Goal: Task Accomplishment & Management: Use online tool/utility

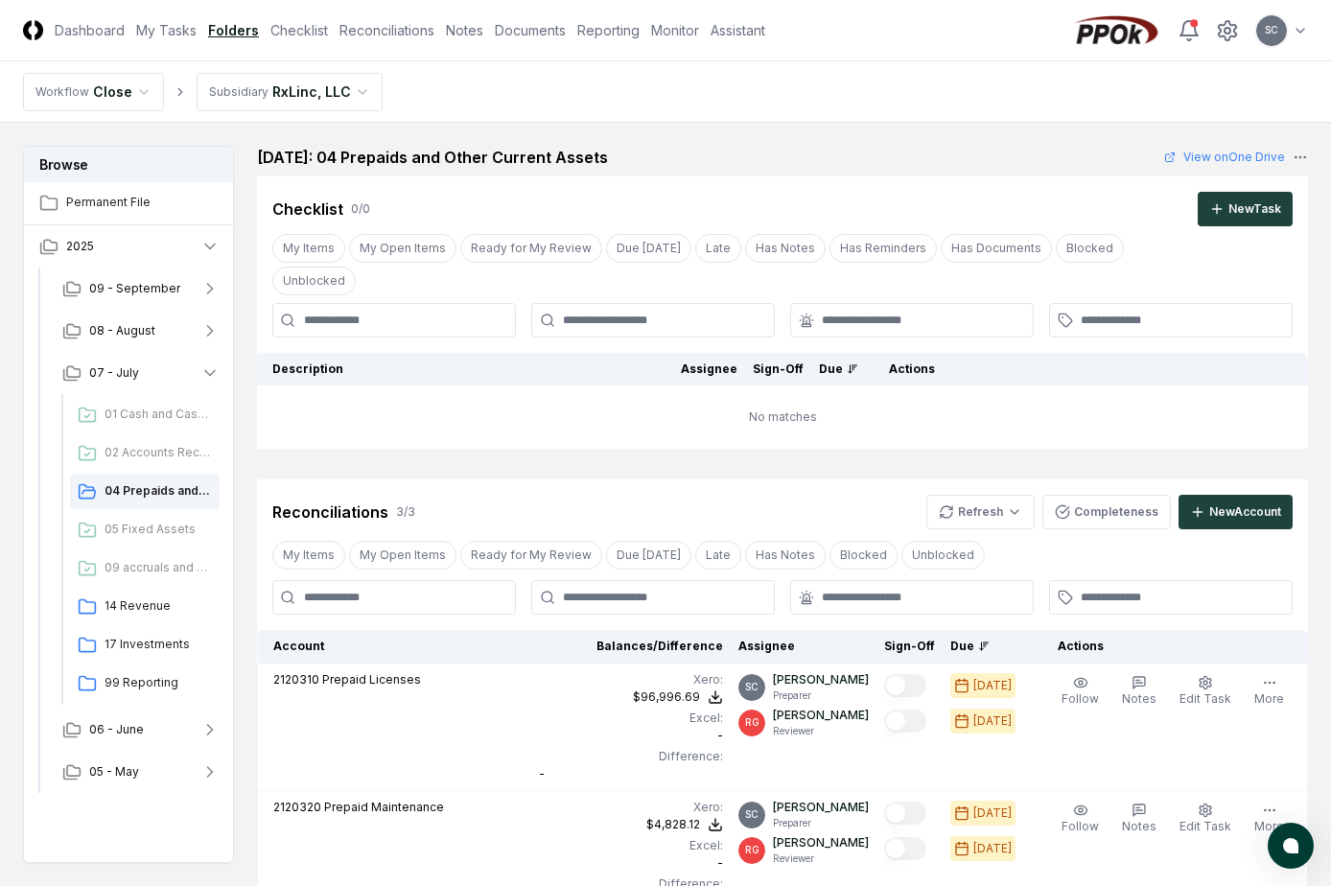
scroll to position [288, 0]
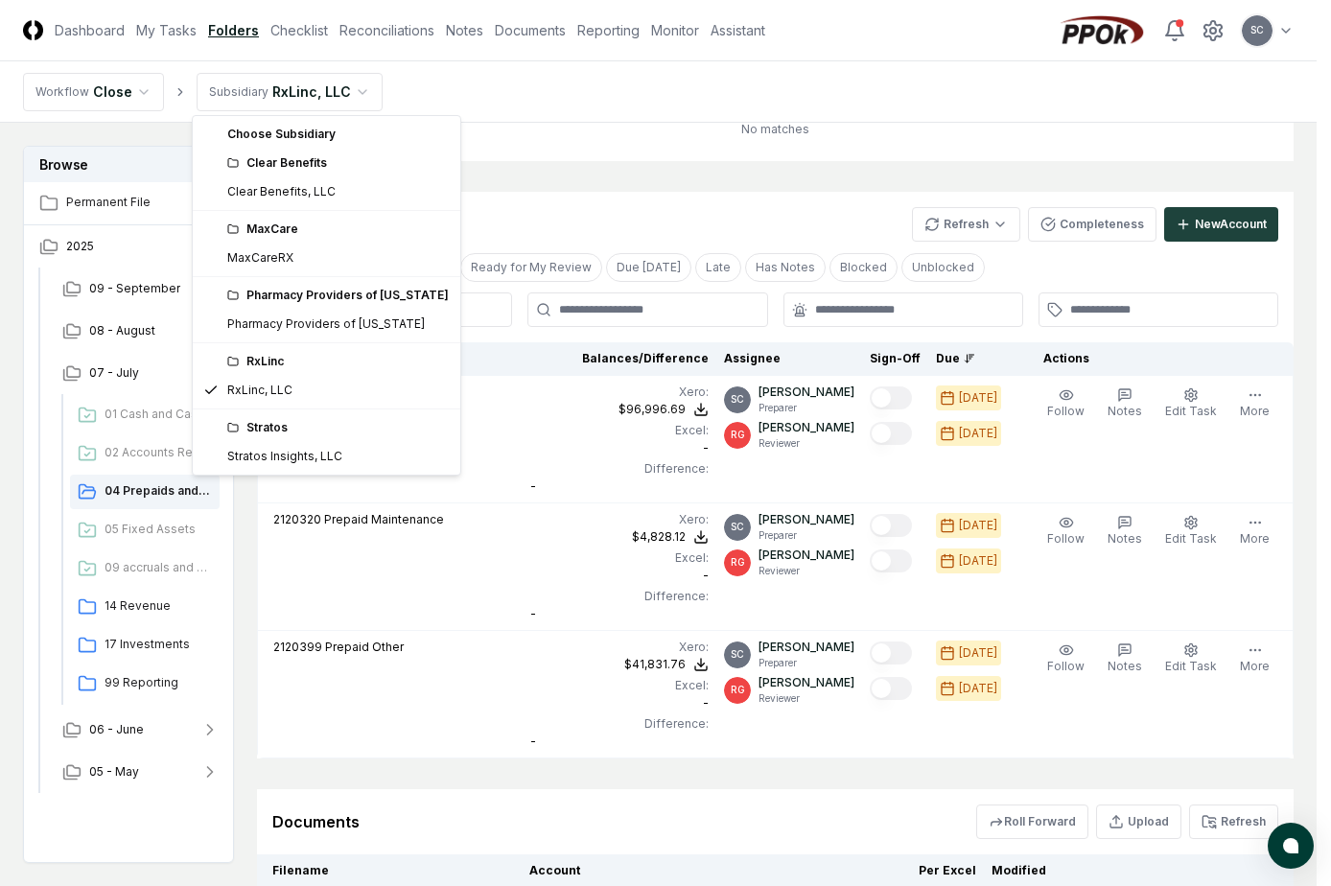
click at [300, 87] on html "CloseCore Dashboard My Tasks Folders Checklist Reconciliations Notes Documents …" at bounding box center [665, 400] width 1331 height 1376
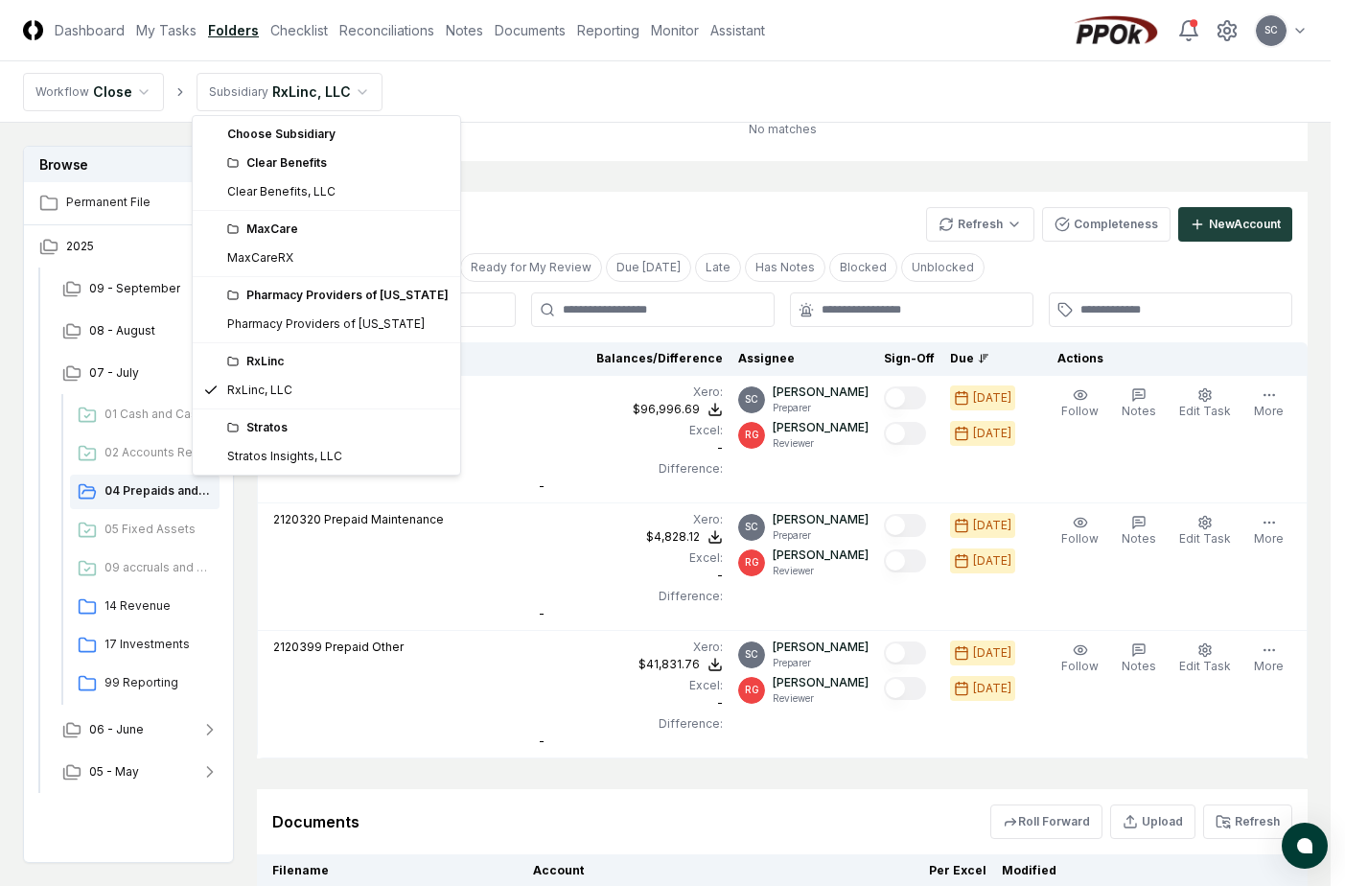
click at [301, 171] on div "Clear Benefits" at bounding box center [338, 162] width 222 height 17
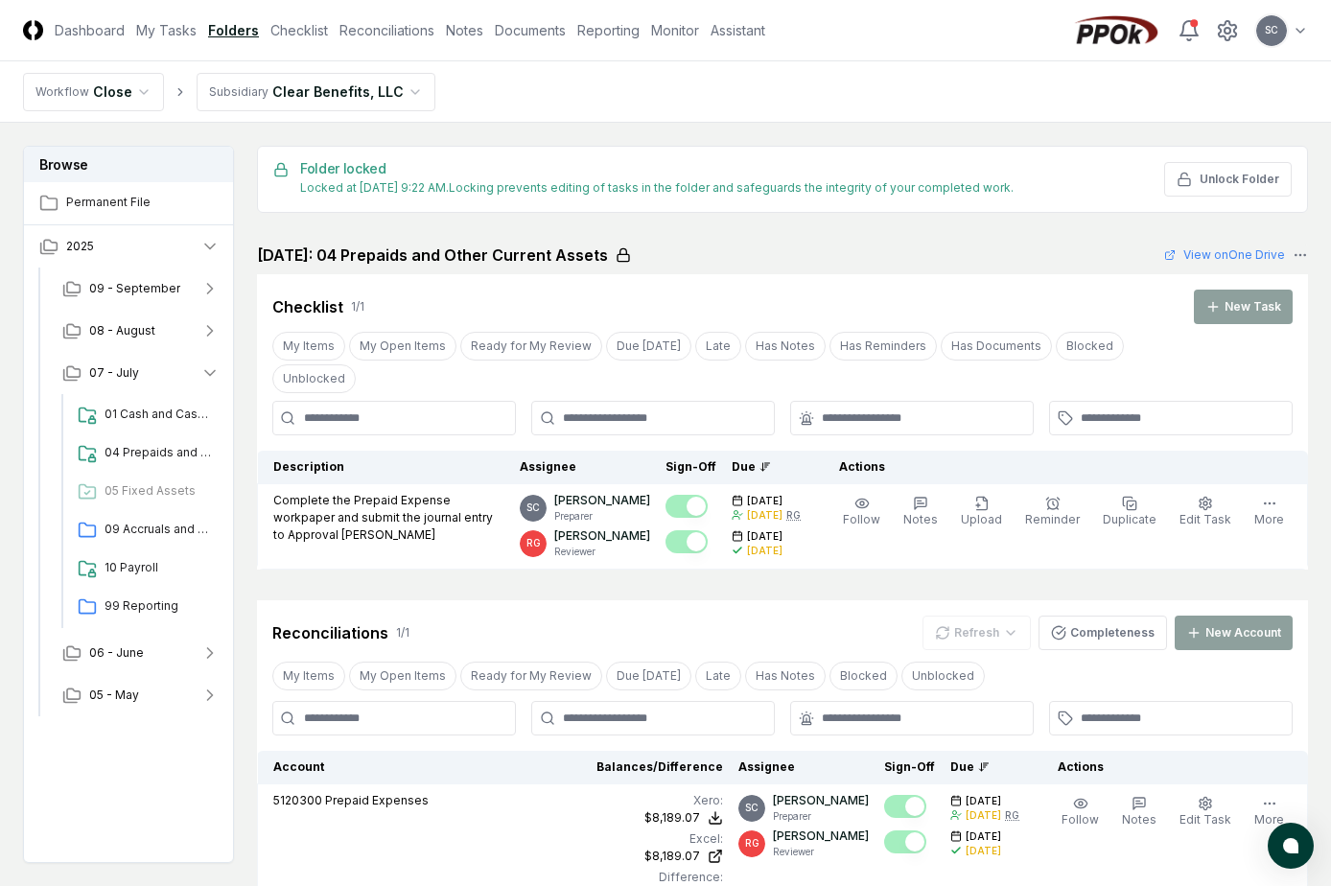
click at [650, 79] on nav "Workflow Close Subsidiary Clear Benefits, LLC" at bounding box center [665, 91] width 1331 height 61
click at [394, 23] on link "Reconciliations" at bounding box center [386, 30] width 95 height 20
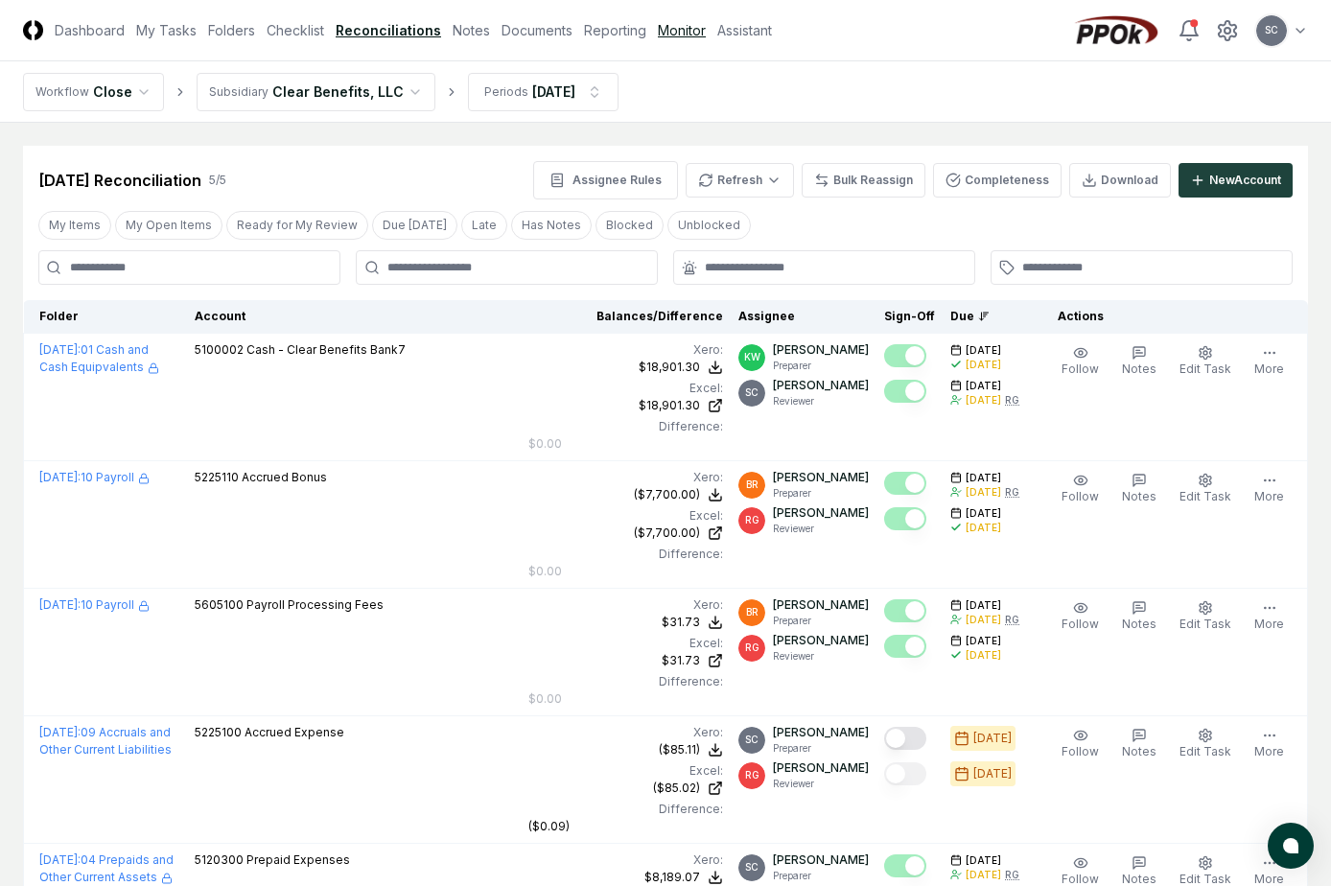
click at [667, 32] on link "Monitor" at bounding box center [682, 30] width 48 height 20
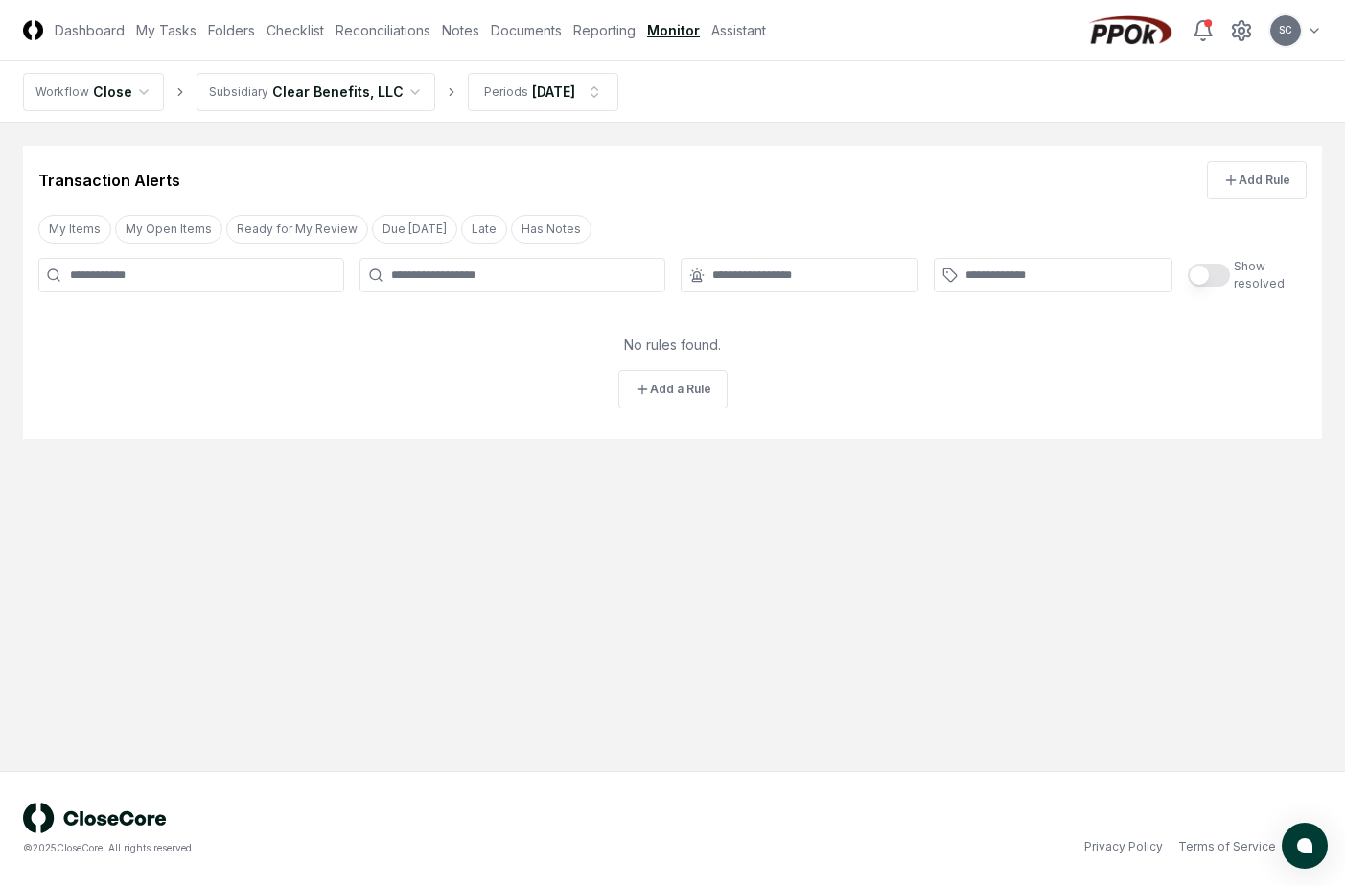
click at [150, 338] on div "No rules found." at bounding box center [672, 345] width 1299 height 20
click at [666, 68] on nav "Workflow Close Subsidiary Clear Benefits, LLC Periods Jul 2025" at bounding box center [672, 91] width 1345 height 61
click at [80, 25] on link "Dashboard" at bounding box center [90, 30] width 70 height 20
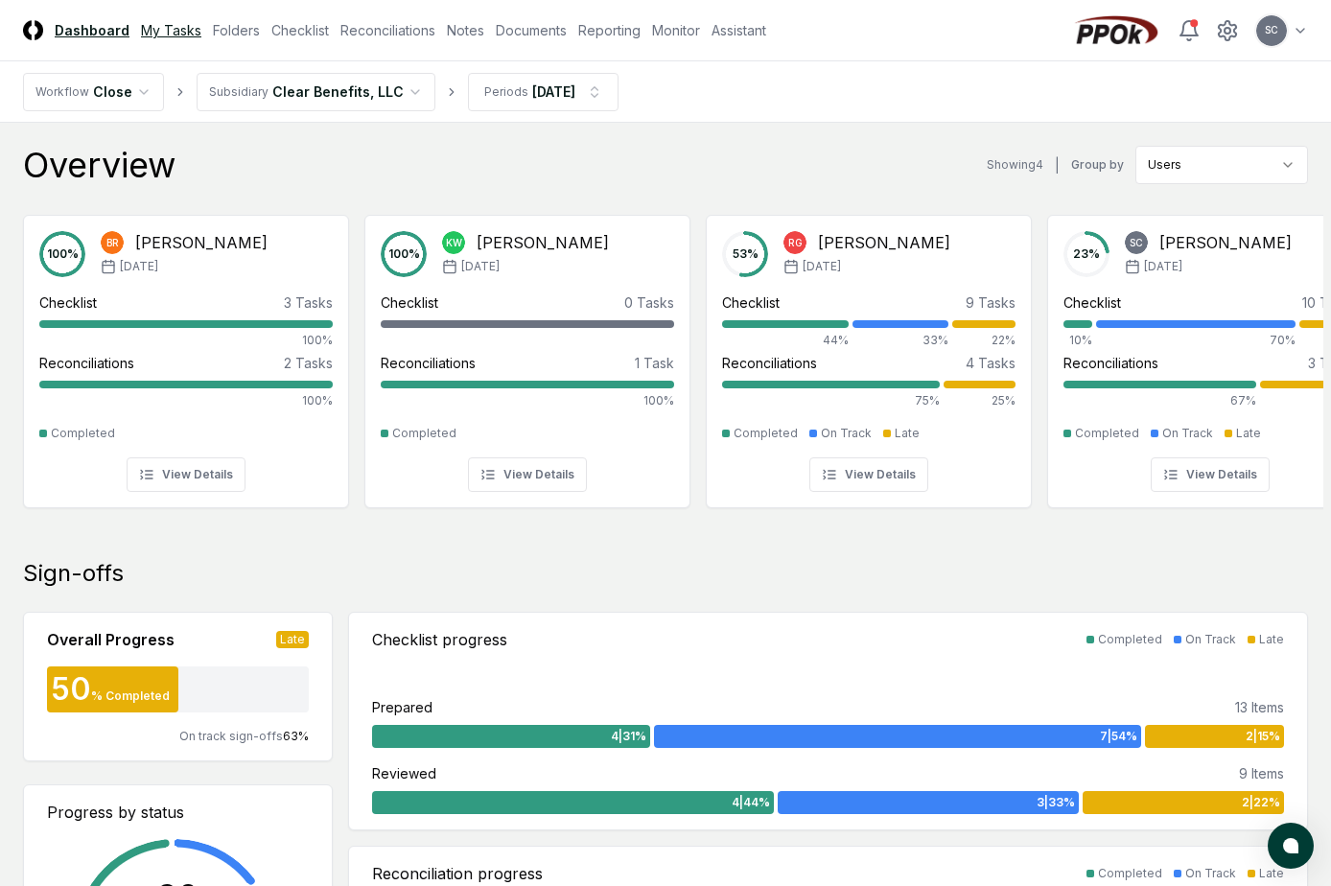
click at [166, 35] on link "My Tasks" at bounding box center [171, 30] width 60 height 20
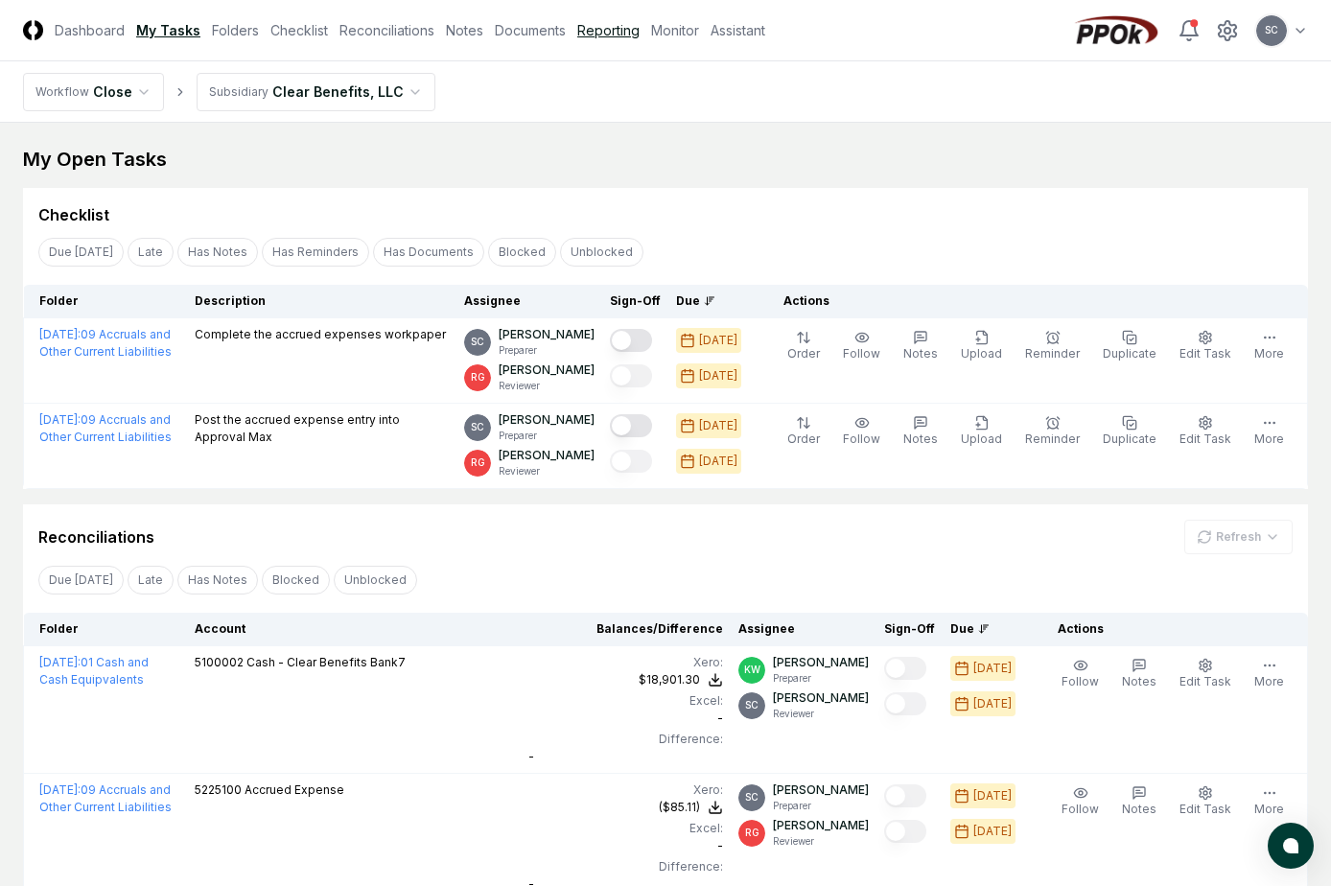
click at [603, 34] on link "Reporting" at bounding box center [608, 30] width 62 height 20
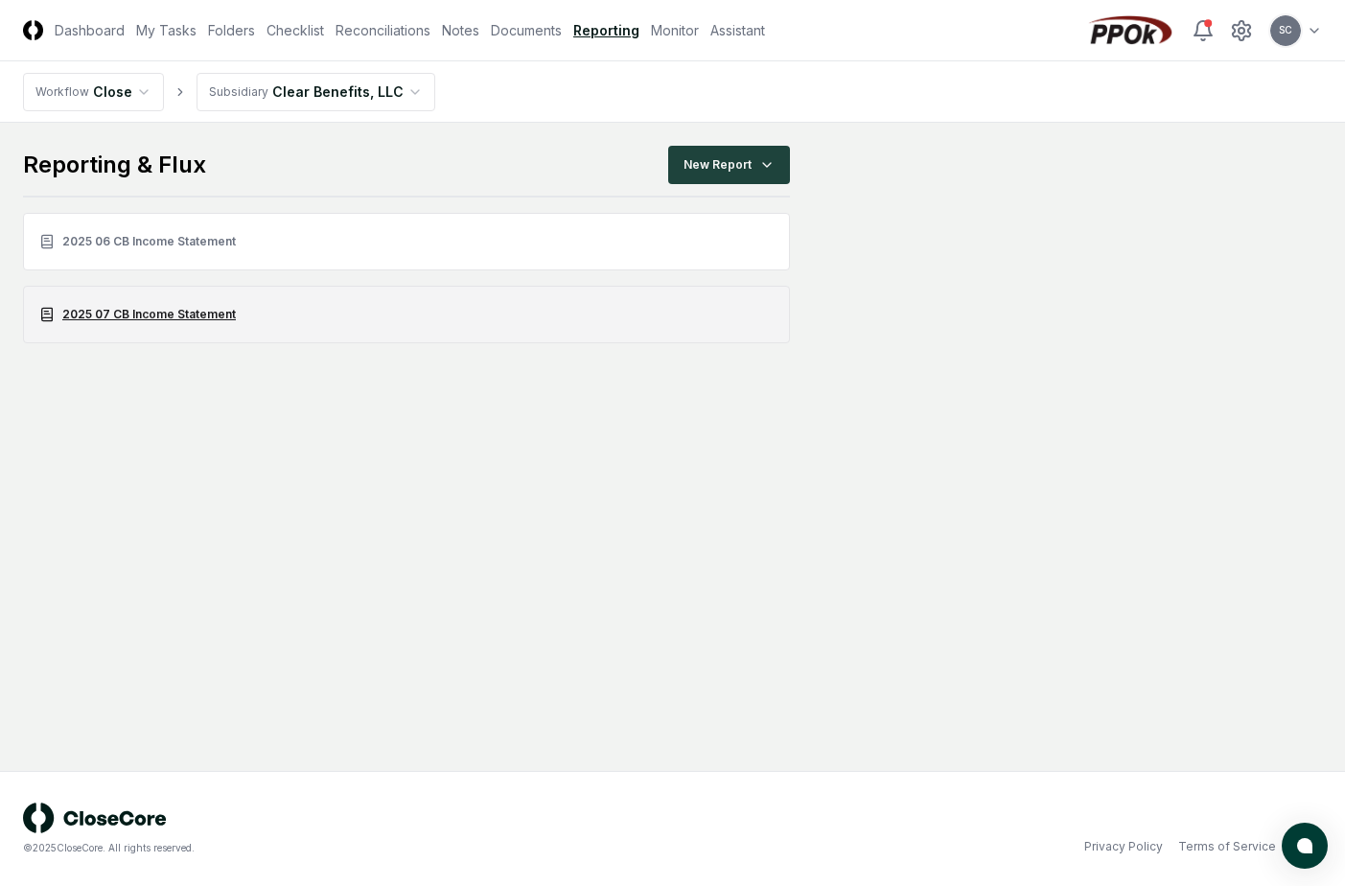
click at [107, 315] on link "2025 07 CB Income Statement" at bounding box center [406, 315] width 767 height 58
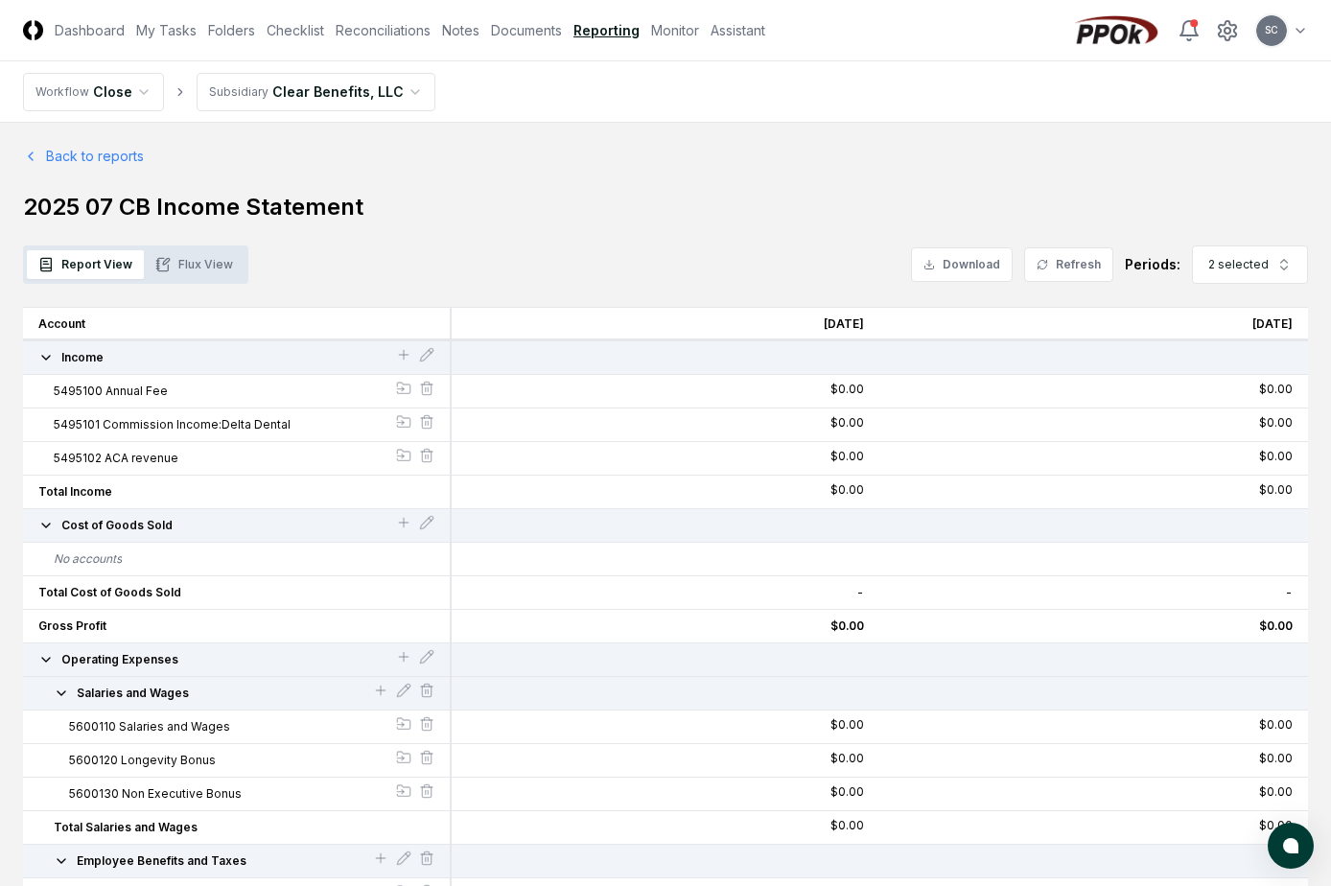
click at [201, 271] on button "Flux View" at bounding box center [194, 264] width 101 height 29
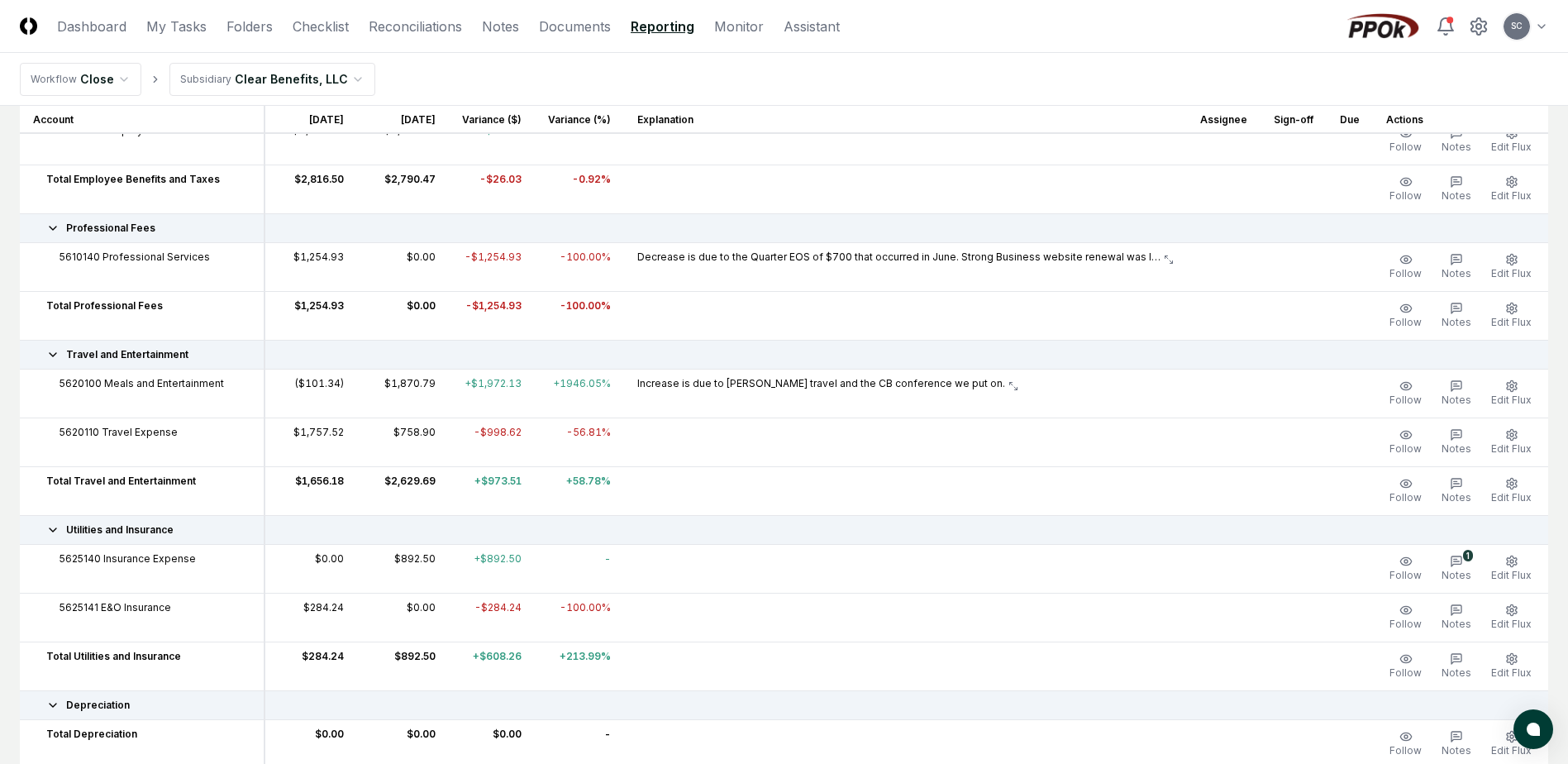
scroll to position [910, 0]
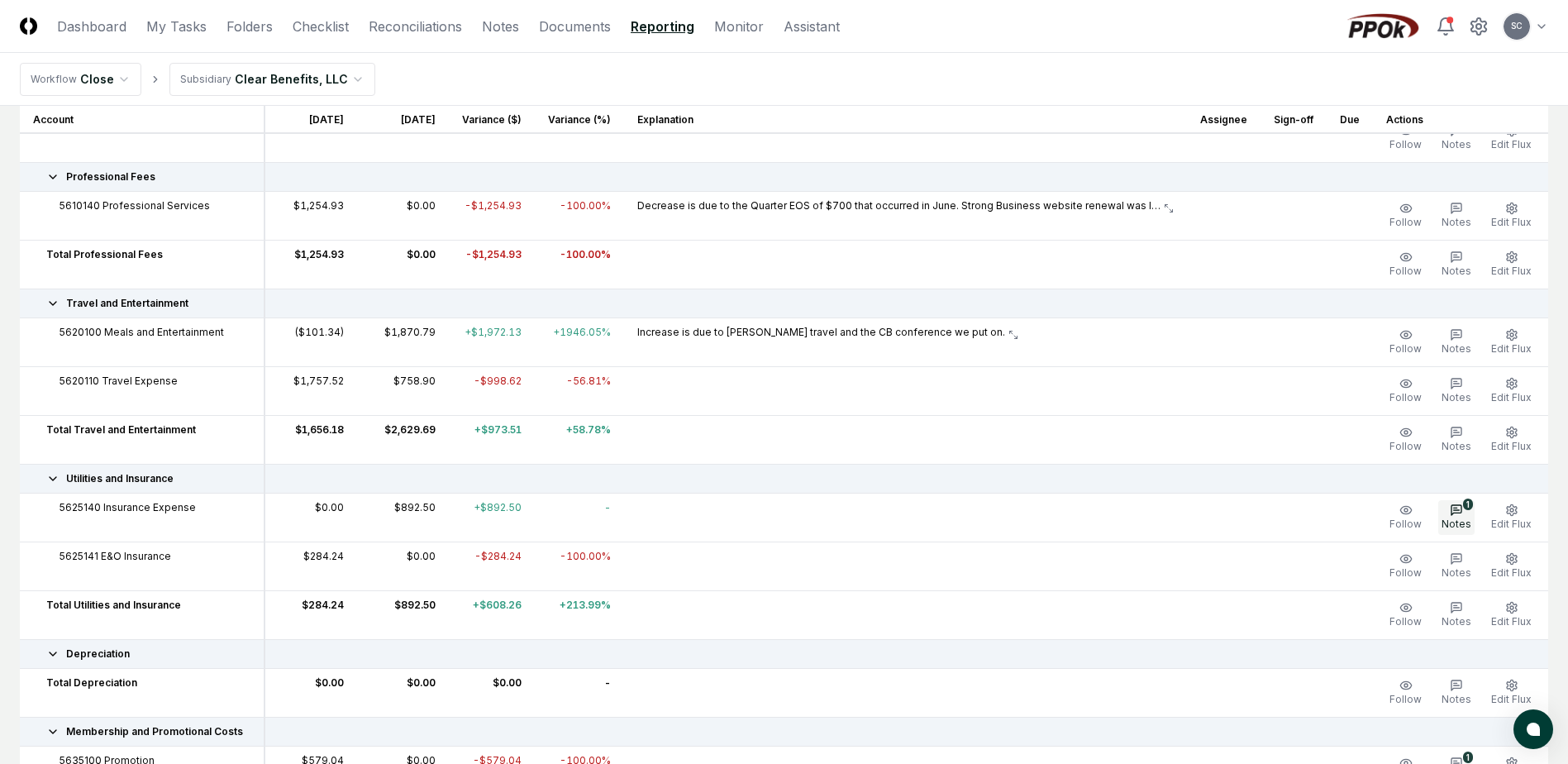
click at [1146, 517] on button "1 Notes" at bounding box center [1457, 517] width 36 height 34
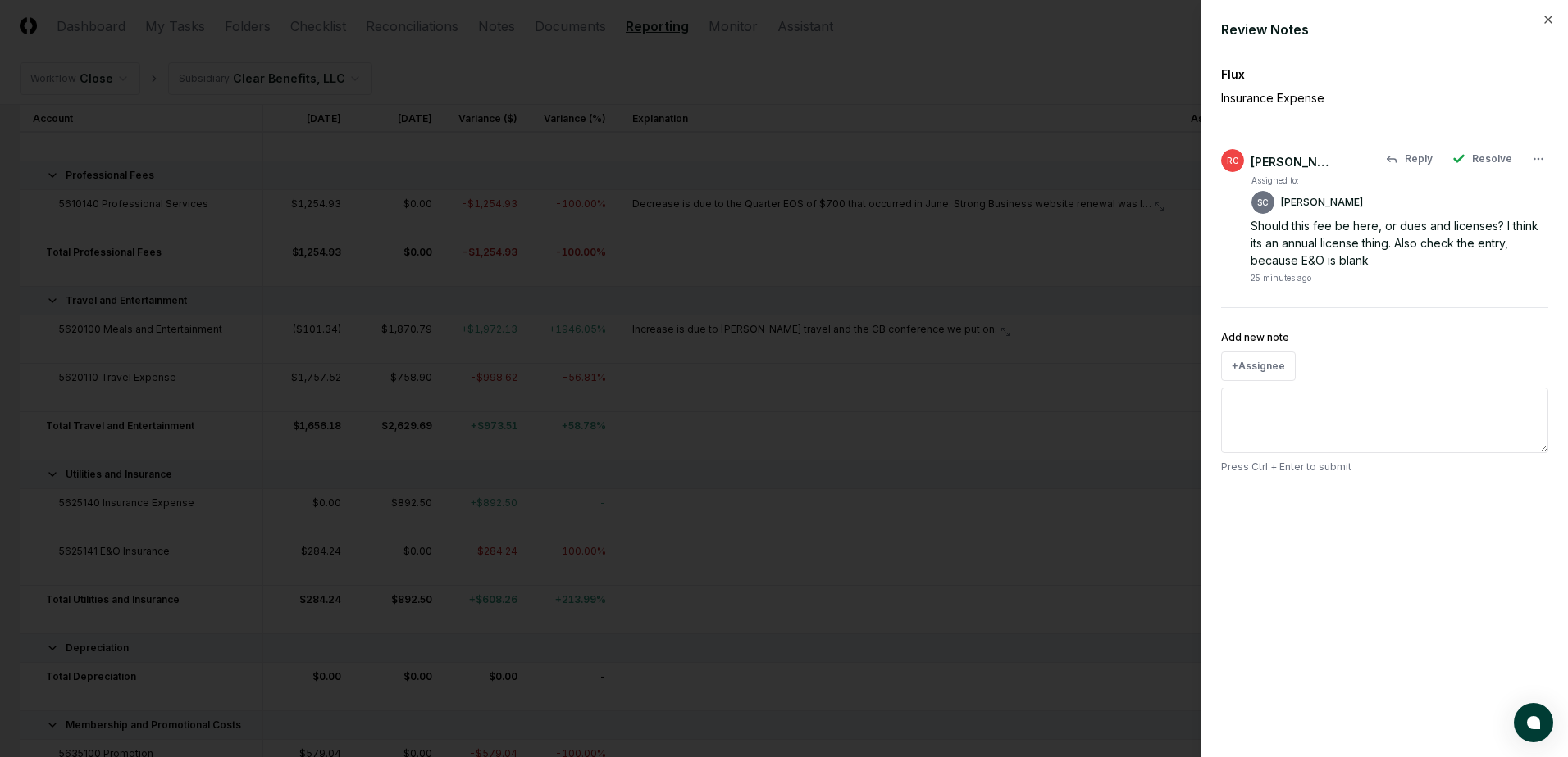
click at [1137, 279] on div "25 minutes ago" at bounding box center [1399, 277] width 298 height 15
click at [1025, 51] on div at bounding box center [784, 378] width 1568 height 757
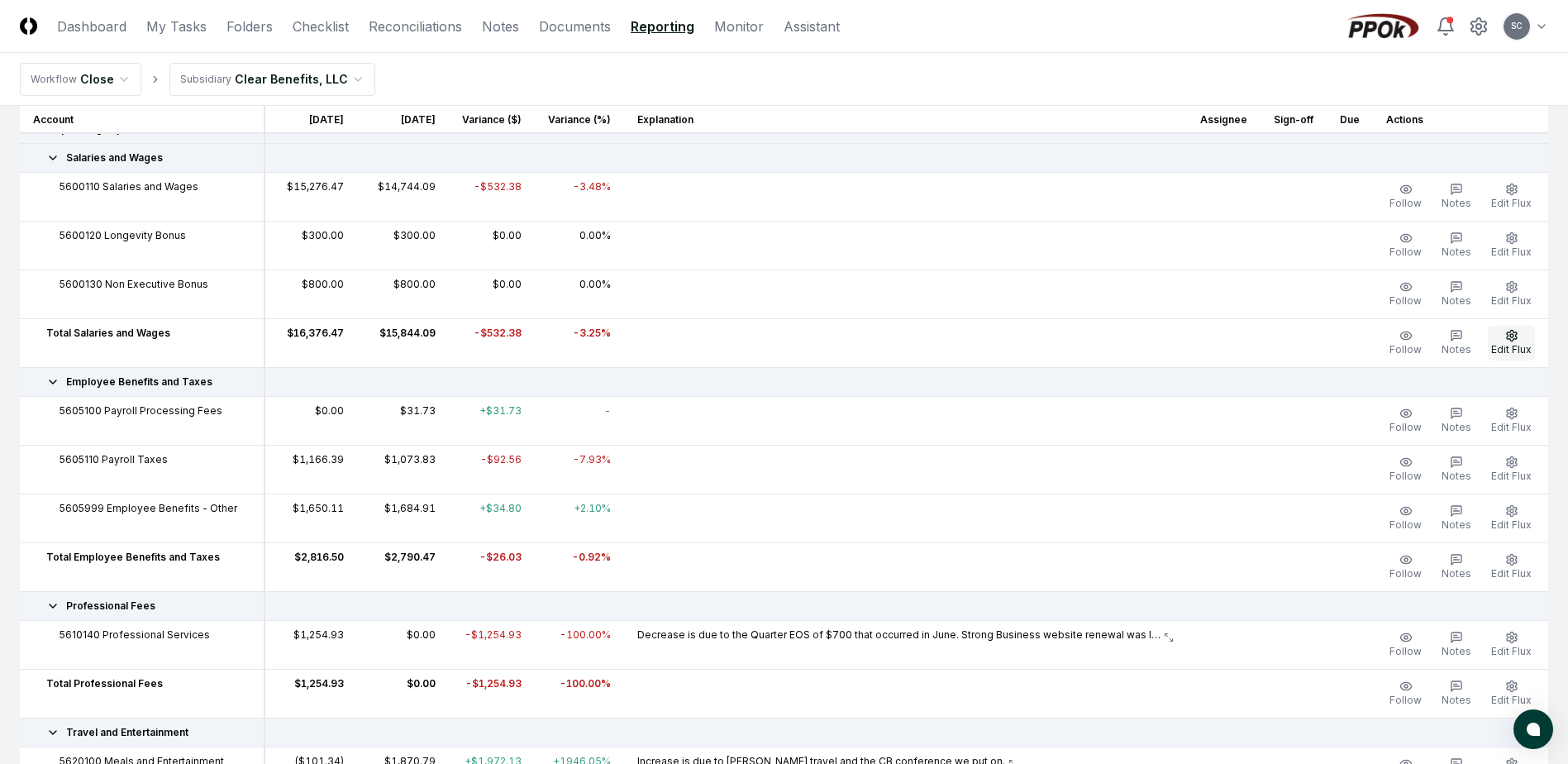
scroll to position [331, 0]
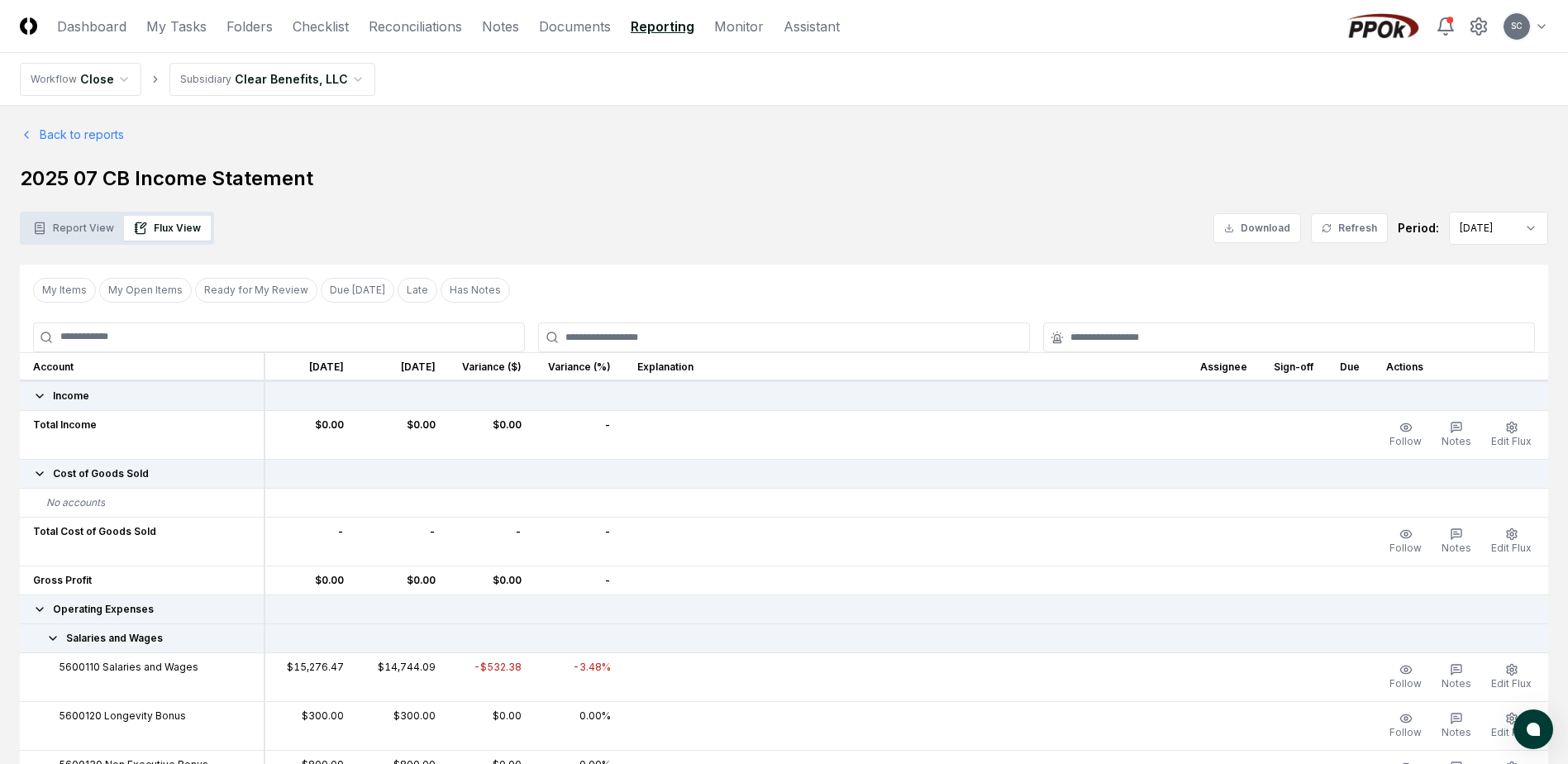
click at [642, 22] on link "Reporting" at bounding box center [663, 26] width 64 height 20
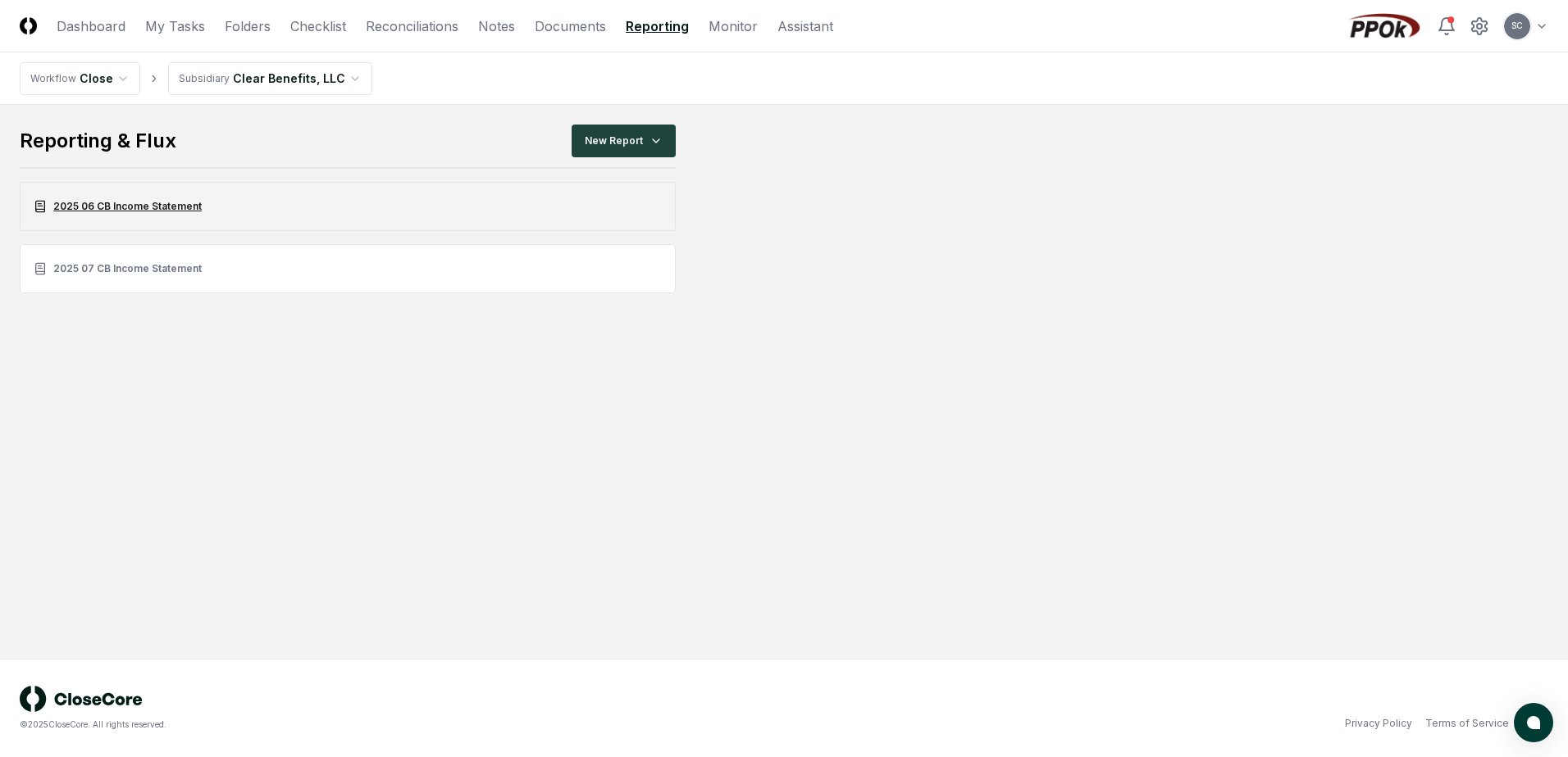
click at [109, 208] on link "2025 06 CB Income Statement" at bounding box center [347, 207] width 656 height 50
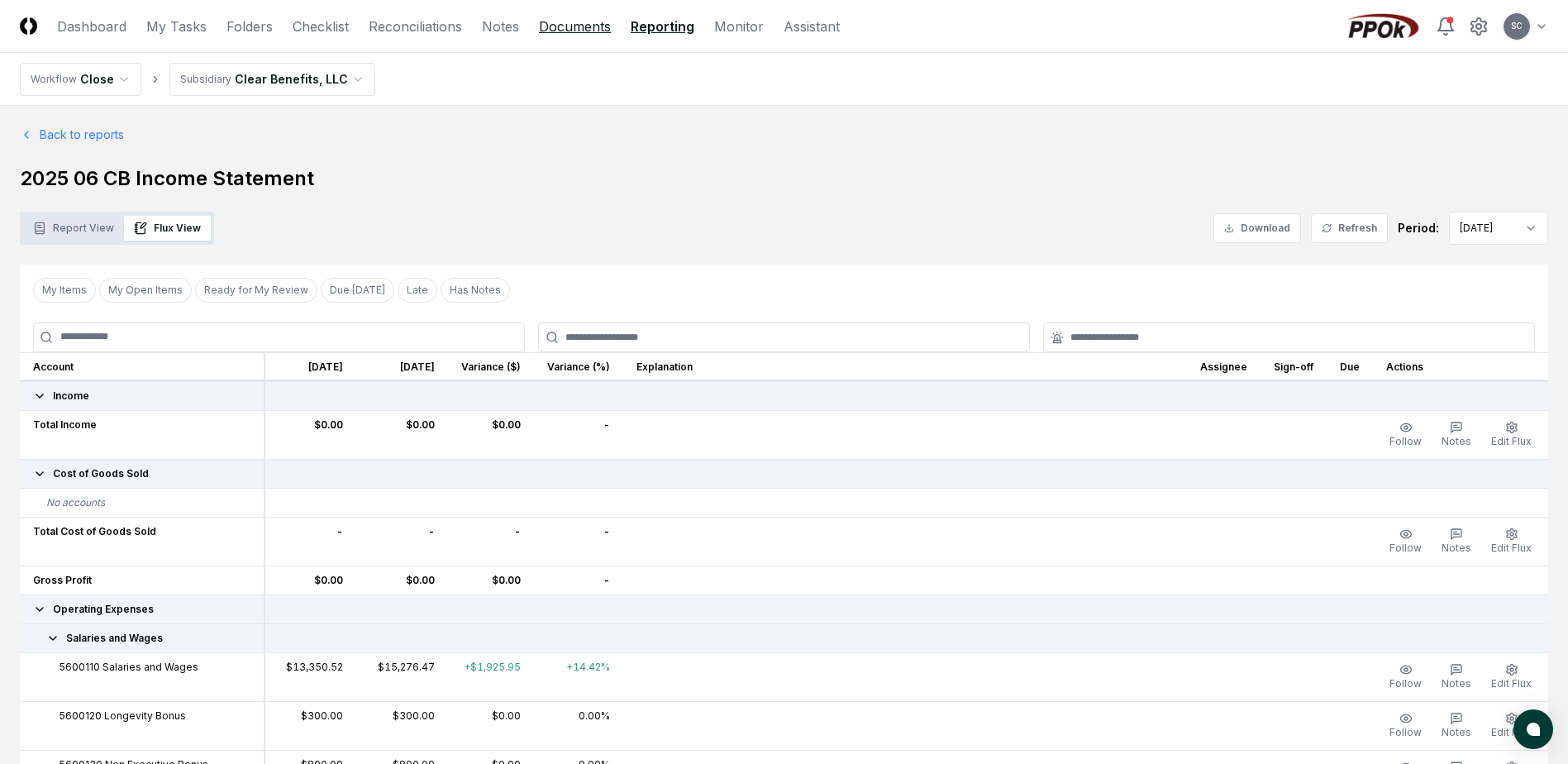
click at [565, 30] on link "Documents" at bounding box center [574, 26] width 72 height 20
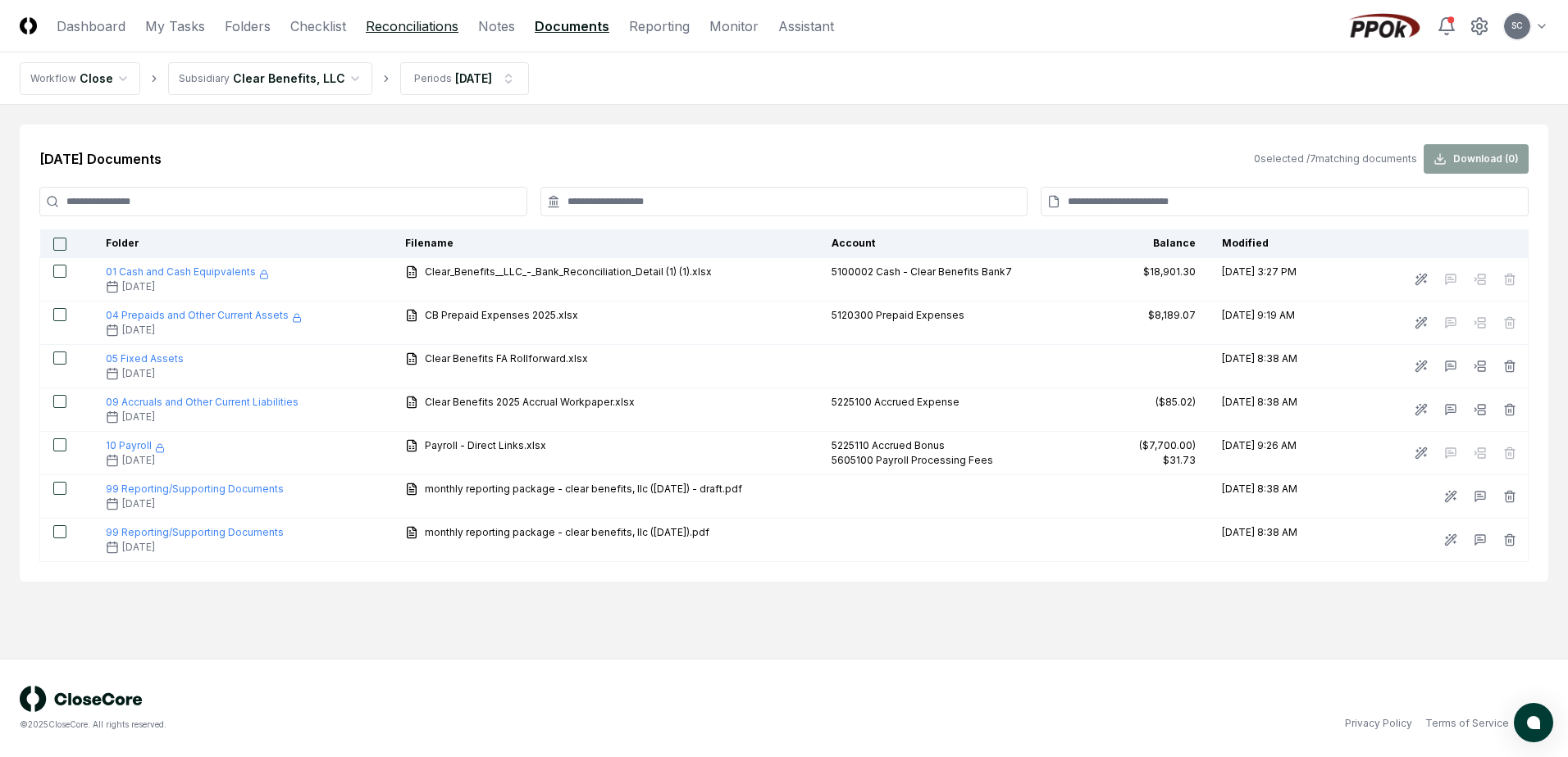
click at [423, 24] on link "Reconciliations" at bounding box center [412, 26] width 92 height 20
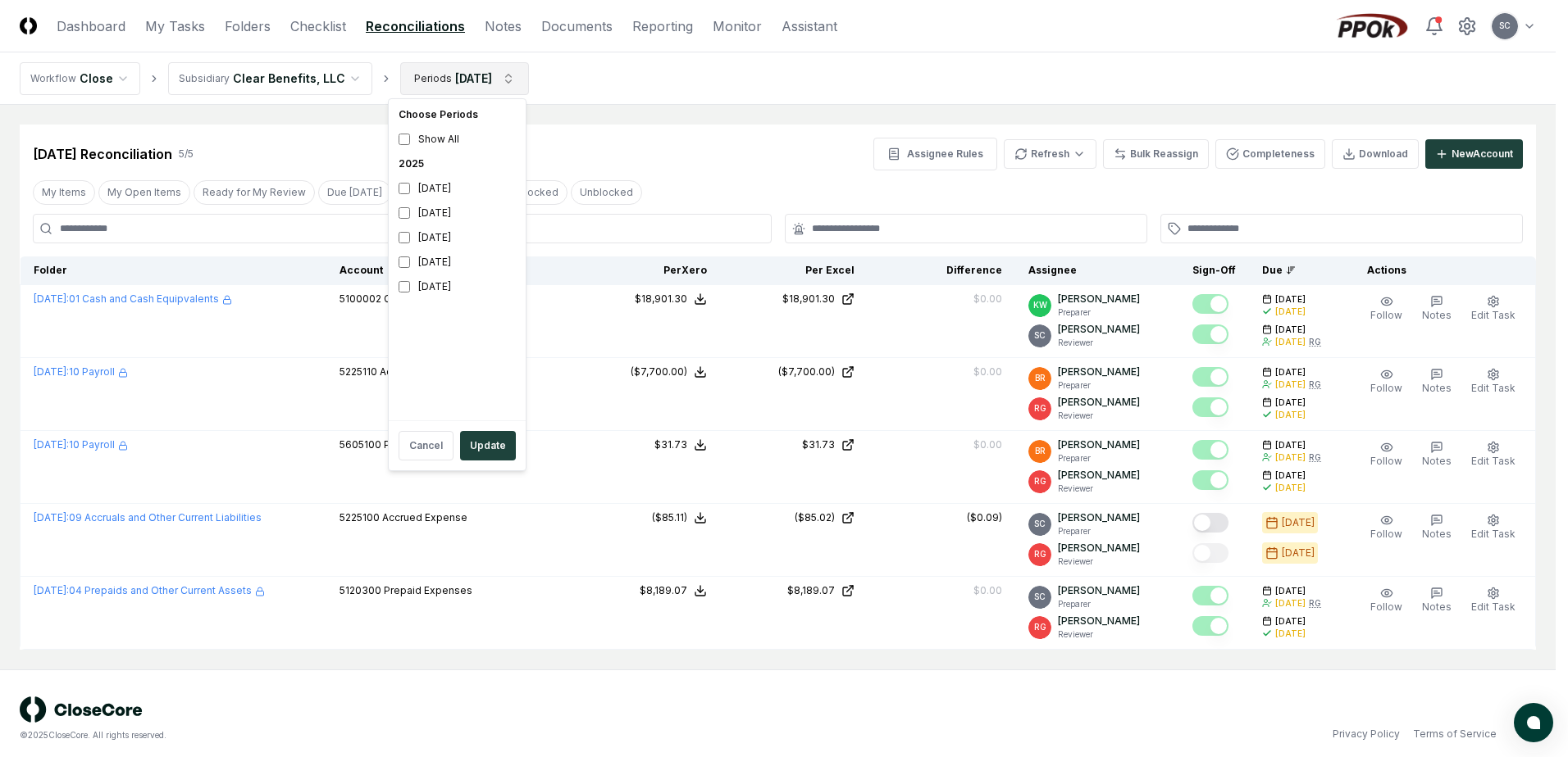
click at [457, 79] on html "CloseCore Dashboard My Tasks Folders Checklist Reconciliations Notes Documents …" at bounding box center [784, 384] width 1568 height 768
click at [301, 134] on html "CloseCore Dashboard My Tasks Folders Checklist Reconciliations Notes Documents …" at bounding box center [784, 384] width 1568 height 768
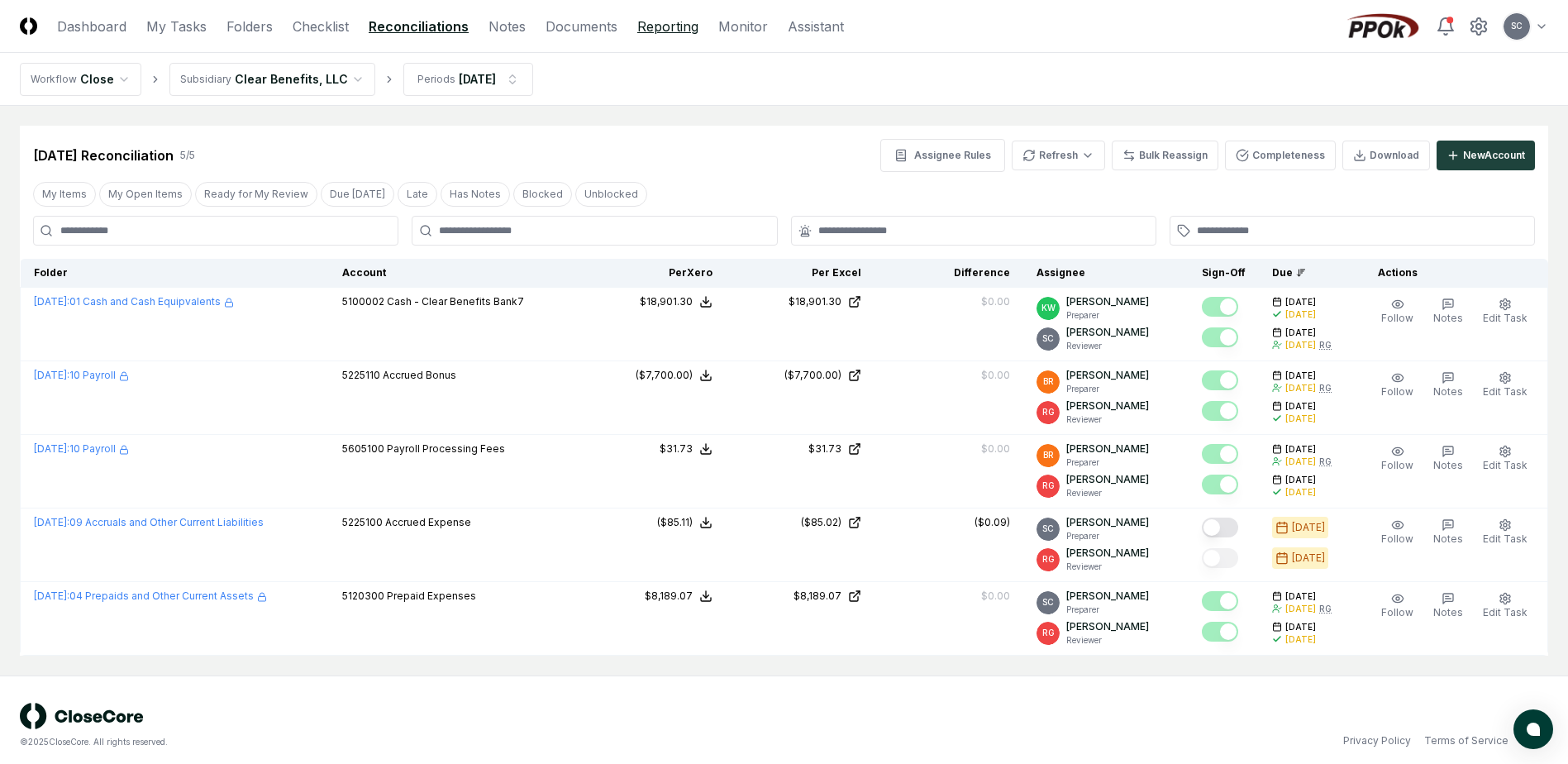
click at [660, 22] on link "Reporting" at bounding box center [667, 26] width 61 height 20
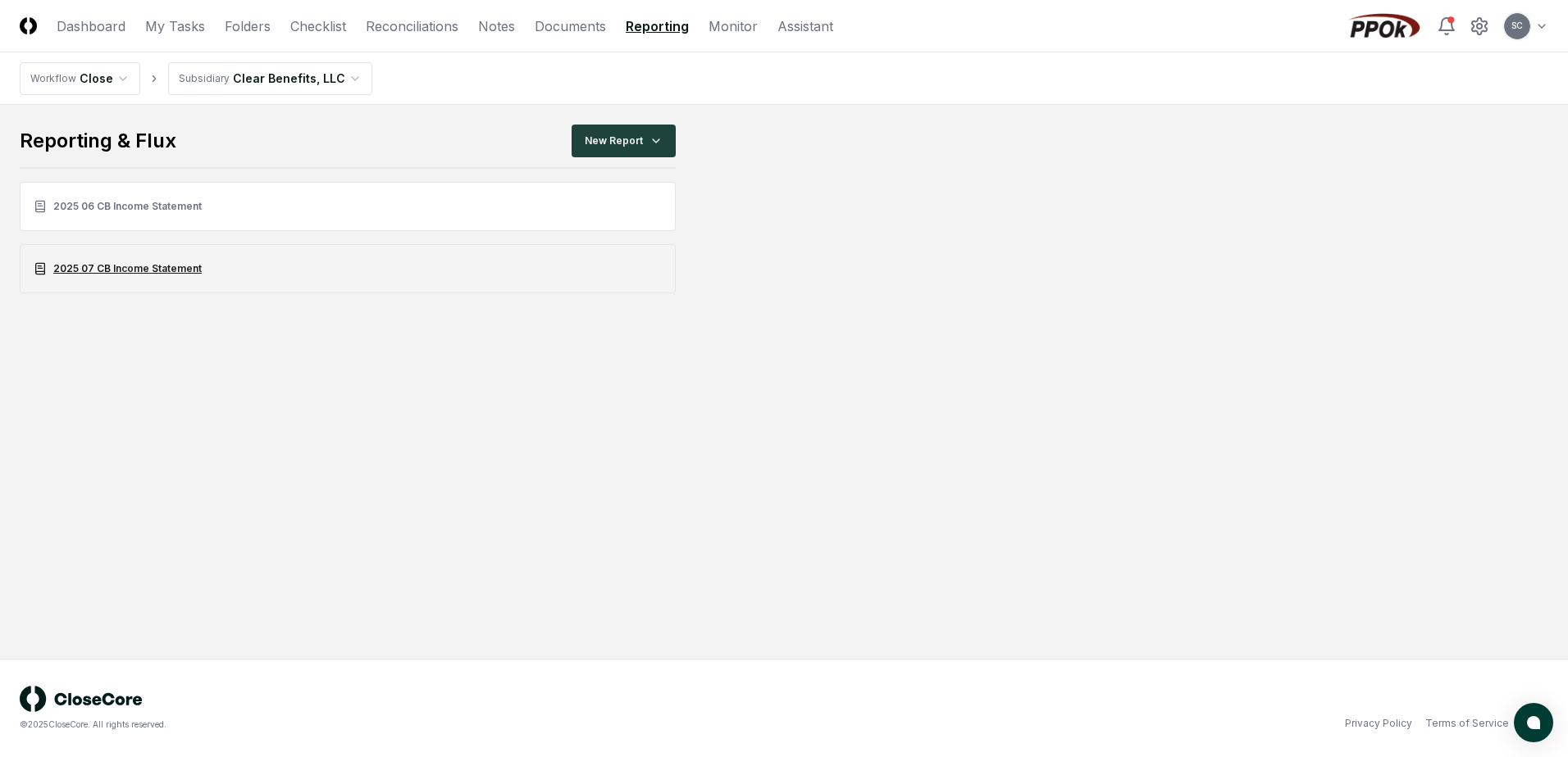
click at [121, 263] on link "2025 07 CB Income Statement" at bounding box center [347, 269] width 656 height 50
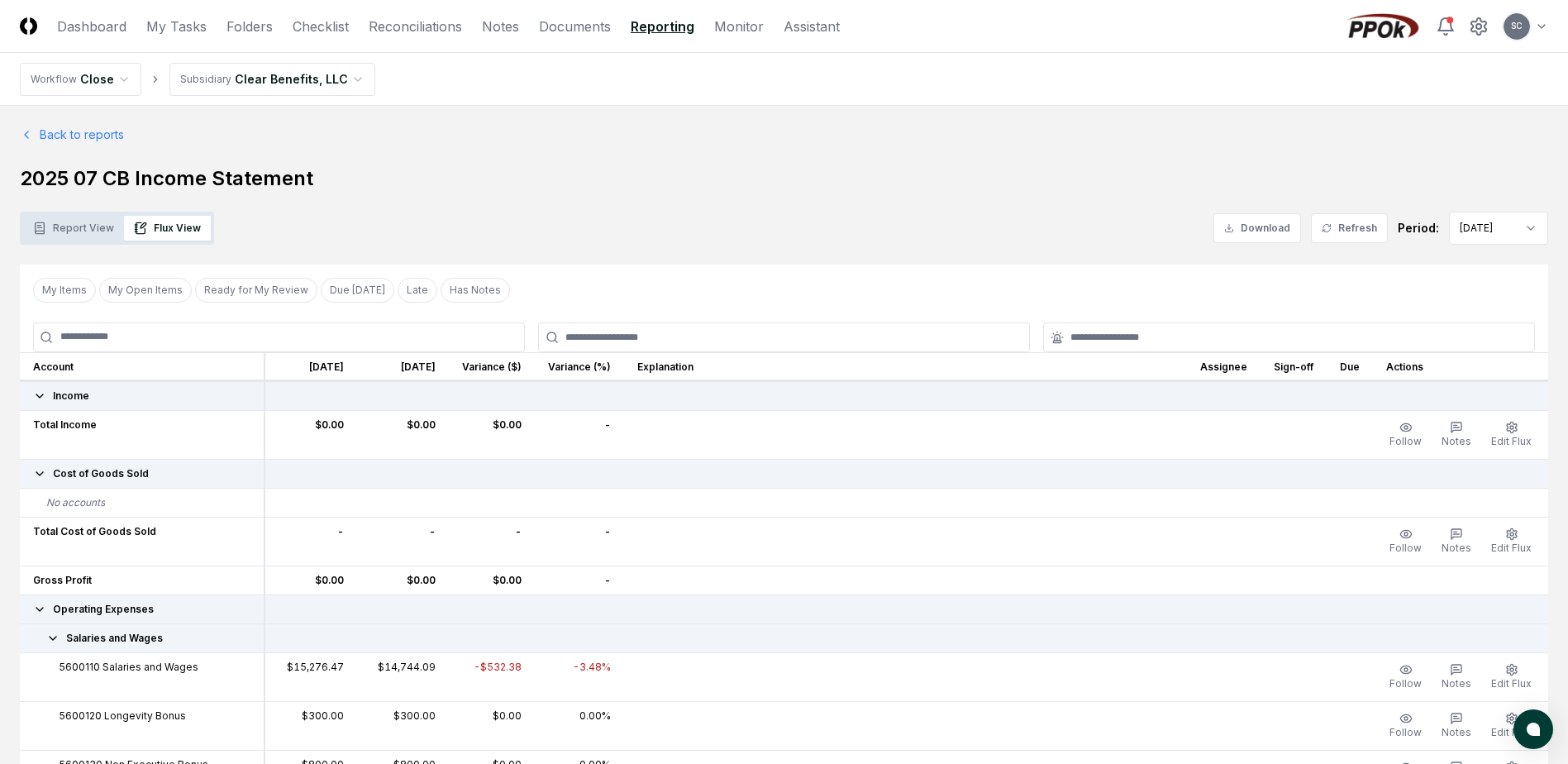
click at [446, 171] on h1 "2025 07 CB Income Statement" at bounding box center [784, 178] width 1528 height 27
click at [189, 233] on button "Flux View" at bounding box center [167, 228] width 87 height 25
click at [53, 227] on button "Report View" at bounding box center [73, 228] width 101 height 25
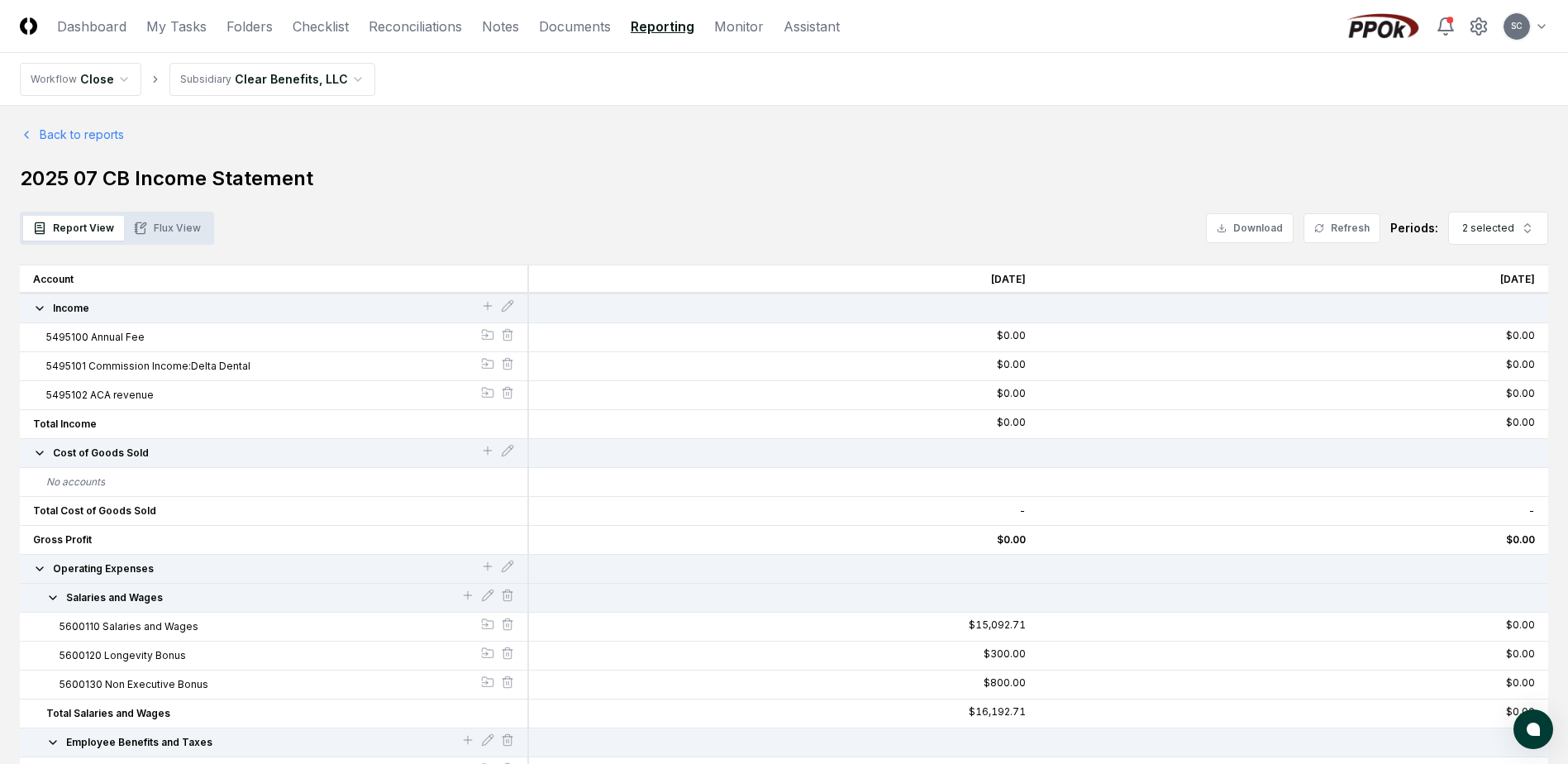
click at [174, 232] on button "Flux View" at bounding box center [167, 228] width 87 height 25
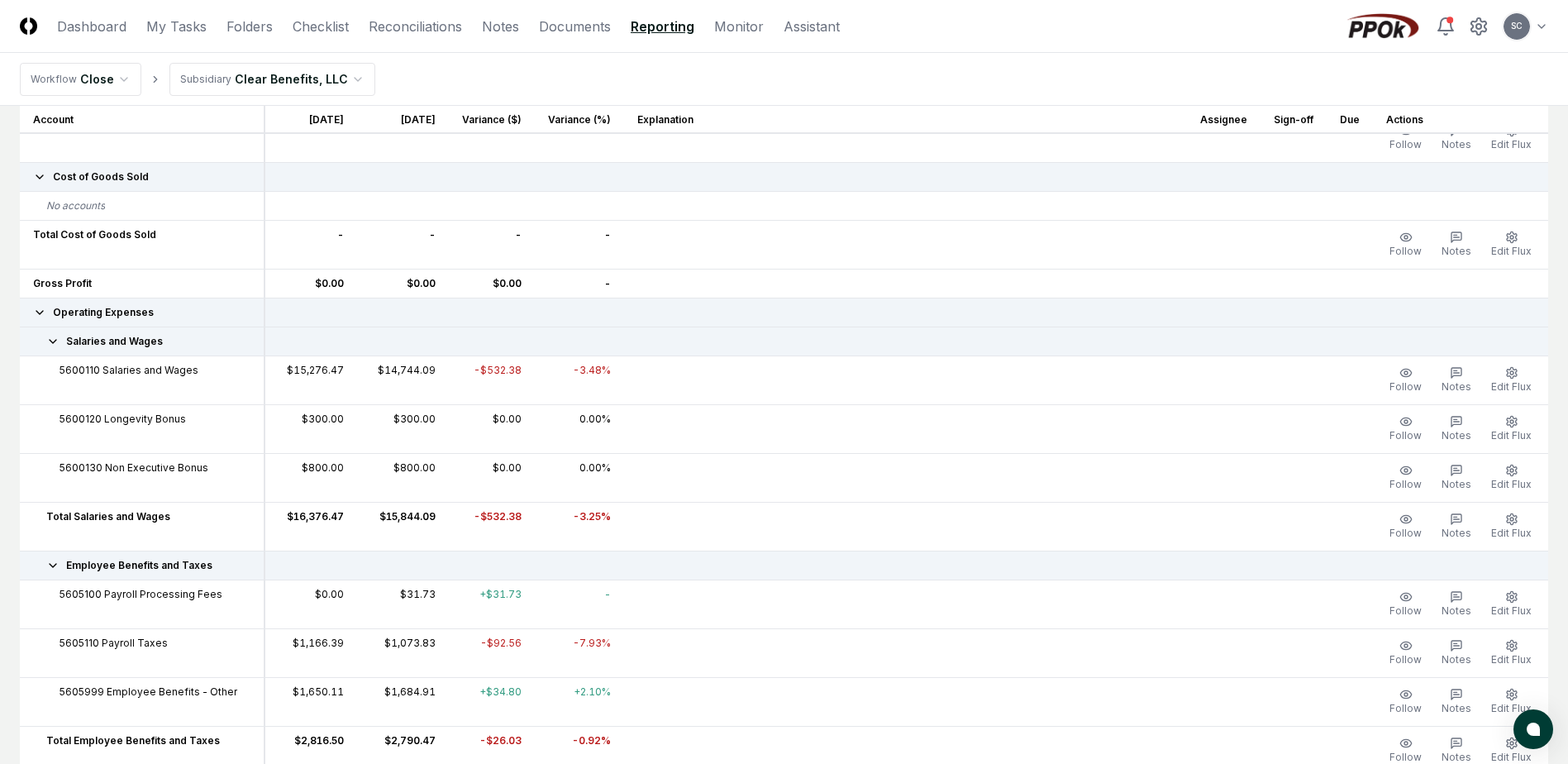
scroll to position [248, 0]
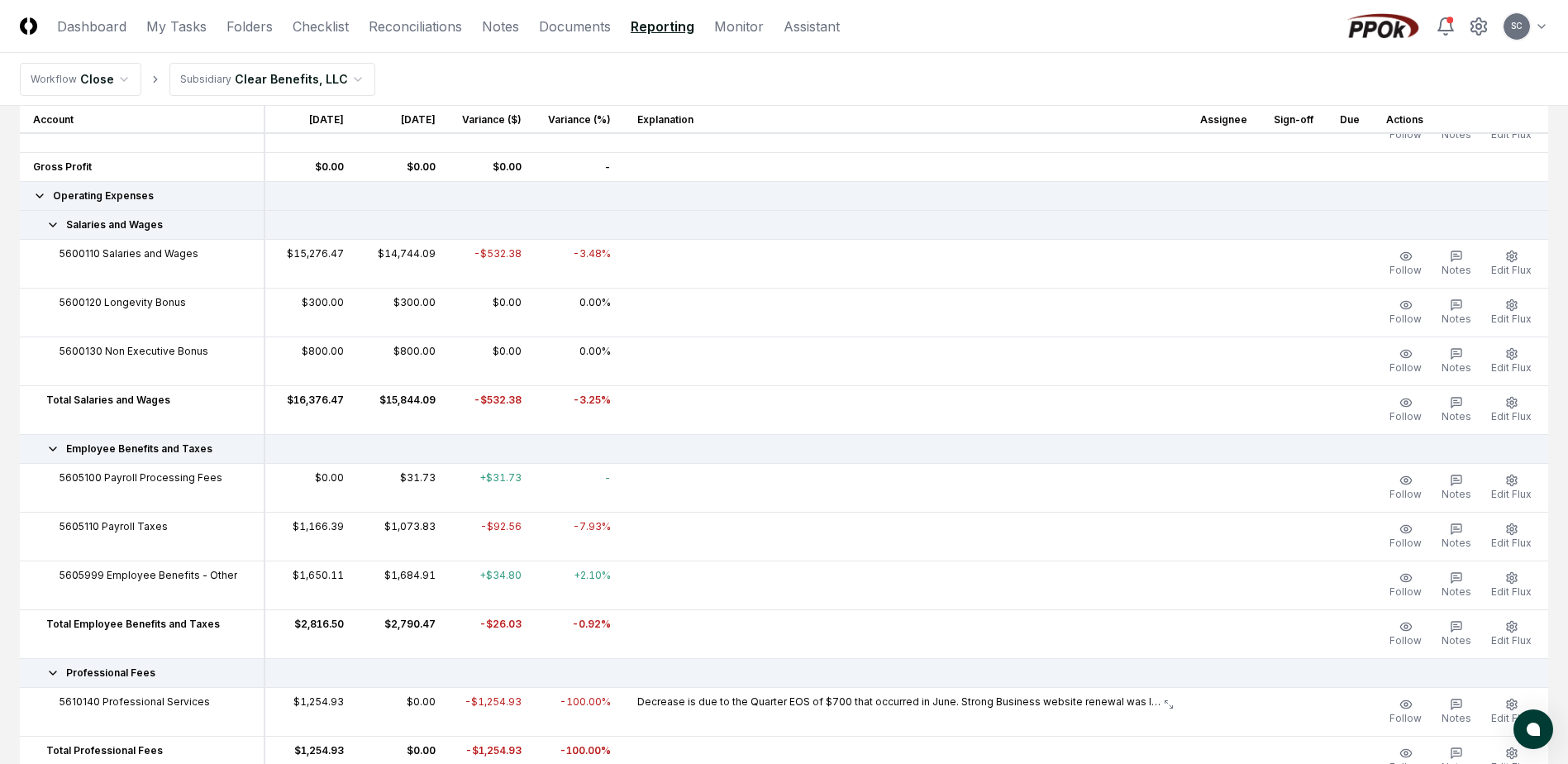
click at [40, 197] on icon at bounding box center [40, 196] width 7 height 3
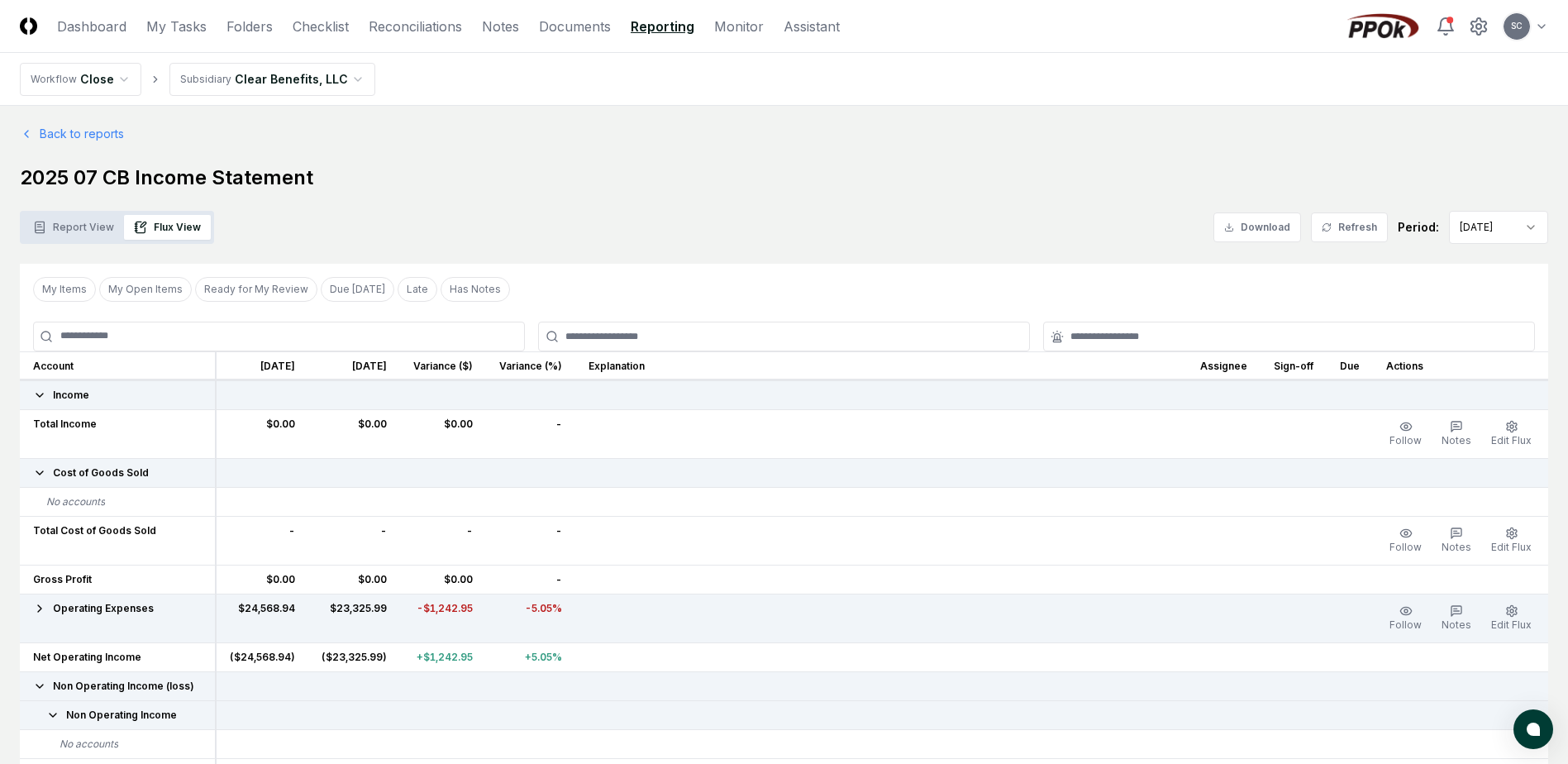
scroll to position [0, 0]
click at [1257, 221] on button "Download" at bounding box center [1258, 228] width 88 height 30
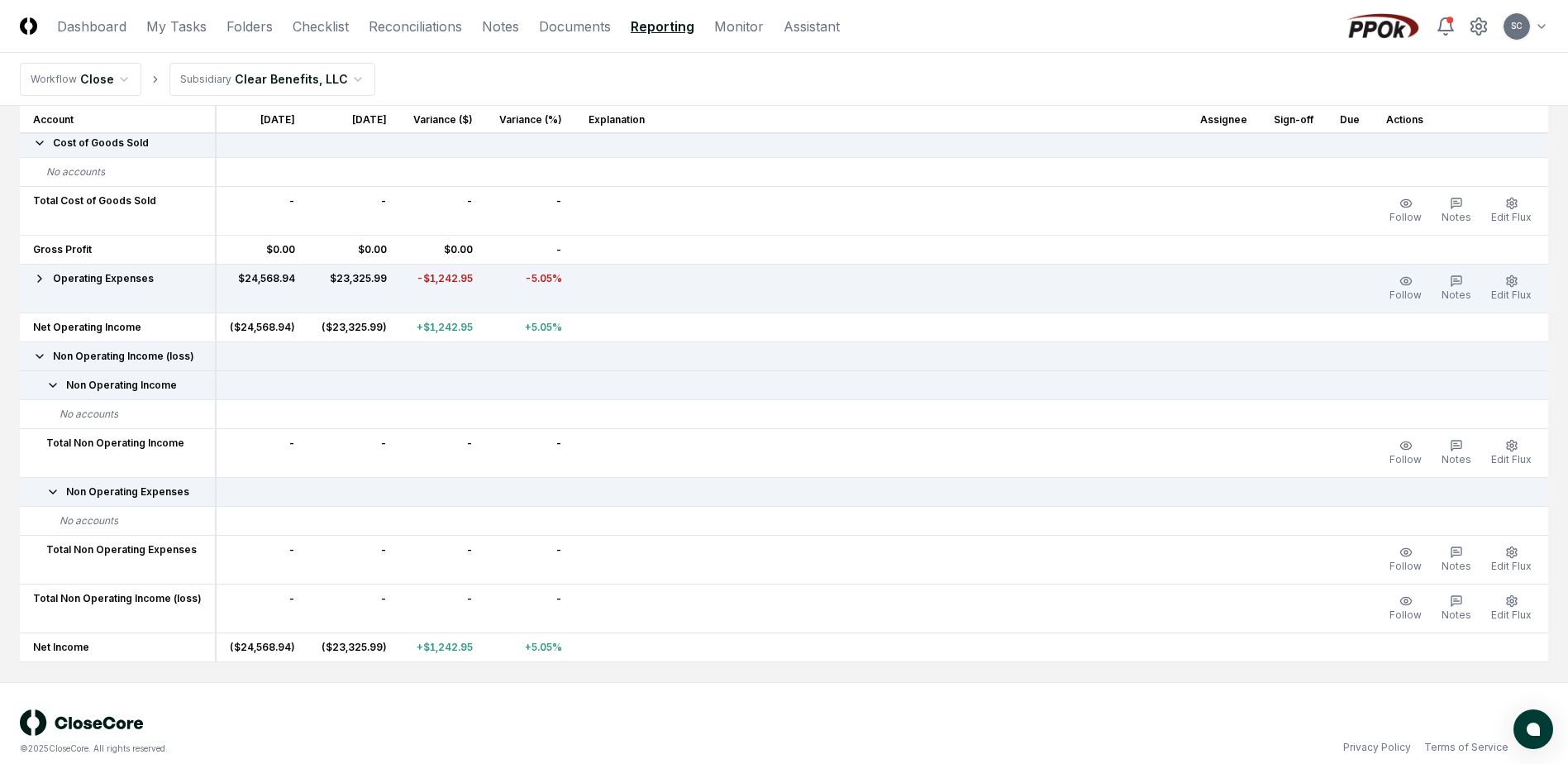
scroll to position [348, 0]
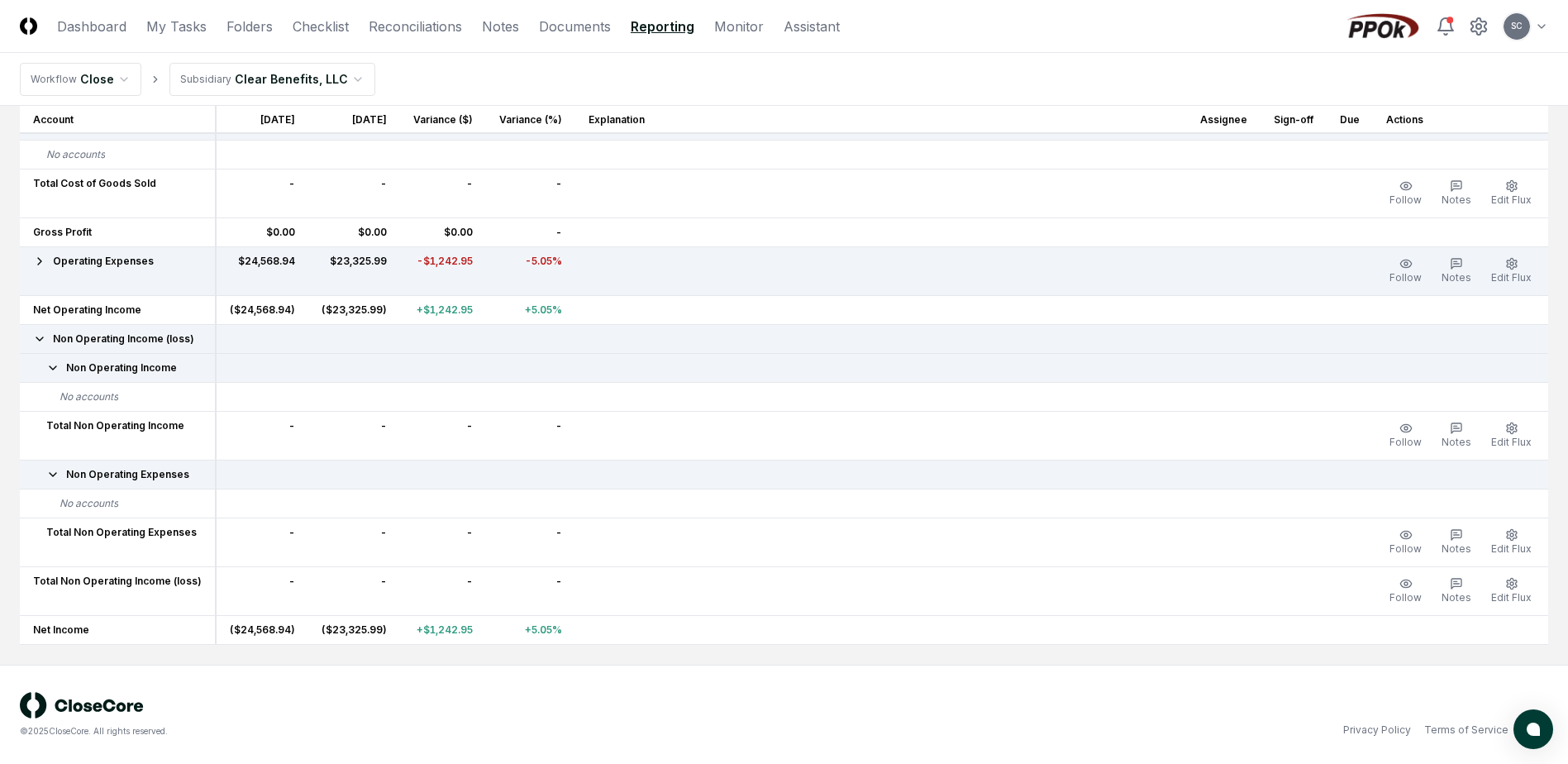
click at [50, 473] on icon at bounding box center [53, 474] width 13 height 13
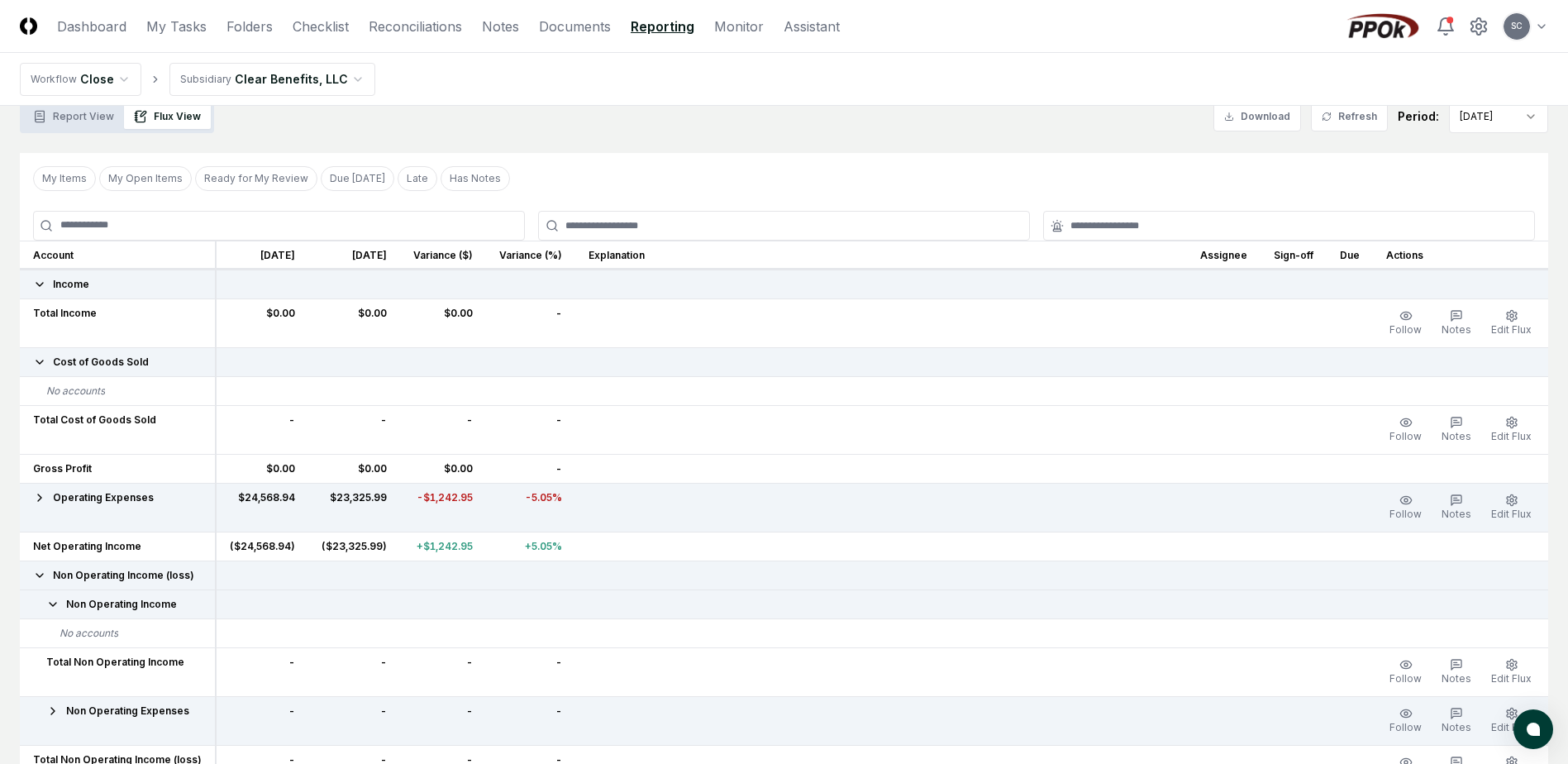
scroll to position [0, 0]
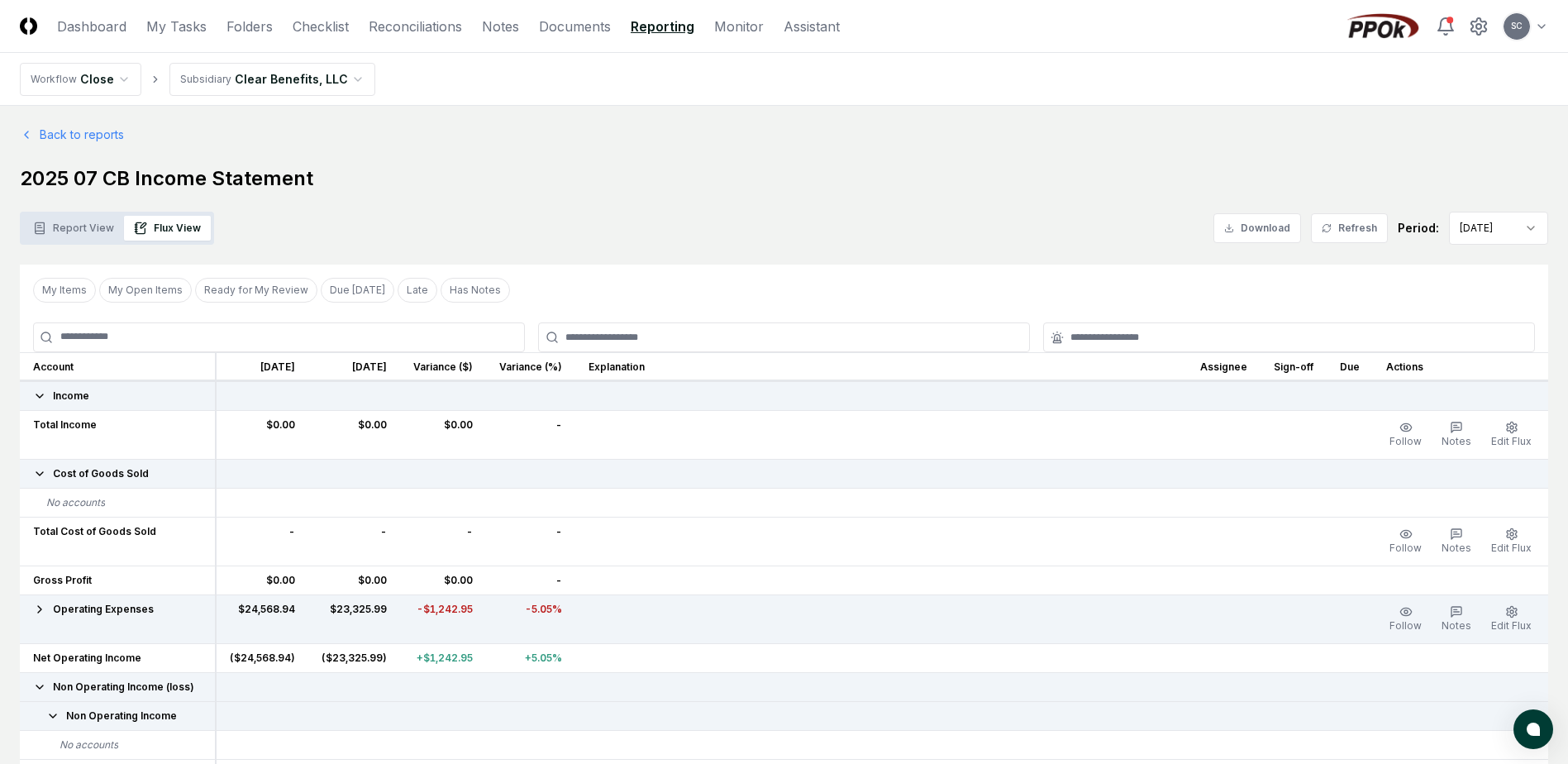
click at [89, 230] on button "Report View" at bounding box center [73, 228] width 101 height 25
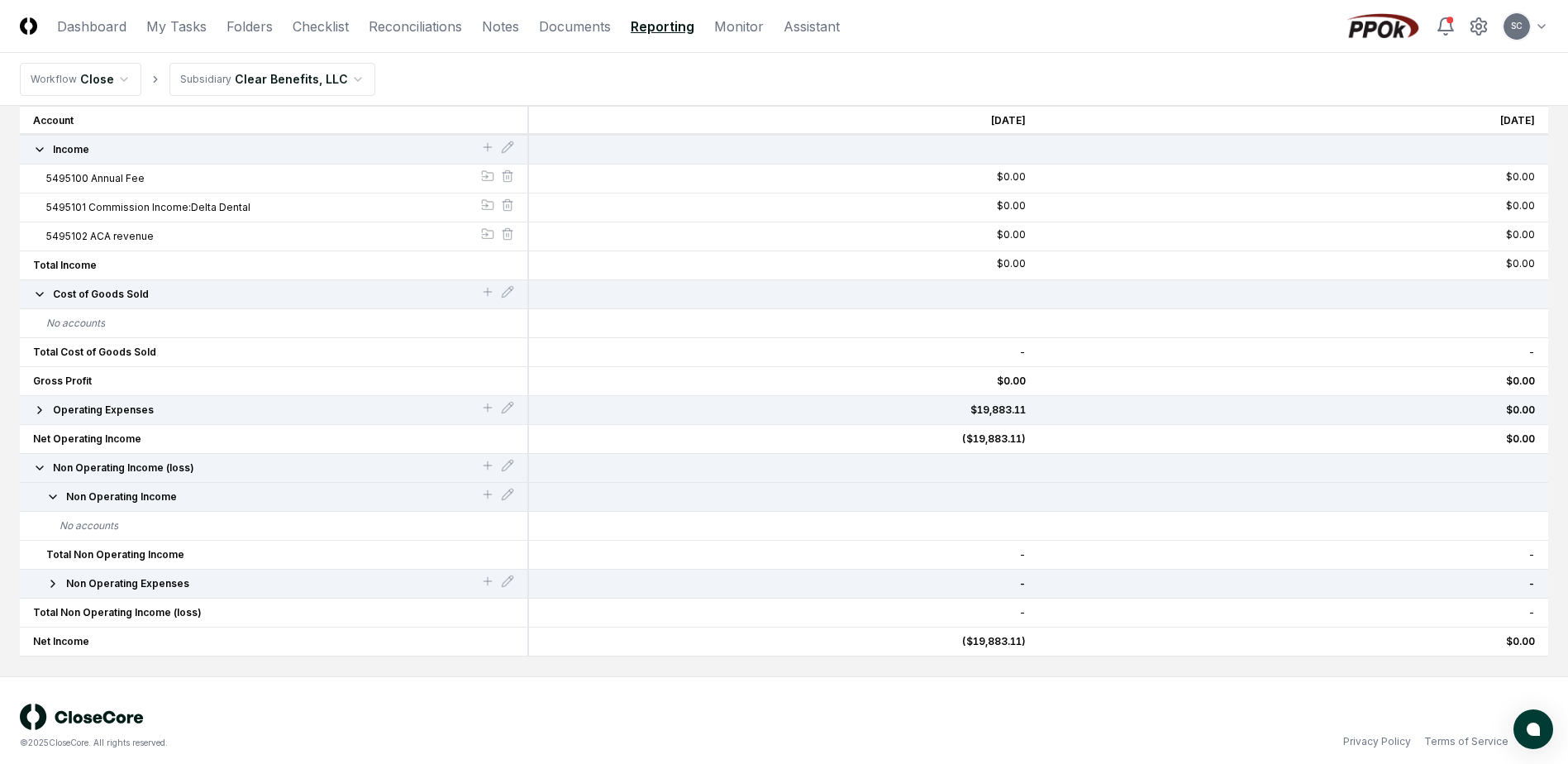
scroll to position [171, 0]
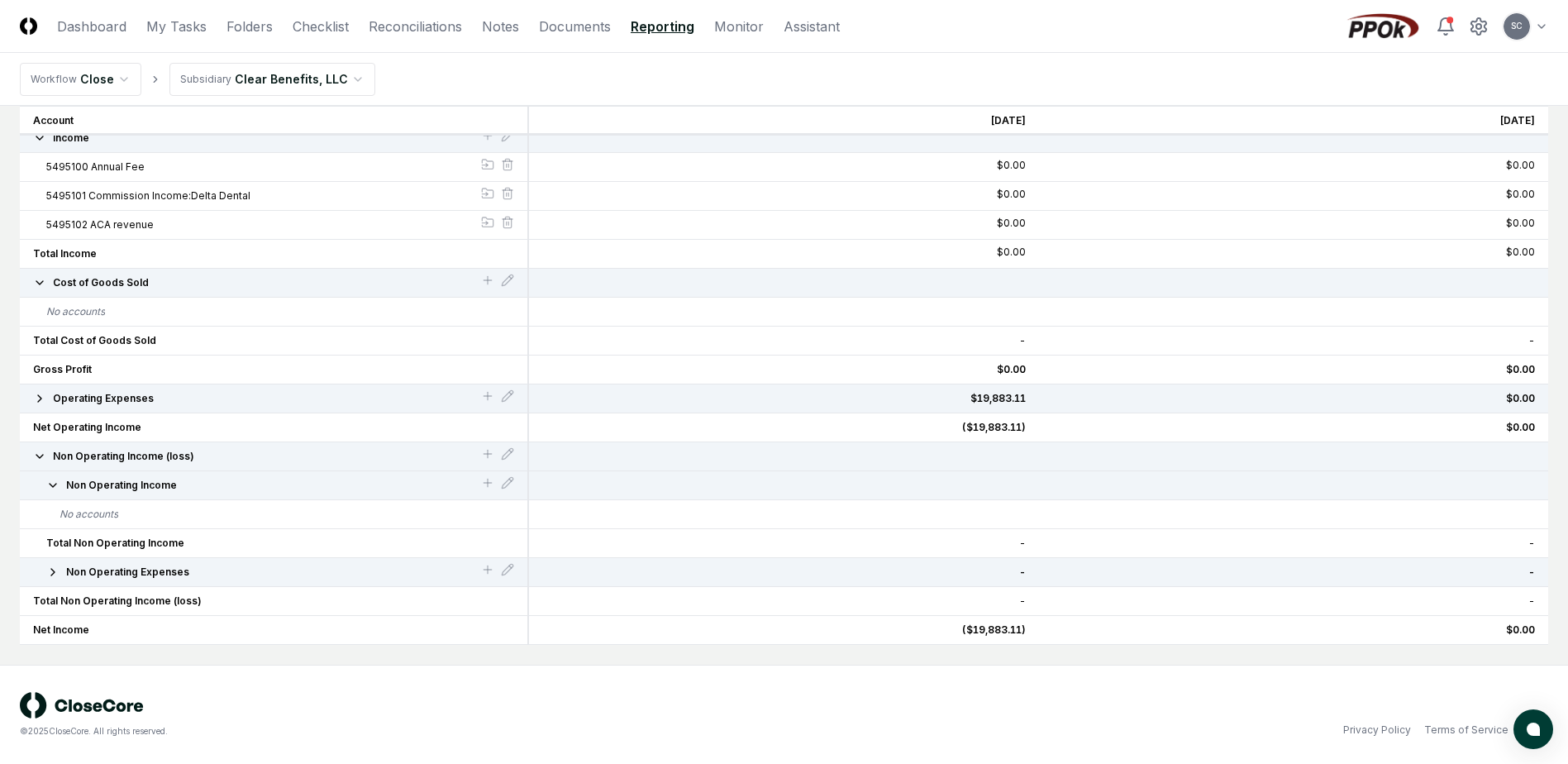
click at [44, 394] on icon "button" at bounding box center [39, 398] width 13 height 13
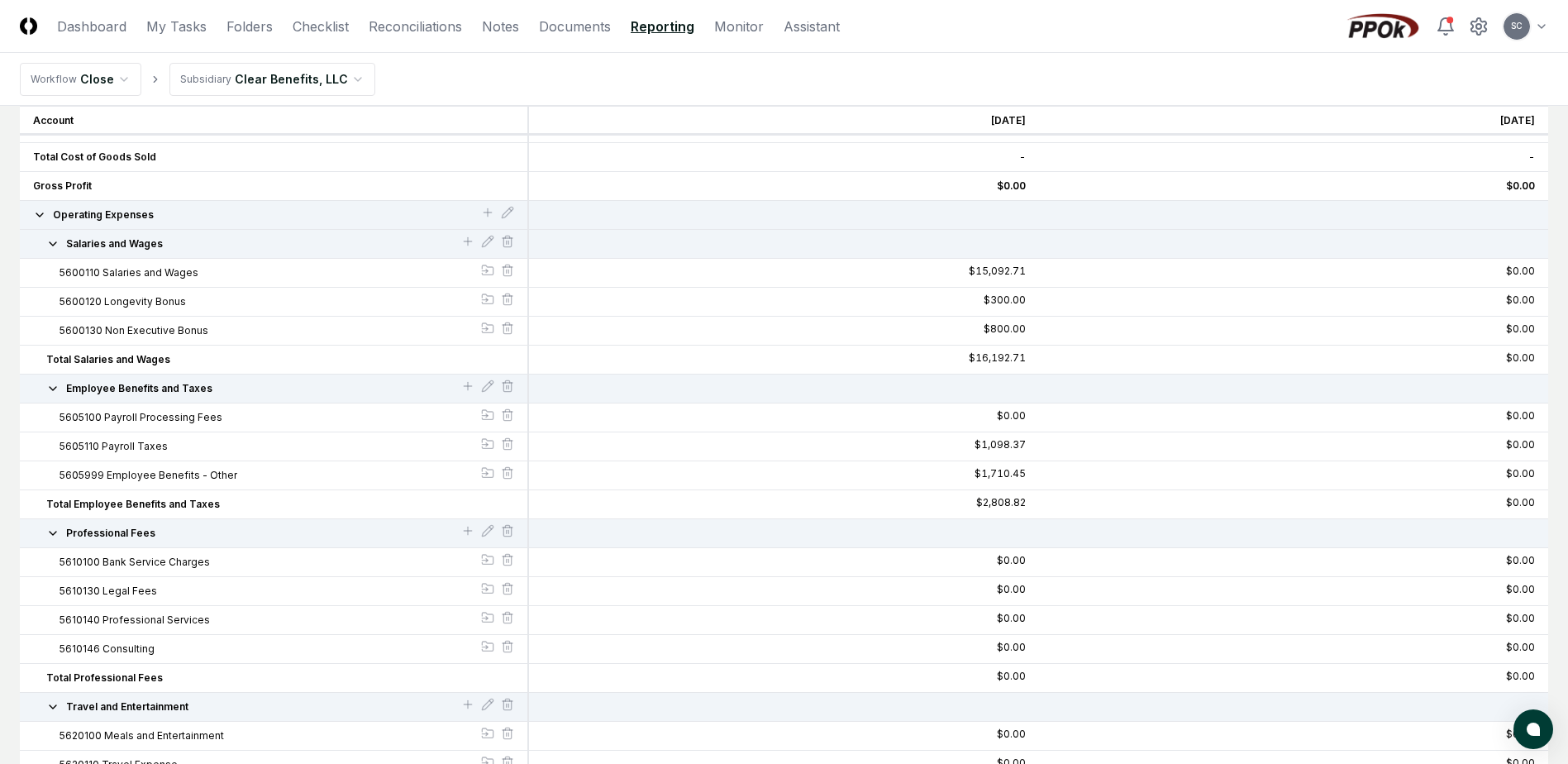
scroll to position [0, 0]
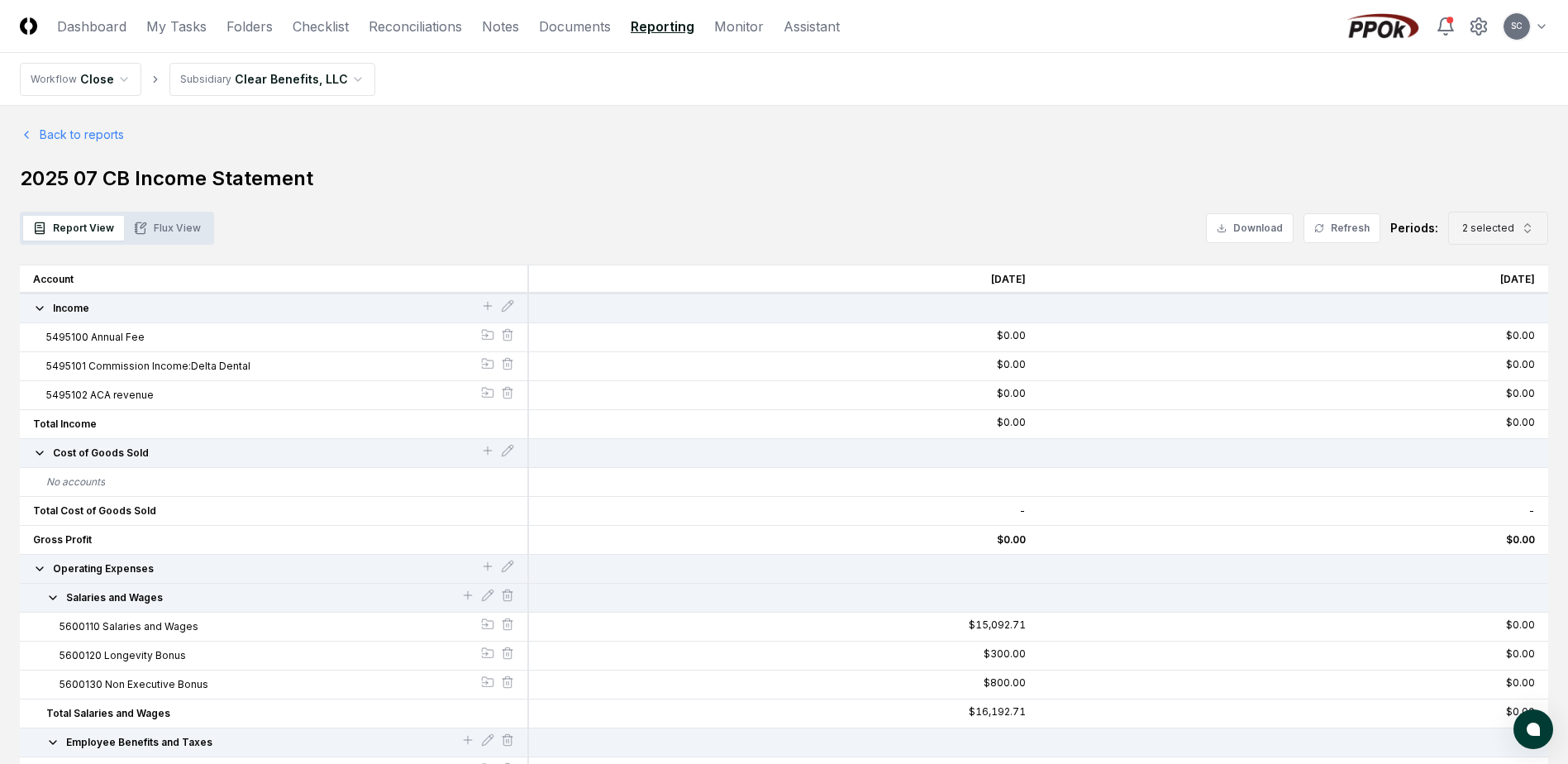
click at [1480, 235] on button "2 selected" at bounding box center [1498, 228] width 100 height 33
click at [1482, 329] on div "[DATE]" at bounding box center [1500, 339] width 95 height 30
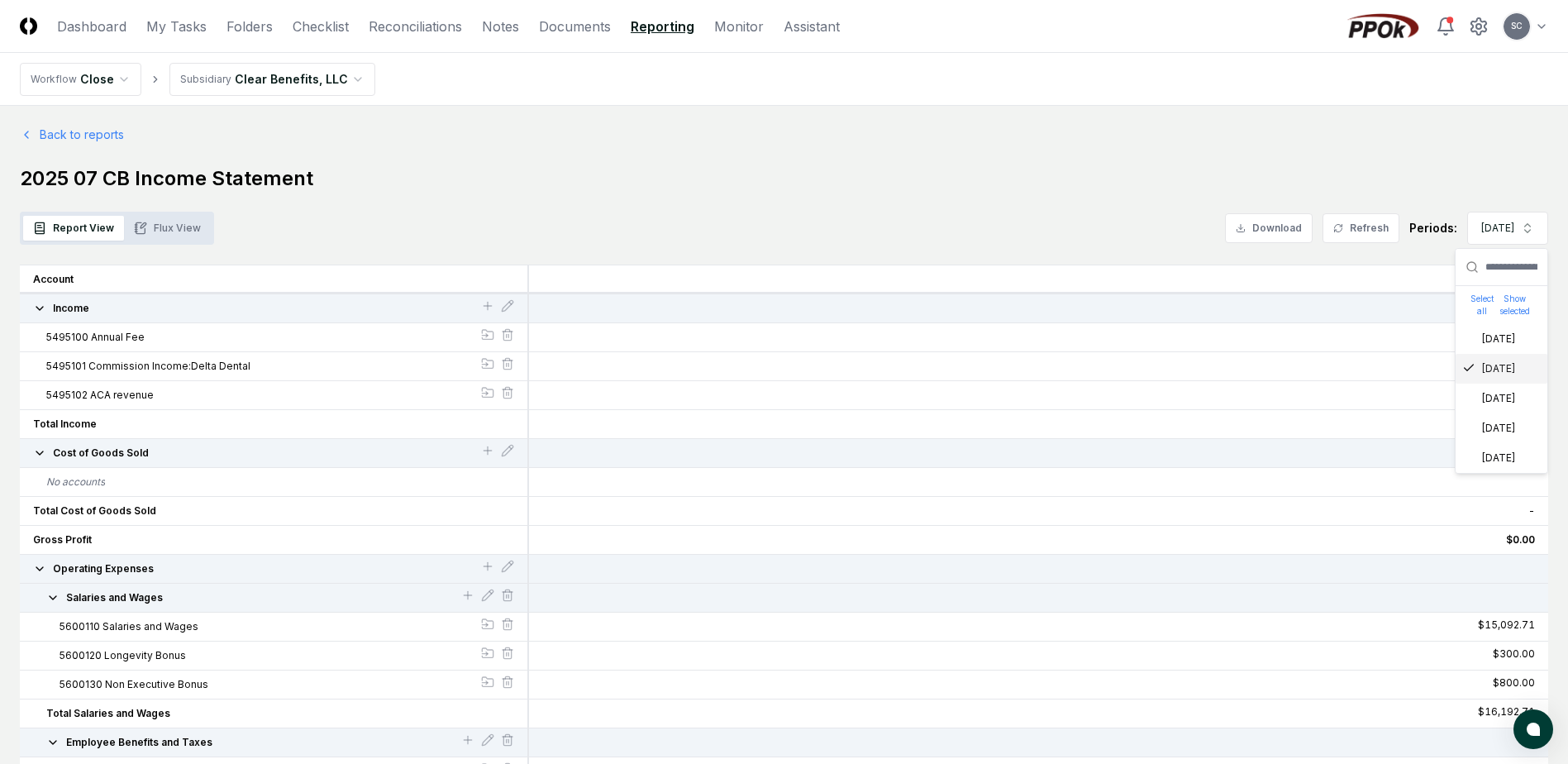
click at [1479, 364] on div "[DATE]" at bounding box center [1488, 368] width 53 height 15
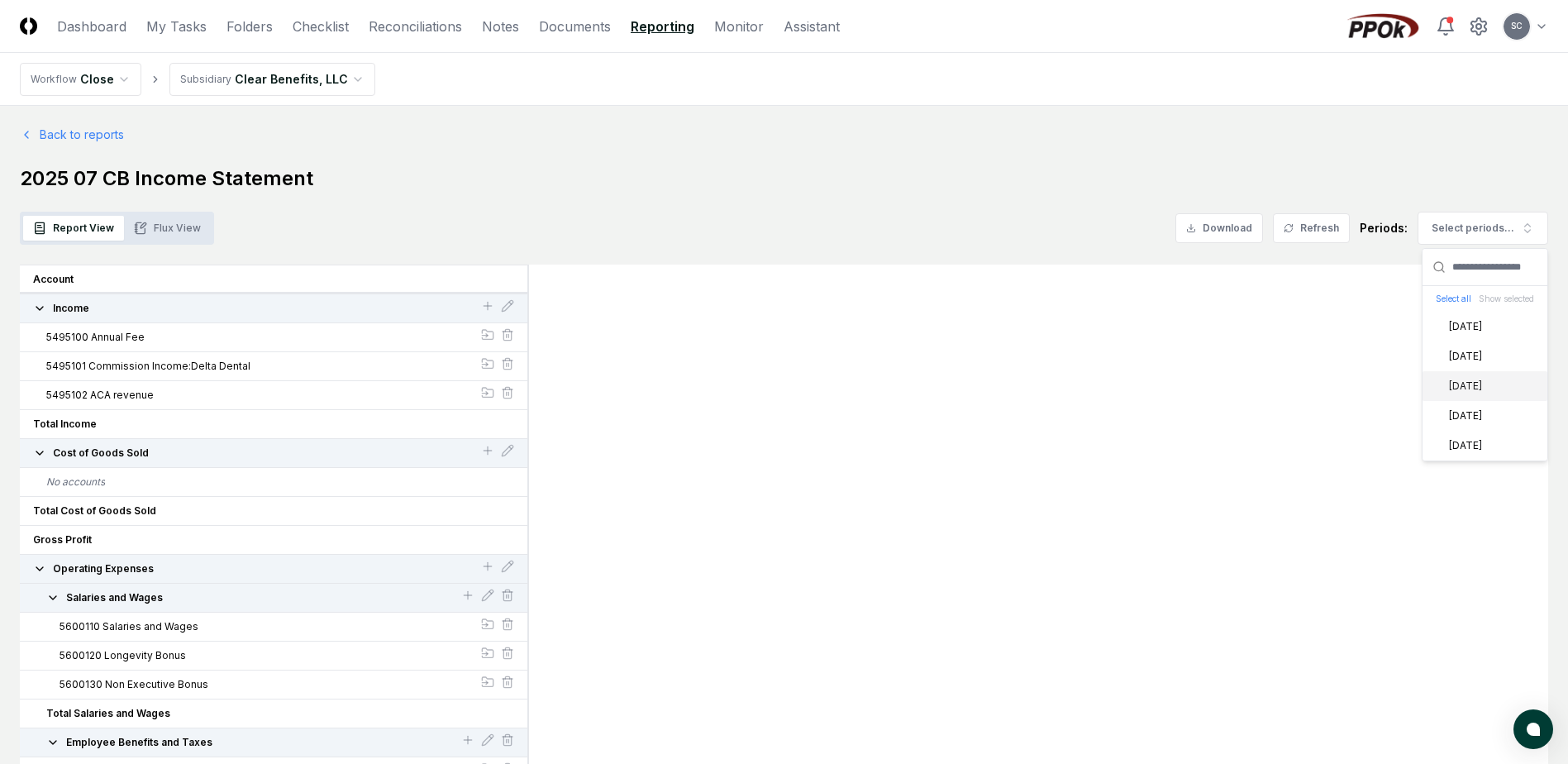
click at [1475, 391] on div "[DATE]" at bounding box center [1455, 385] width 53 height 15
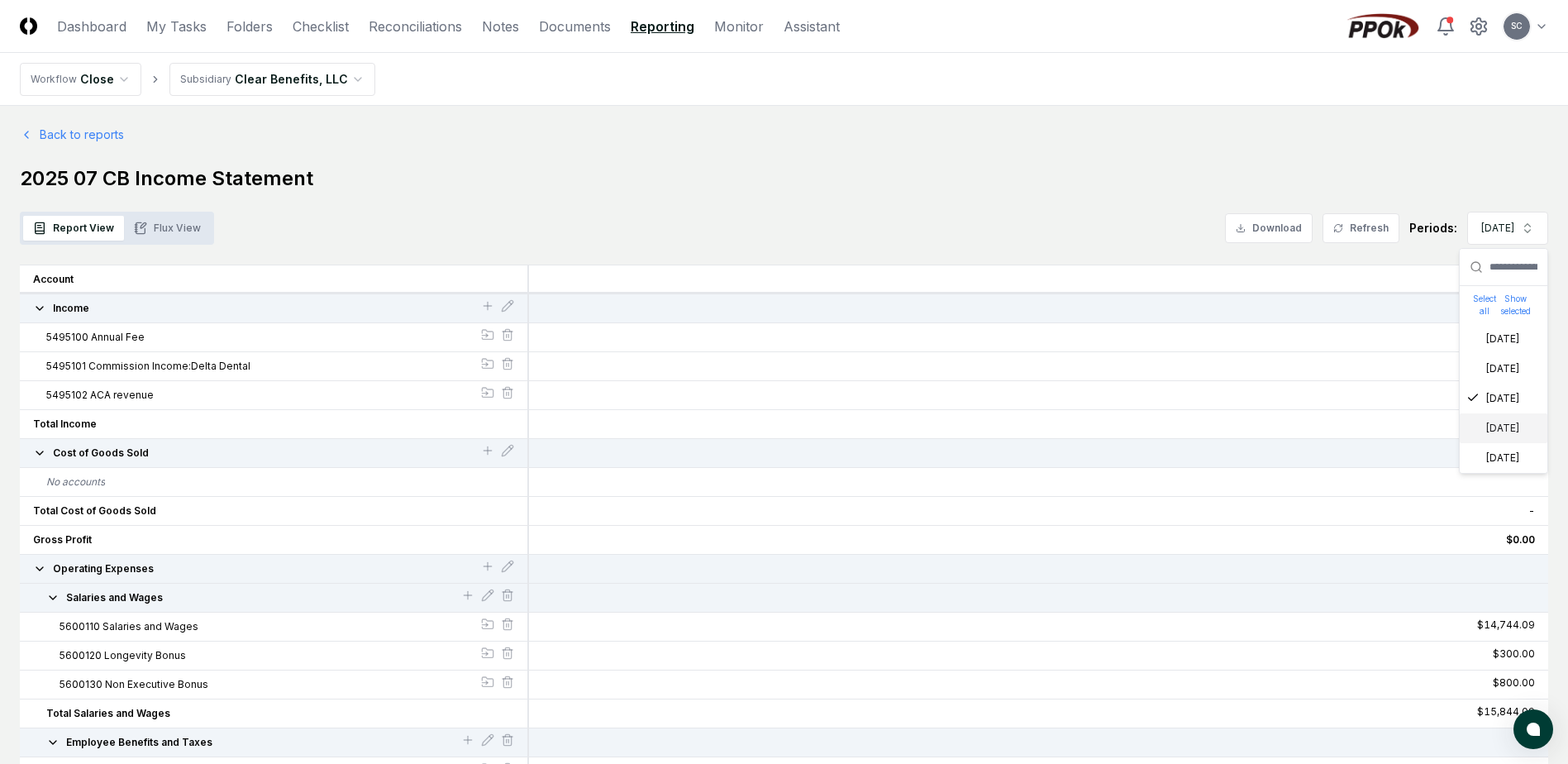
click at [1473, 423] on icon "Suggestions" at bounding box center [1472, 427] width 13 height 13
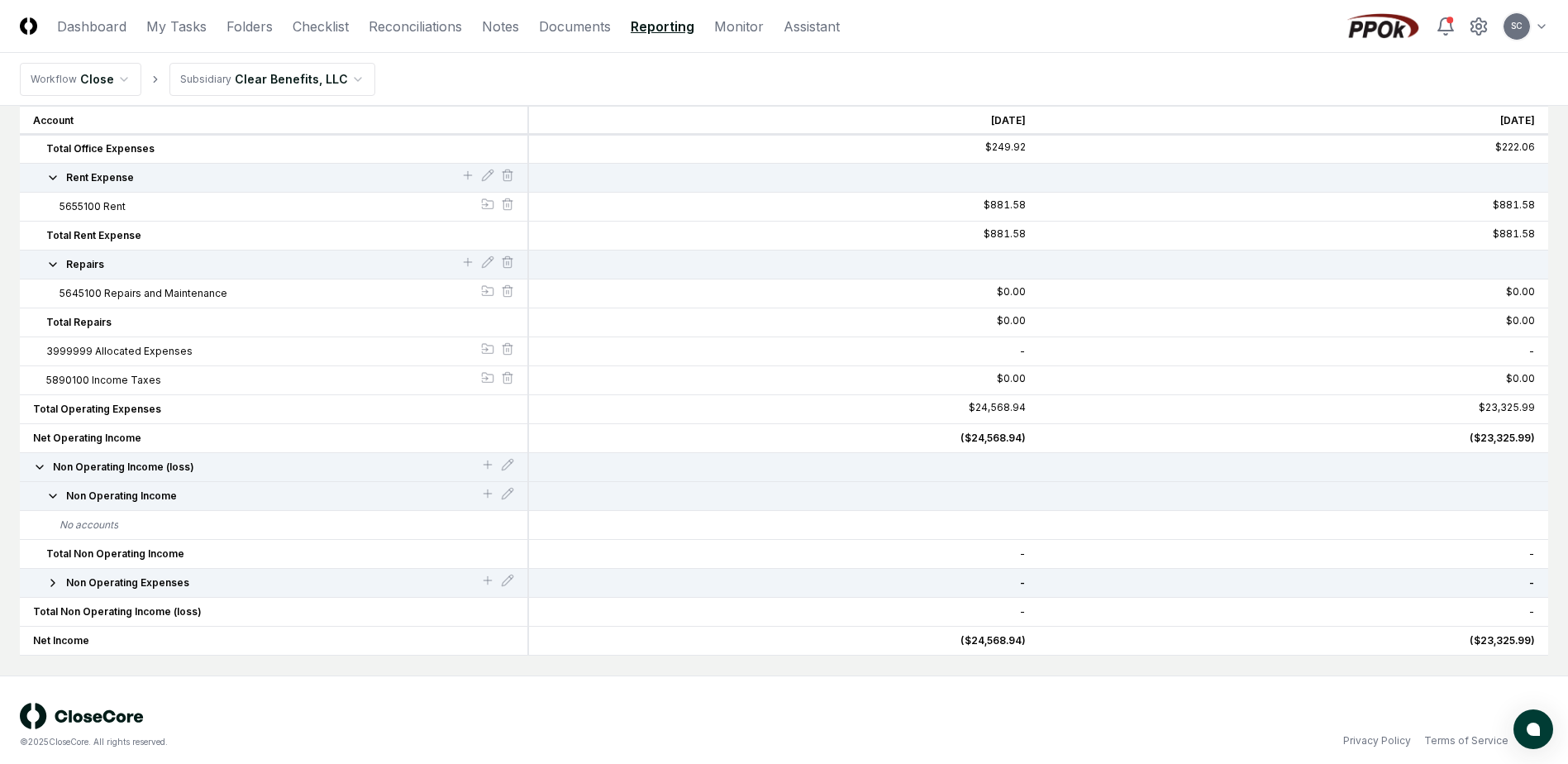
scroll to position [1791, 0]
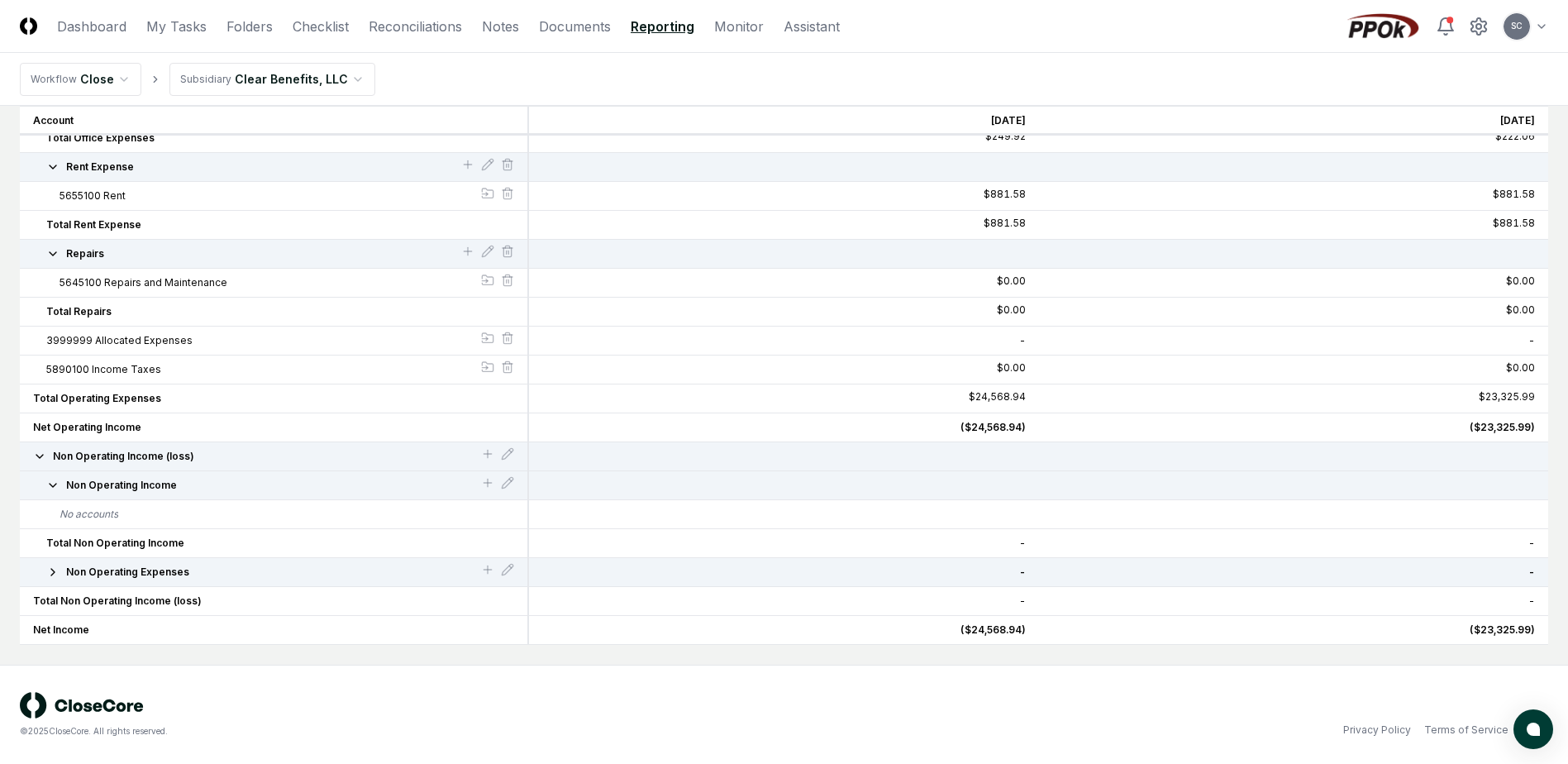
click at [53, 573] on icon "button" at bounding box center [53, 573] width 3 height 7
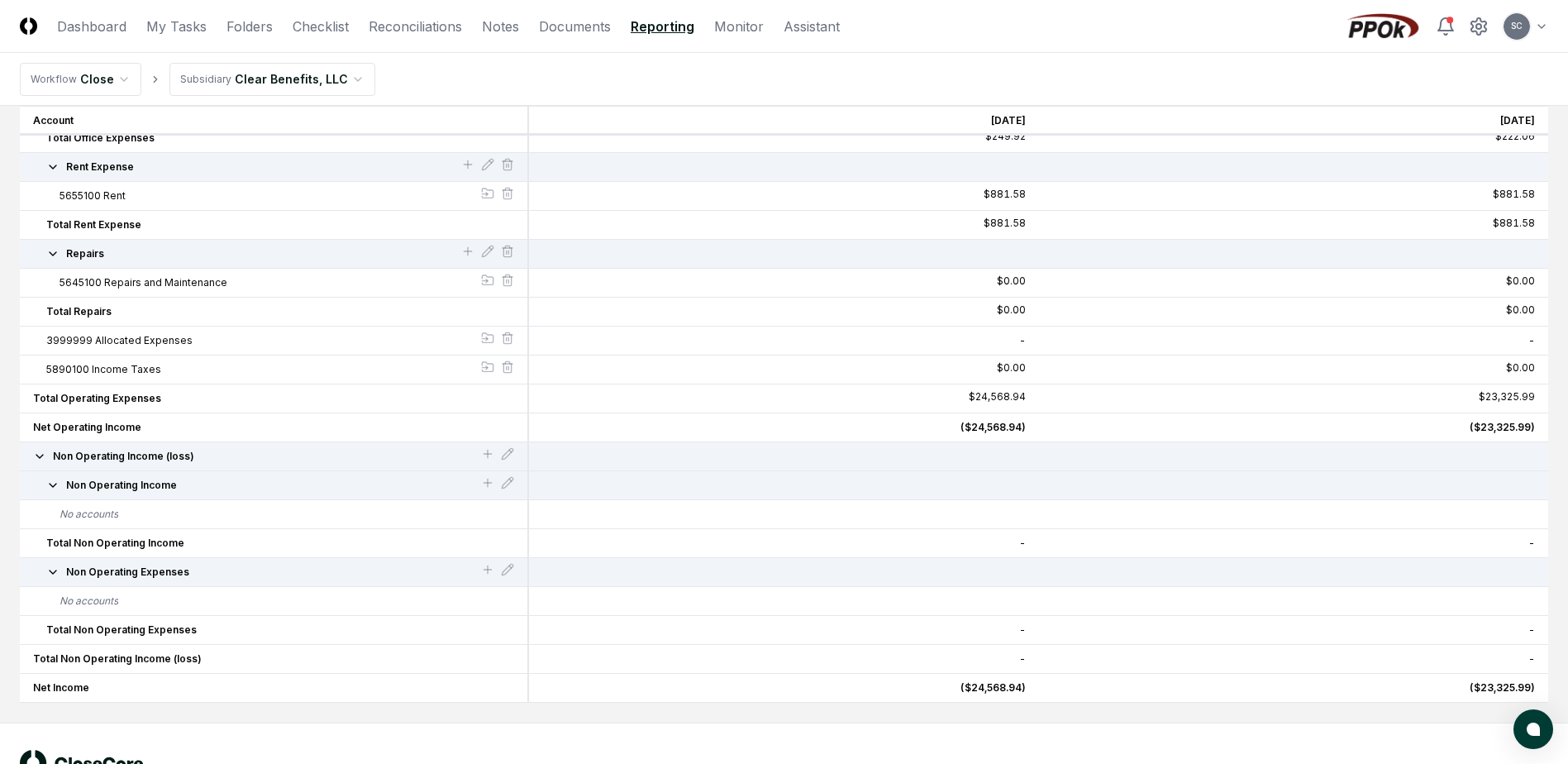
scroll to position [1708, 0]
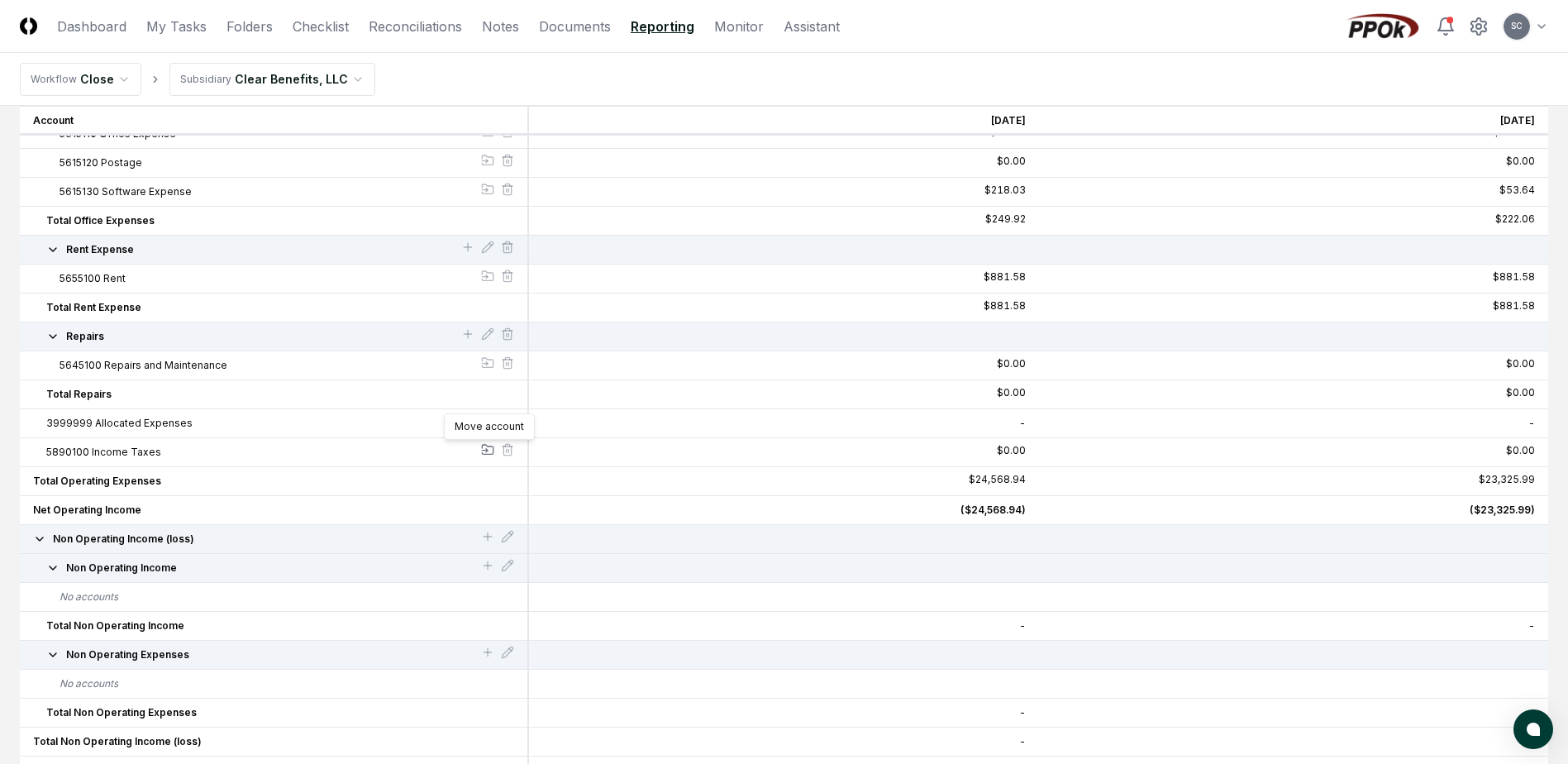
click at [485, 451] on icon at bounding box center [485, 451] width 6 height 0
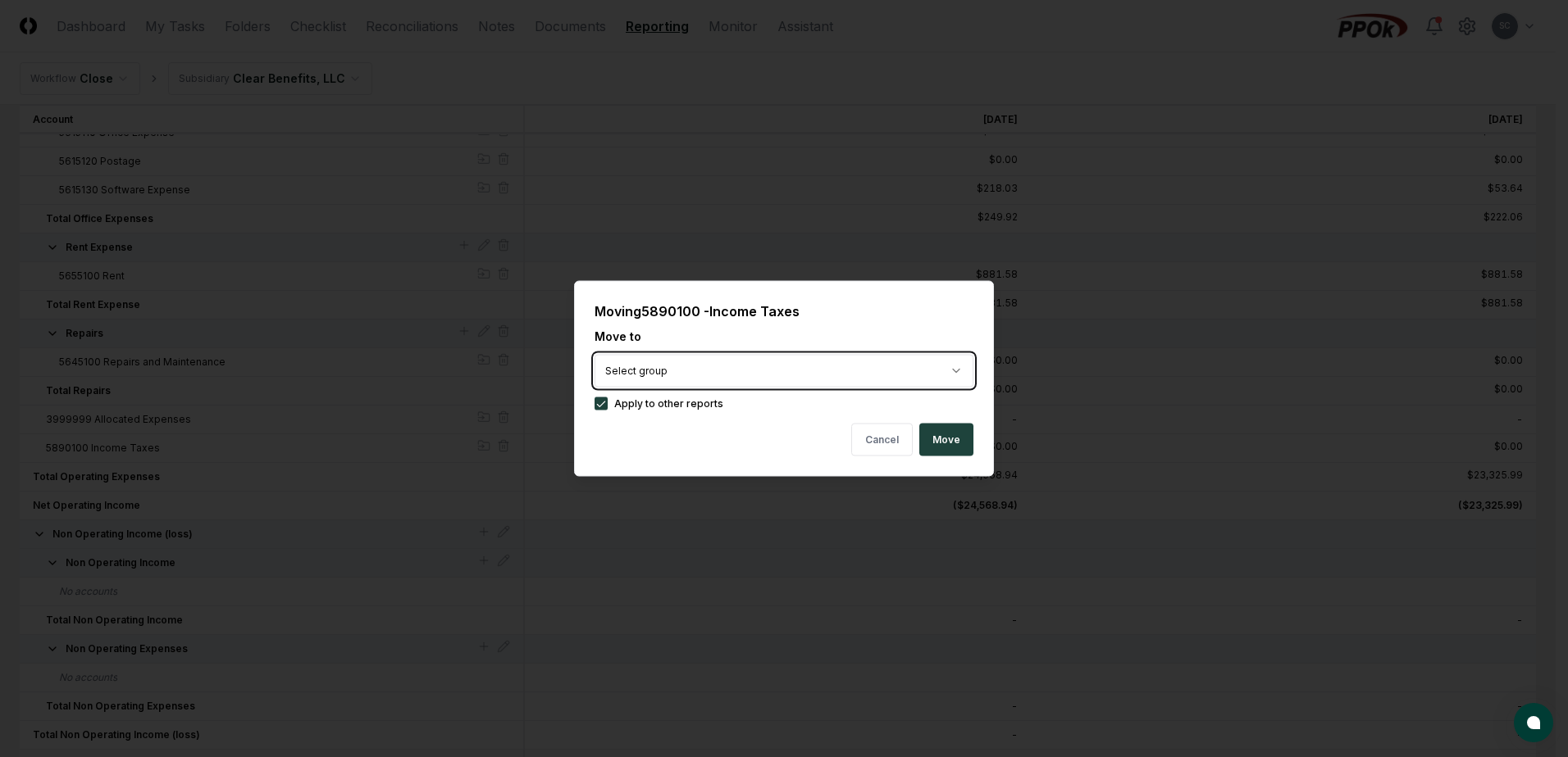
click at [888, 444] on button "Cancel" at bounding box center [881, 440] width 62 height 32
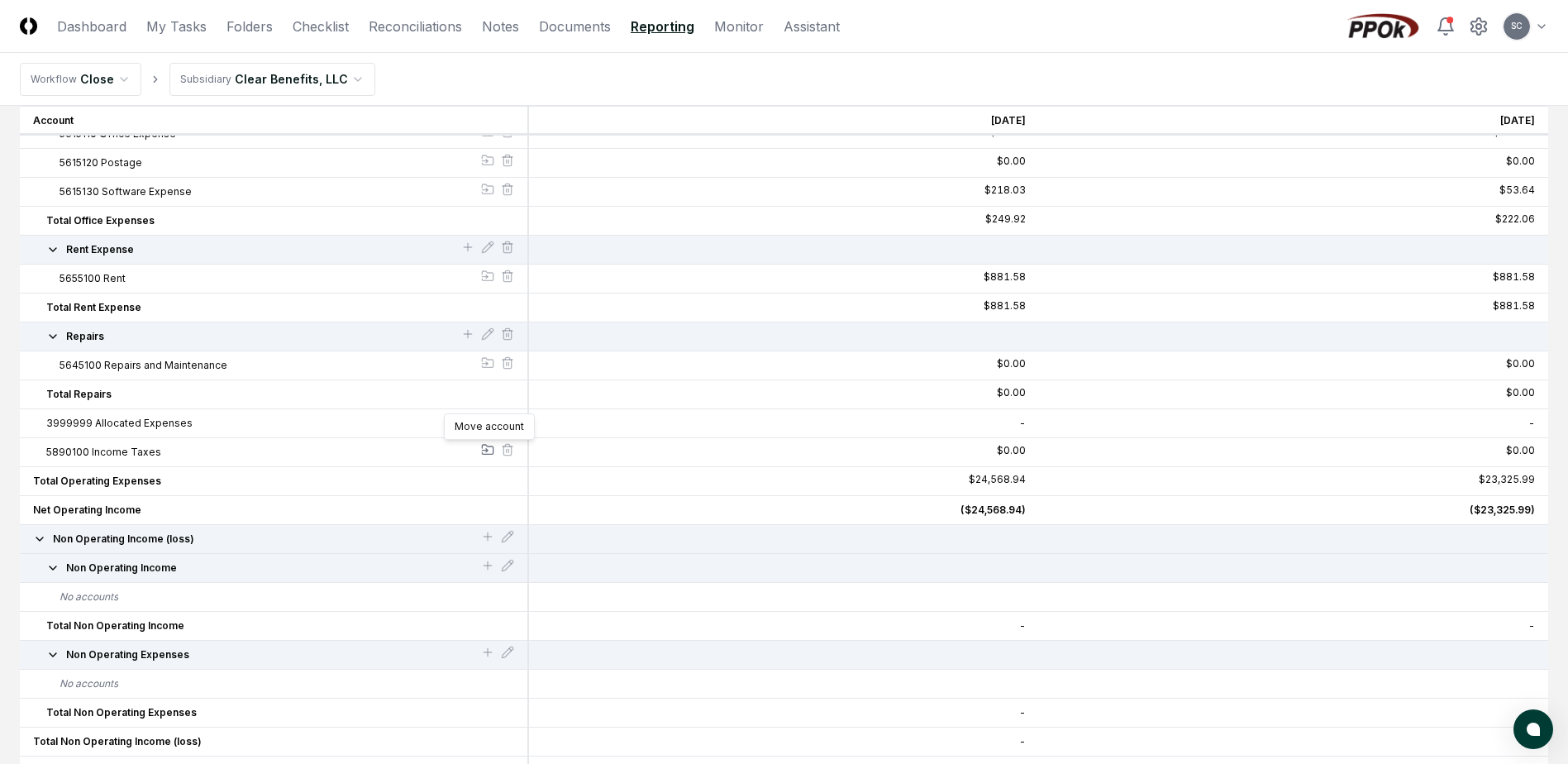
click at [490, 450] on icon at bounding box center [487, 449] width 13 height 13
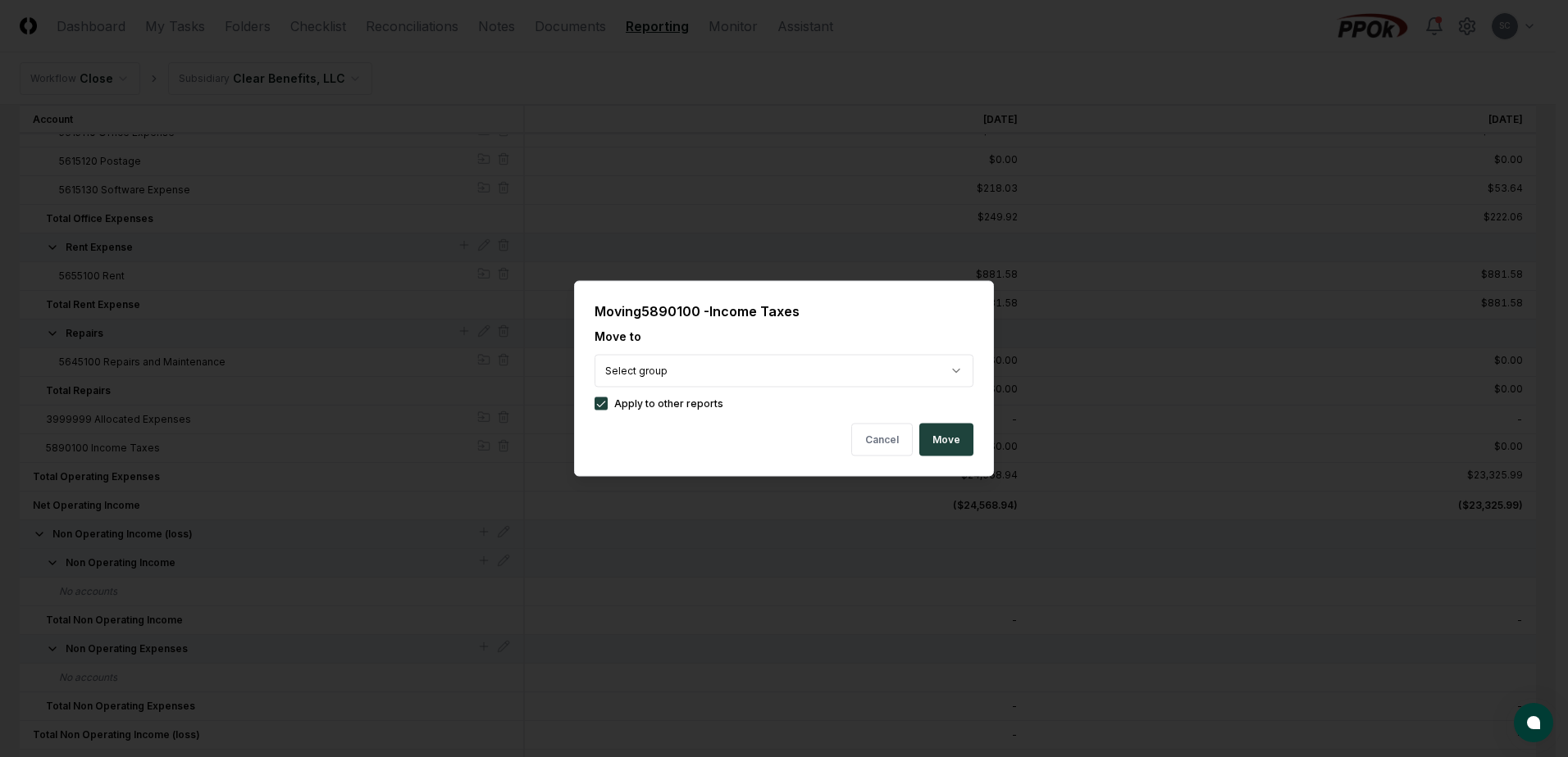
click at [390, 70] on div at bounding box center [784, 378] width 1568 height 757
click at [874, 443] on button "Cancel" at bounding box center [881, 440] width 62 height 32
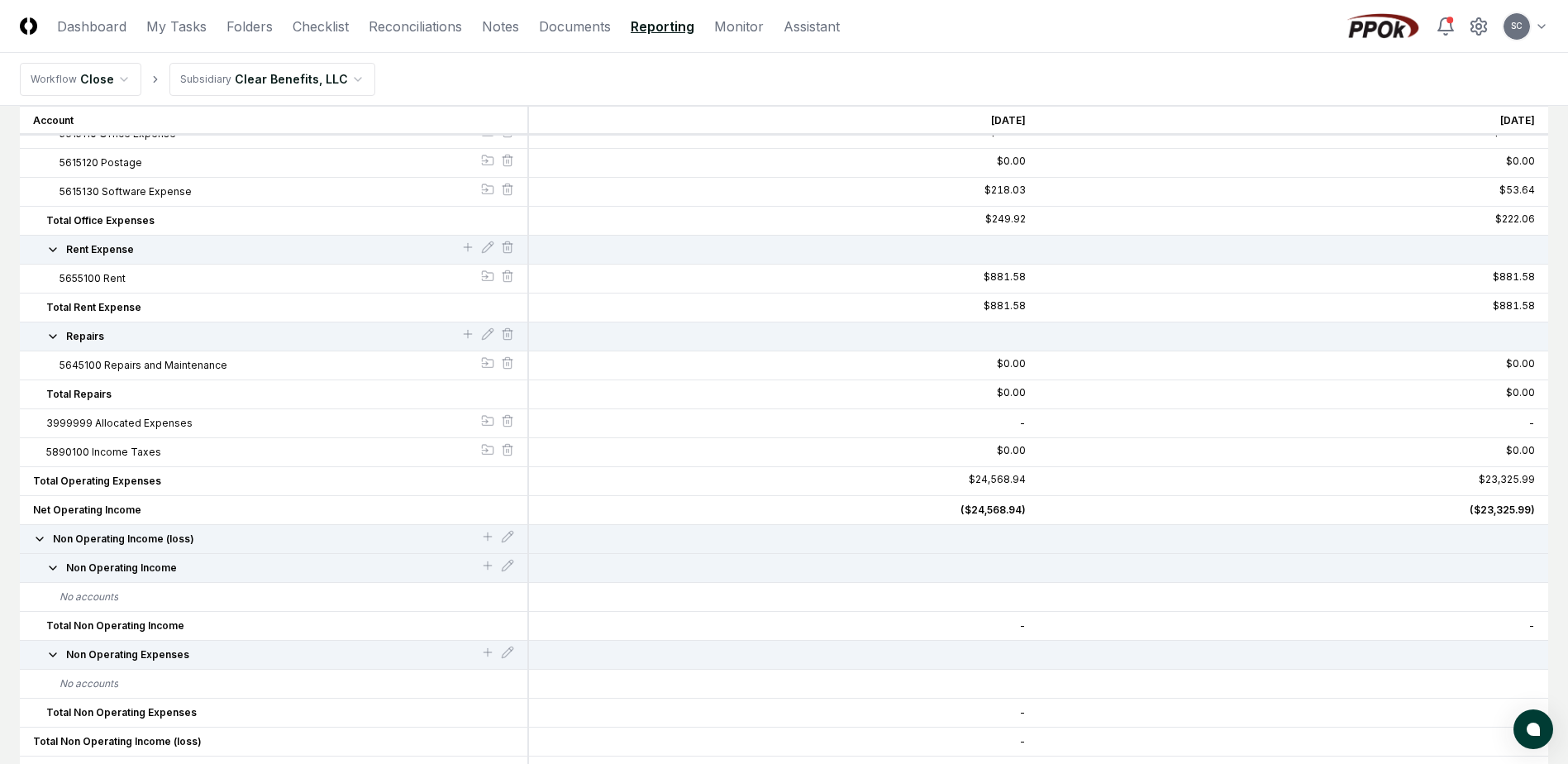
click at [40, 539] on icon "button" at bounding box center [39, 539] width 13 height 13
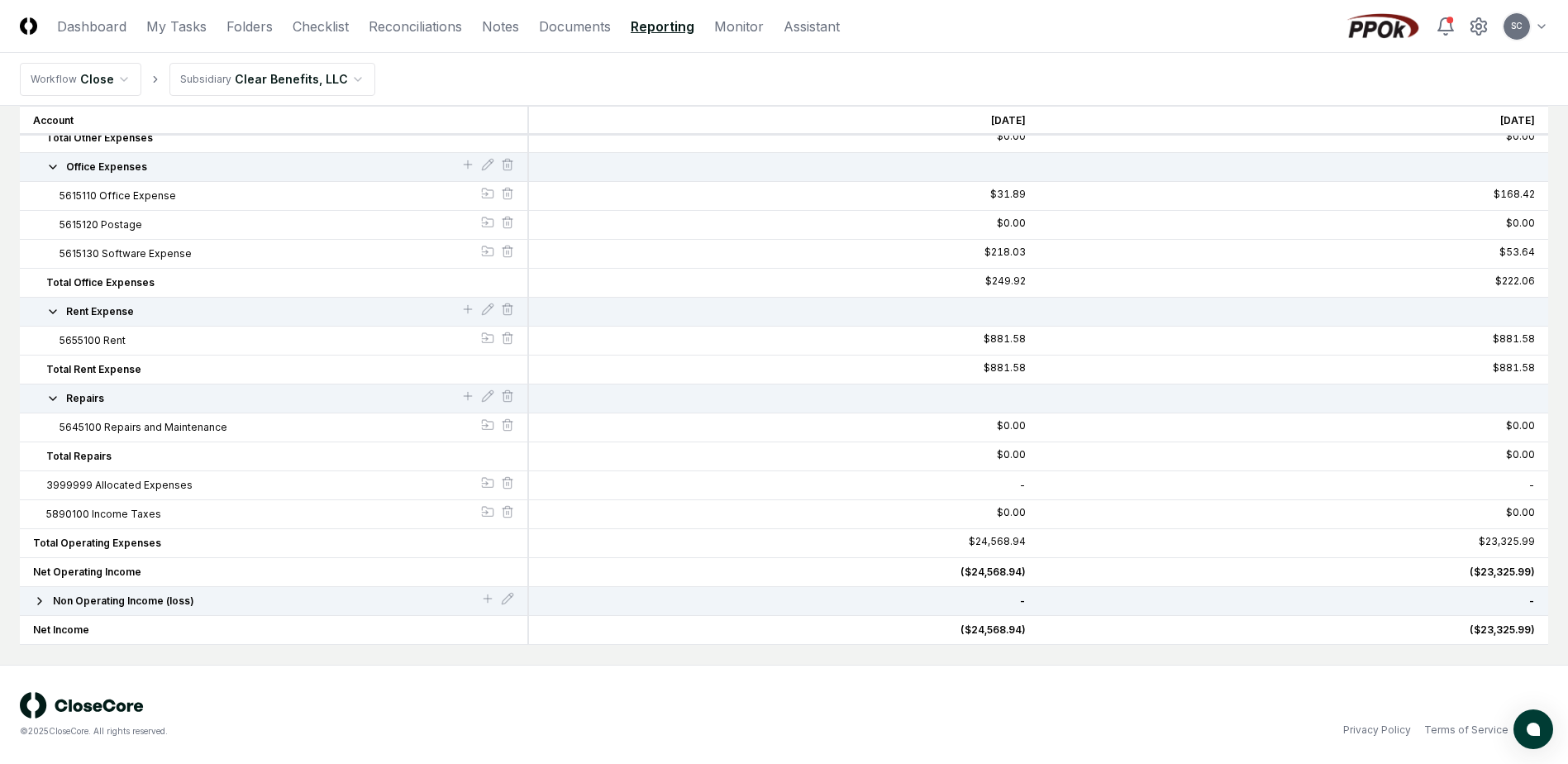
scroll to position [1646, 0]
click at [37, 600] on icon "button" at bounding box center [39, 600] width 13 height 13
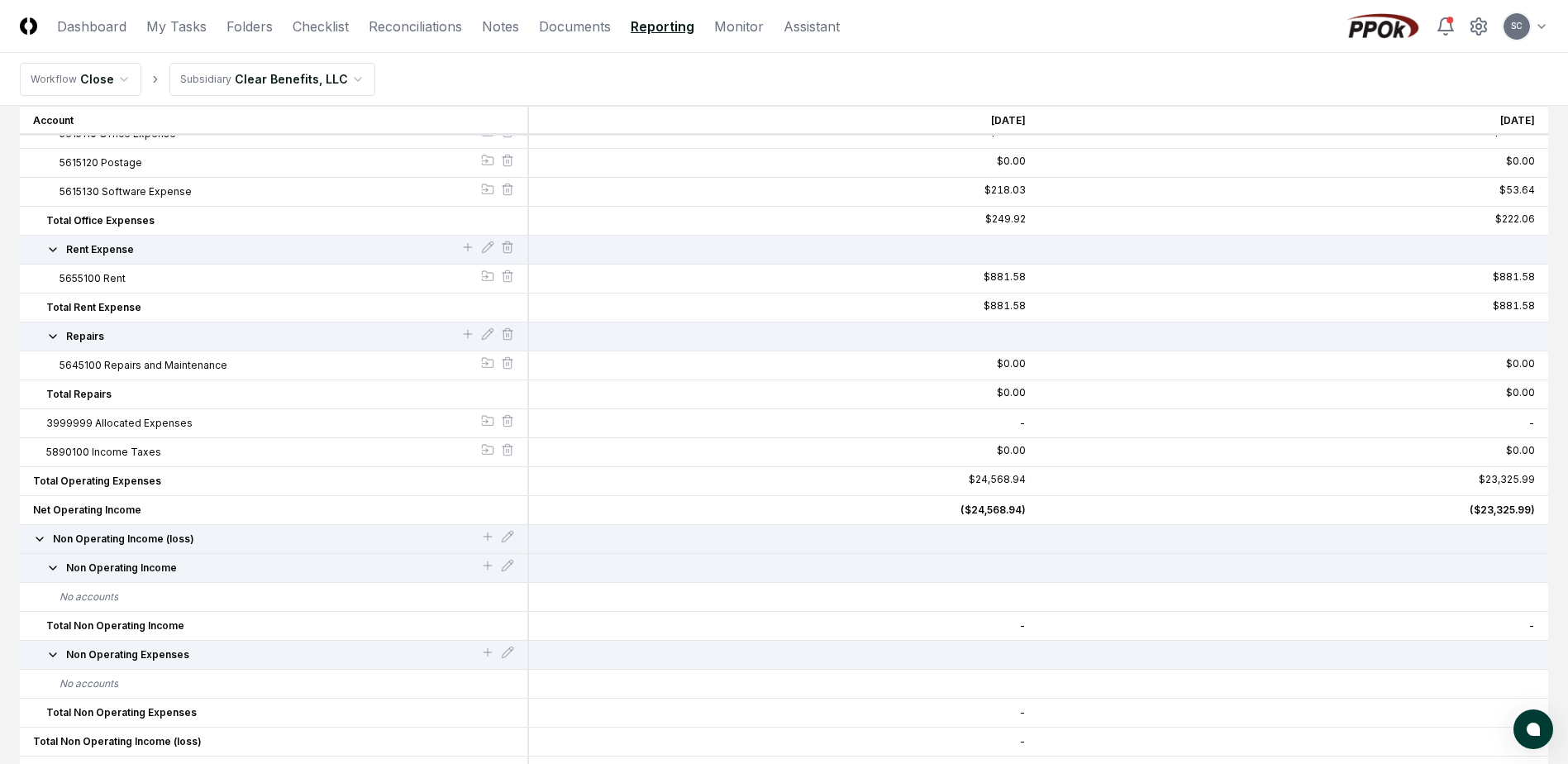
click at [1021, 423] on div "-" at bounding box center [784, 423] width 483 height 15
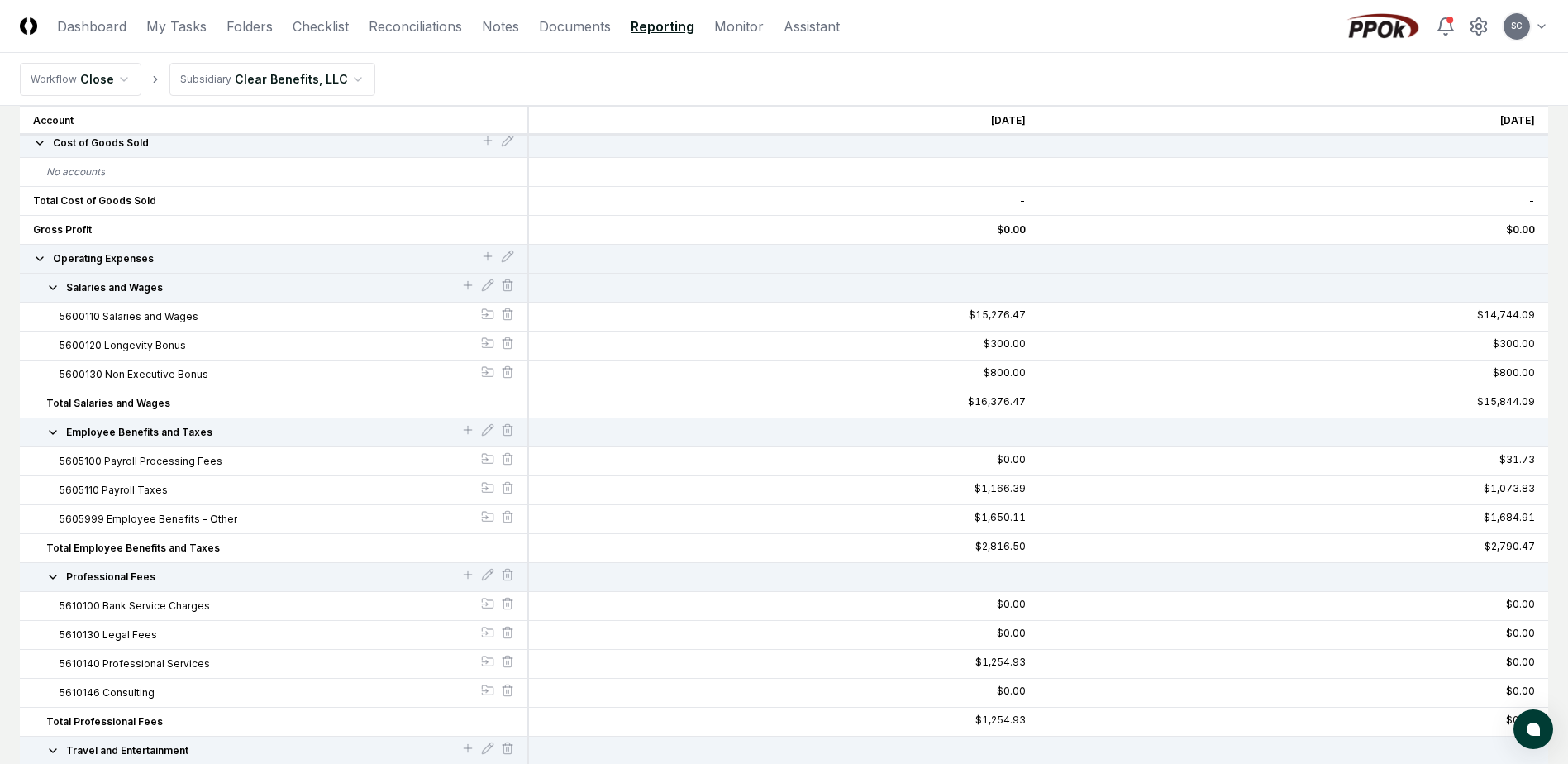
scroll to position [0, 0]
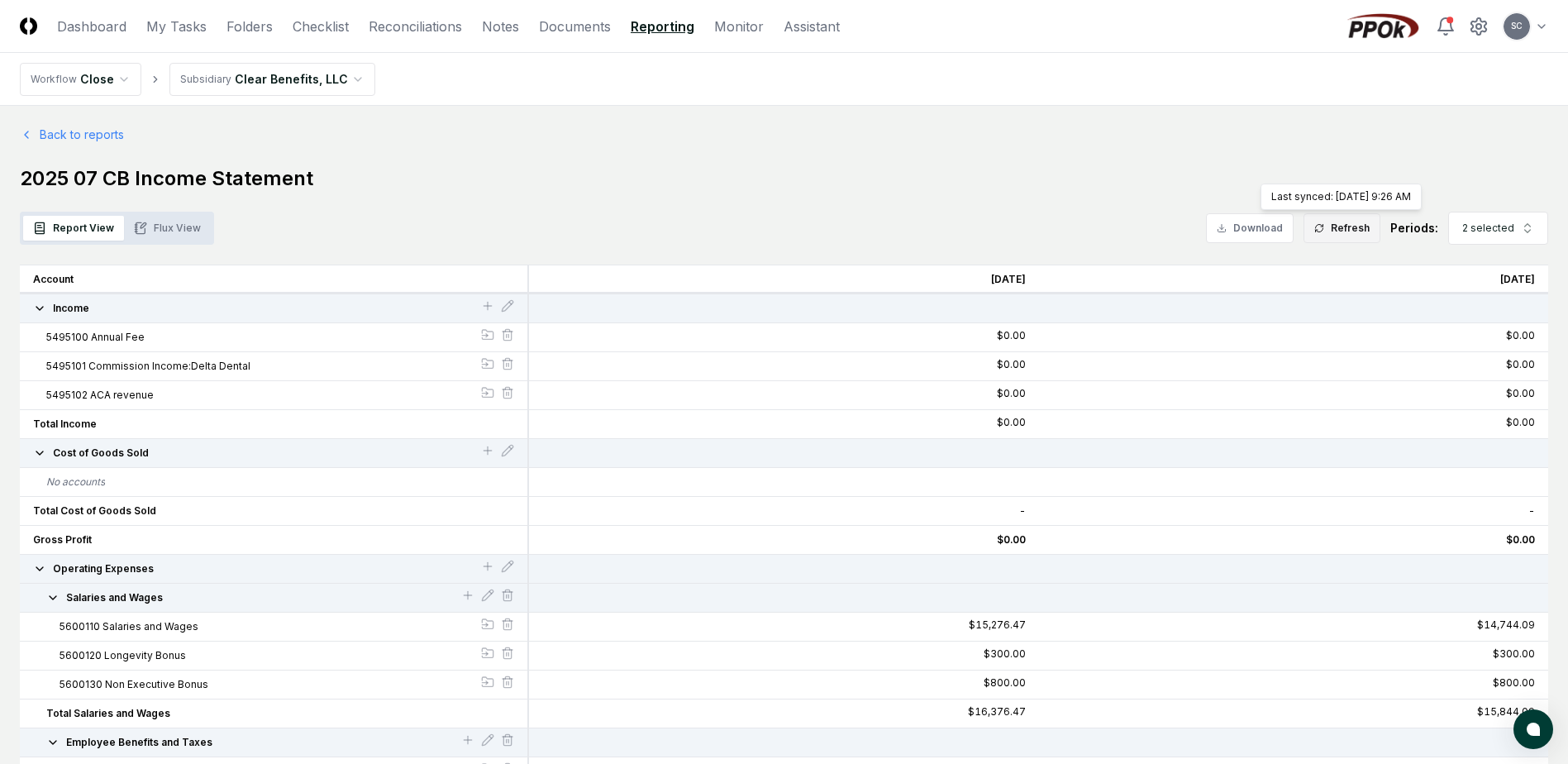
click at [1324, 223] on icon at bounding box center [1320, 229] width 10 height 10
click at [332, 24] on link "Checklist" at bounding box center [320, 26] width 56 height 20
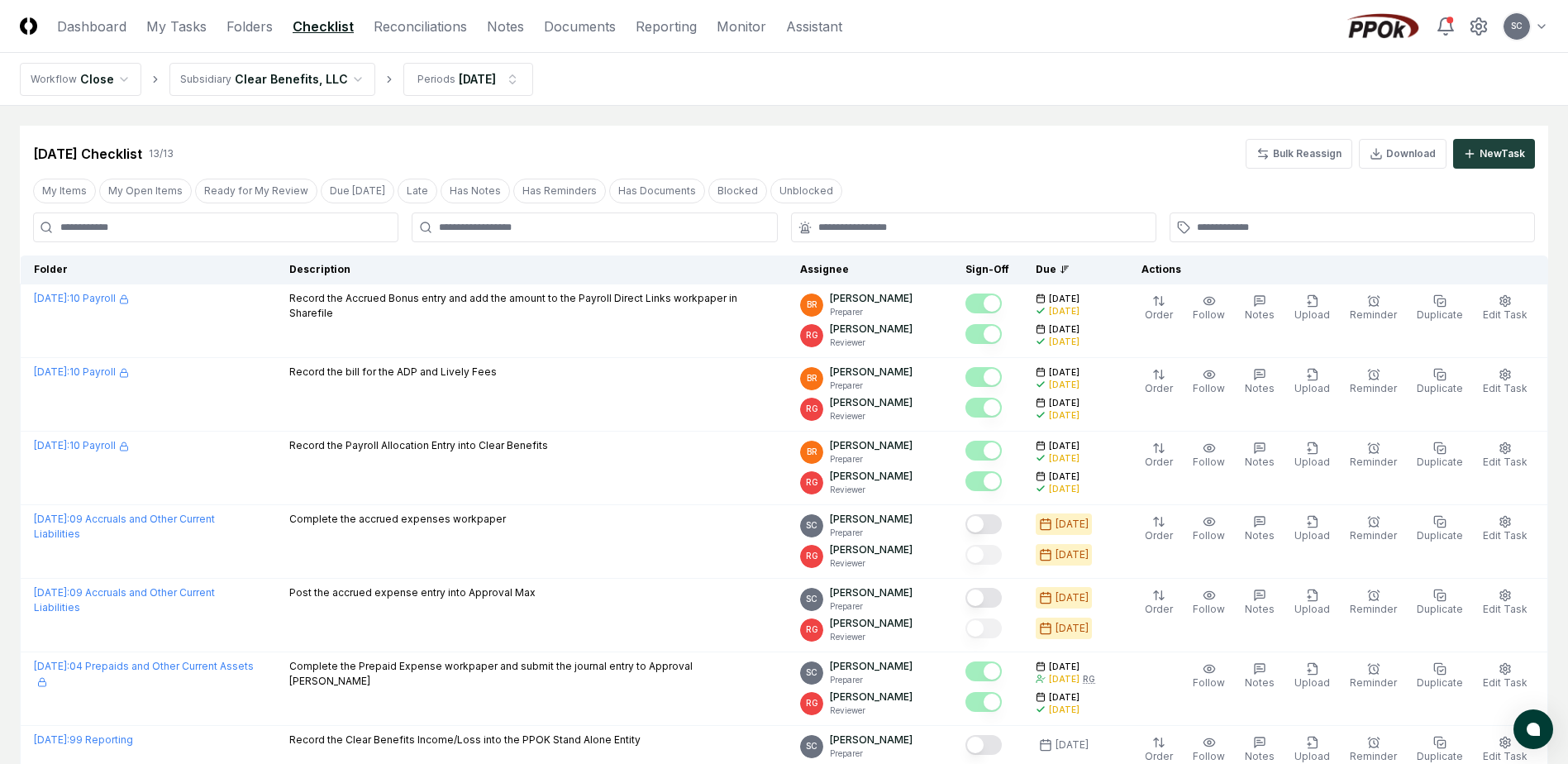
click at [261, 77] on html "CloseCore Dashboard My Tasks Folders Checklist Reconciliations Notes Documents …" at bounding box center [784, 679] width 1568 height 1360
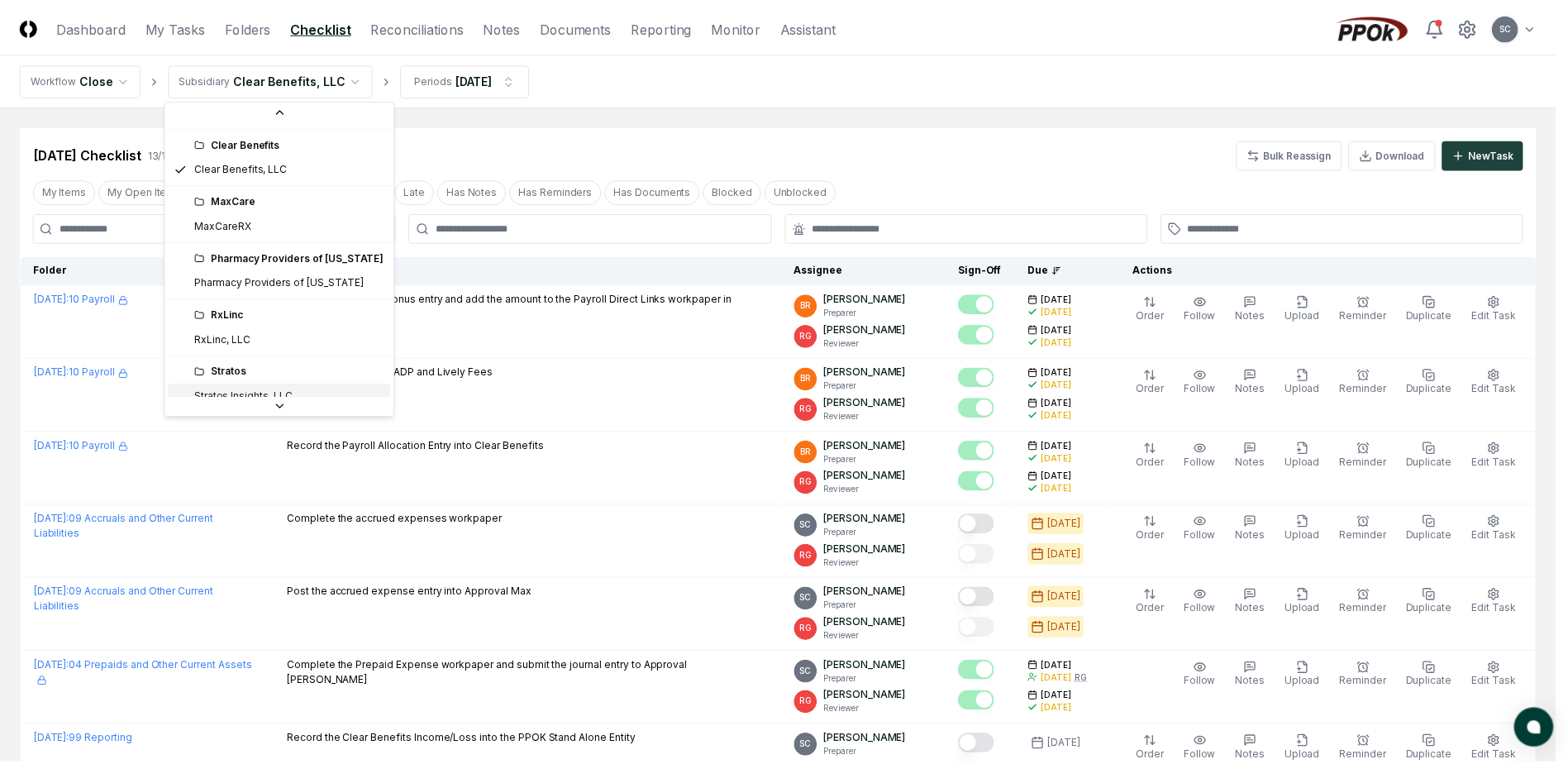
scroll to position [46, 0]
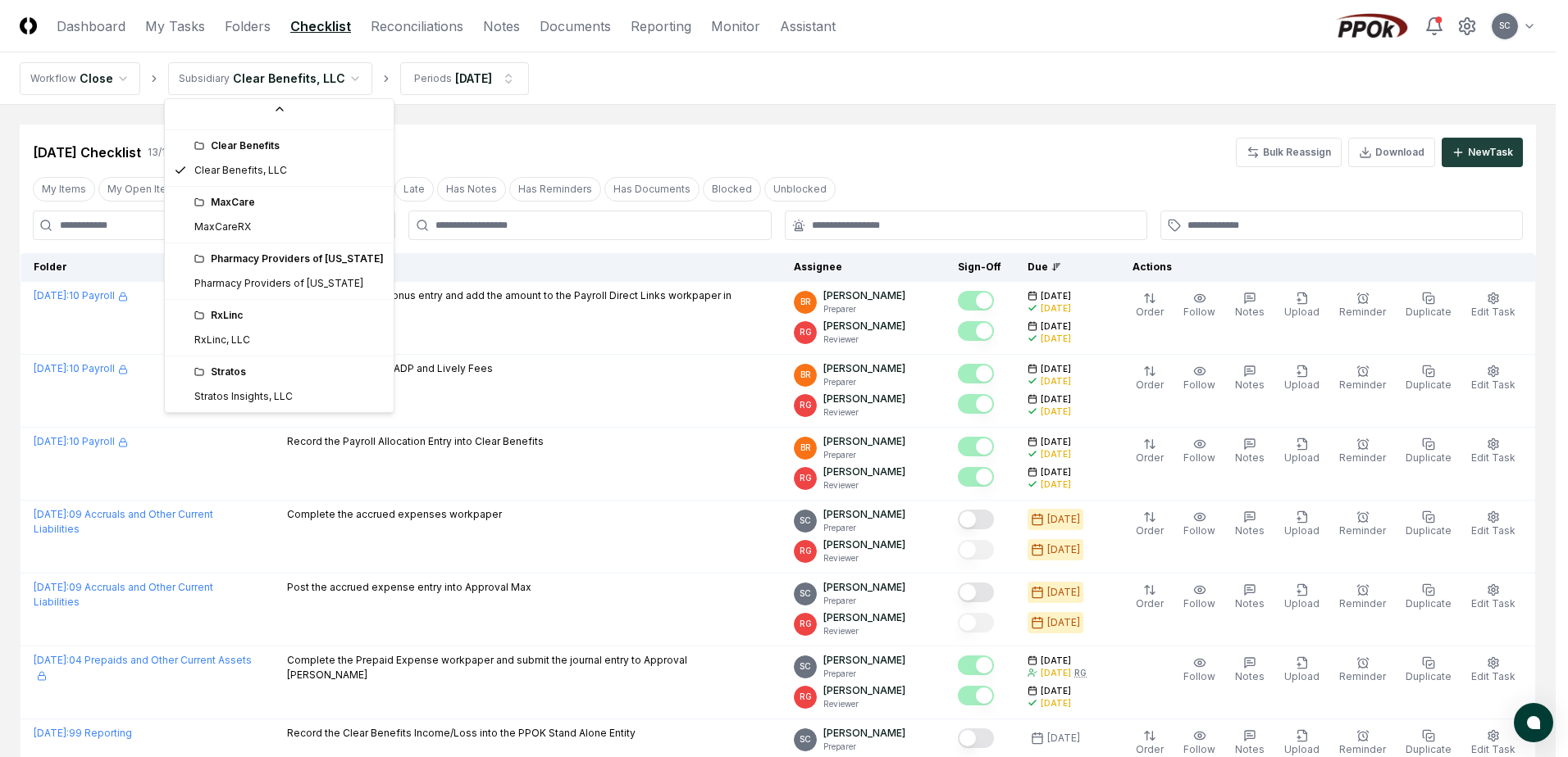
click at [234, 376] on div "Stratos" at bounding box center [289, 372] width 190 height 15
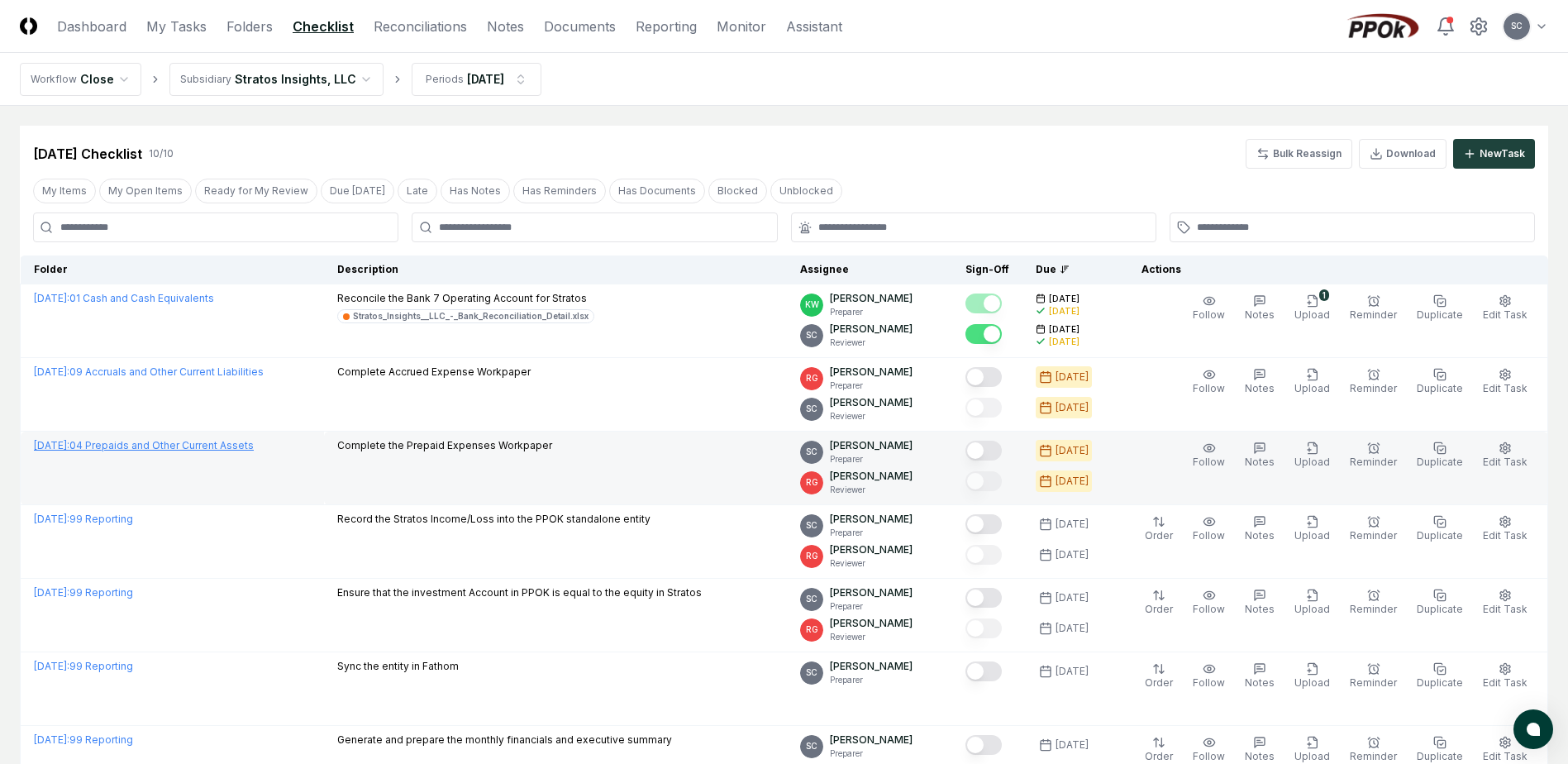
click at [215, 446] on link "[DATE] : 04 Prepaids and Other Current Assets" at bounding box center [143, 445] width 220 height 12
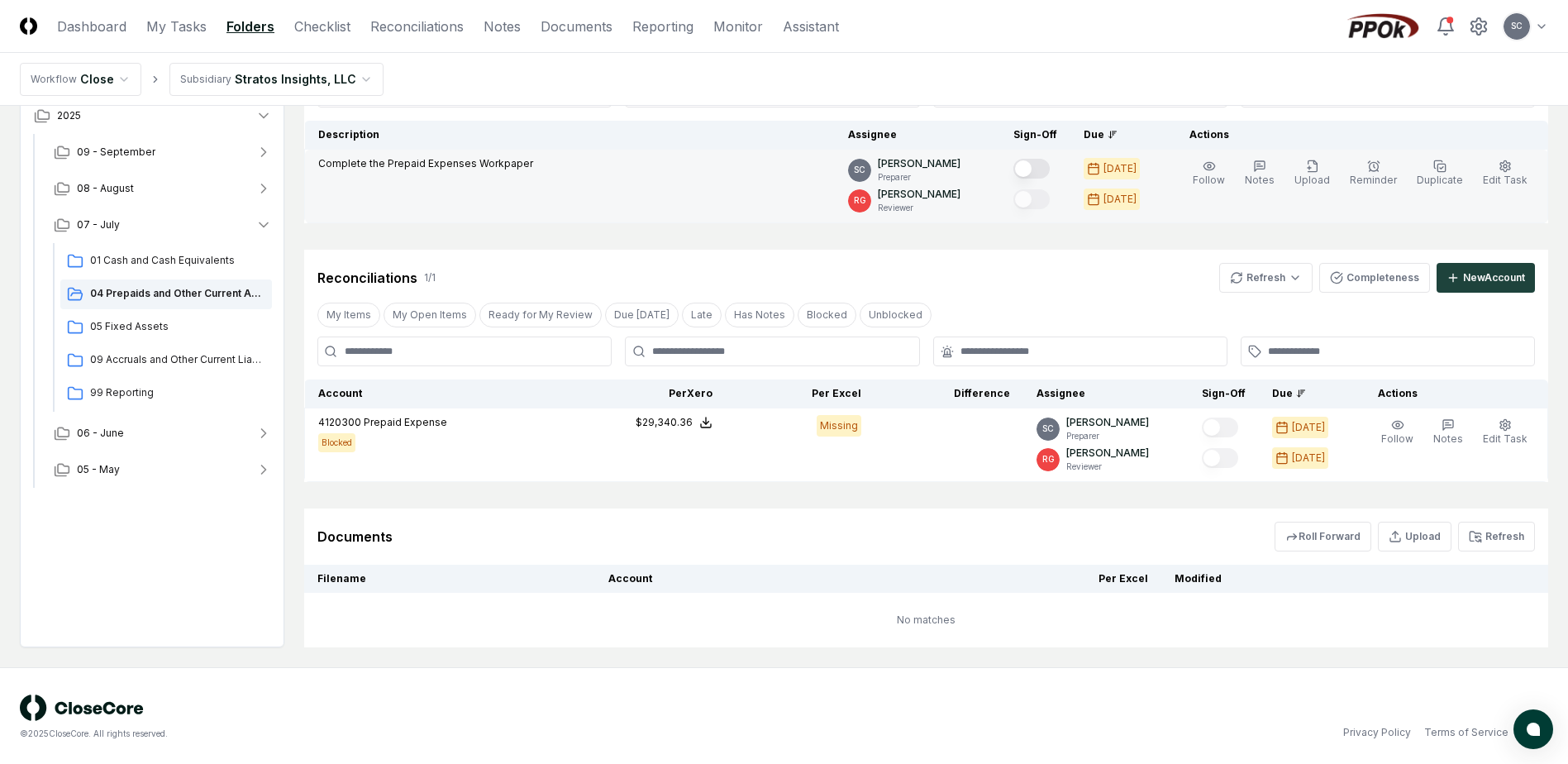
scroll to position [164, 0]
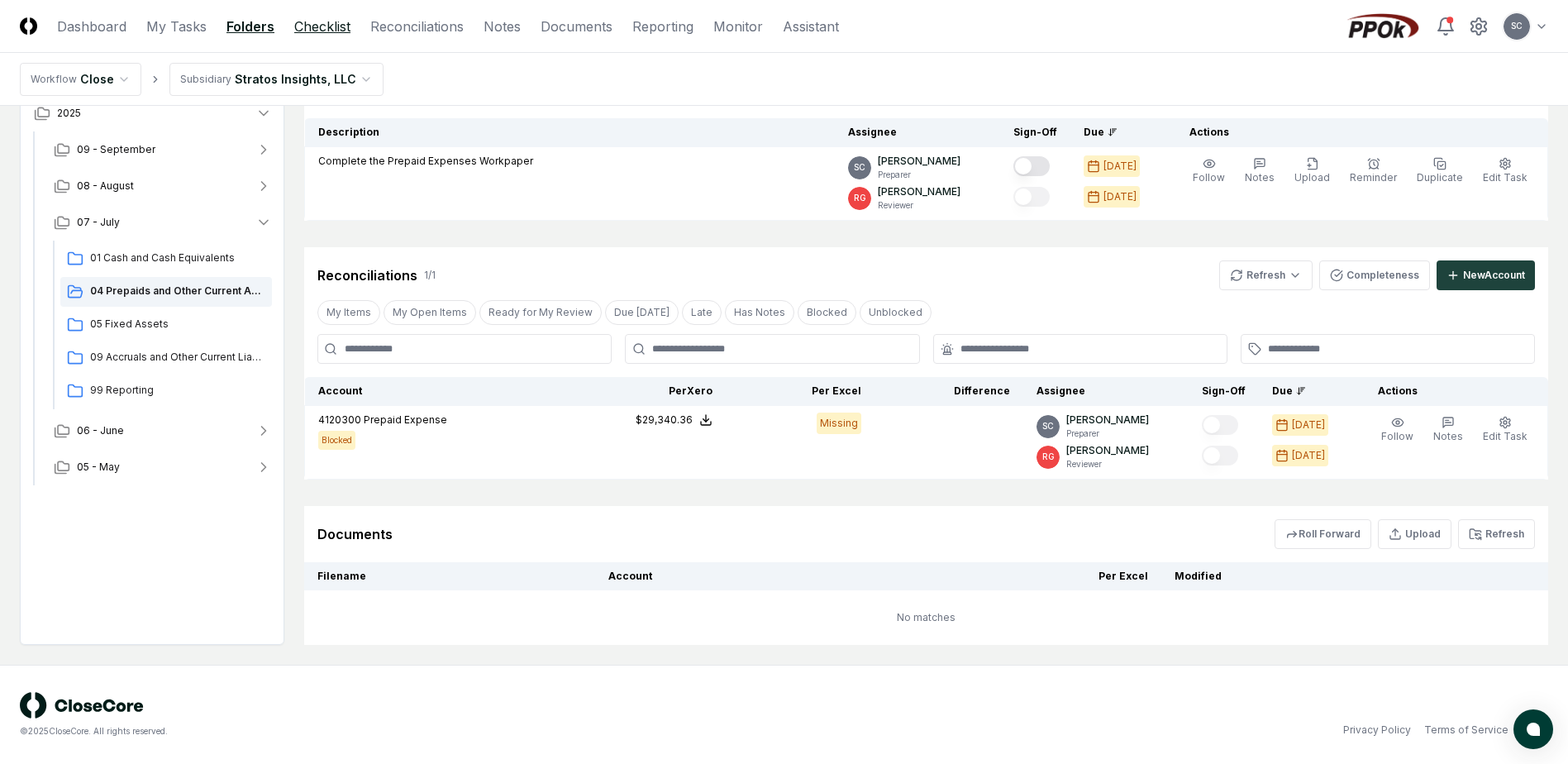
click at [326, 32] on link "Checklist" at bounding box center [322, 26] width 56 height 20
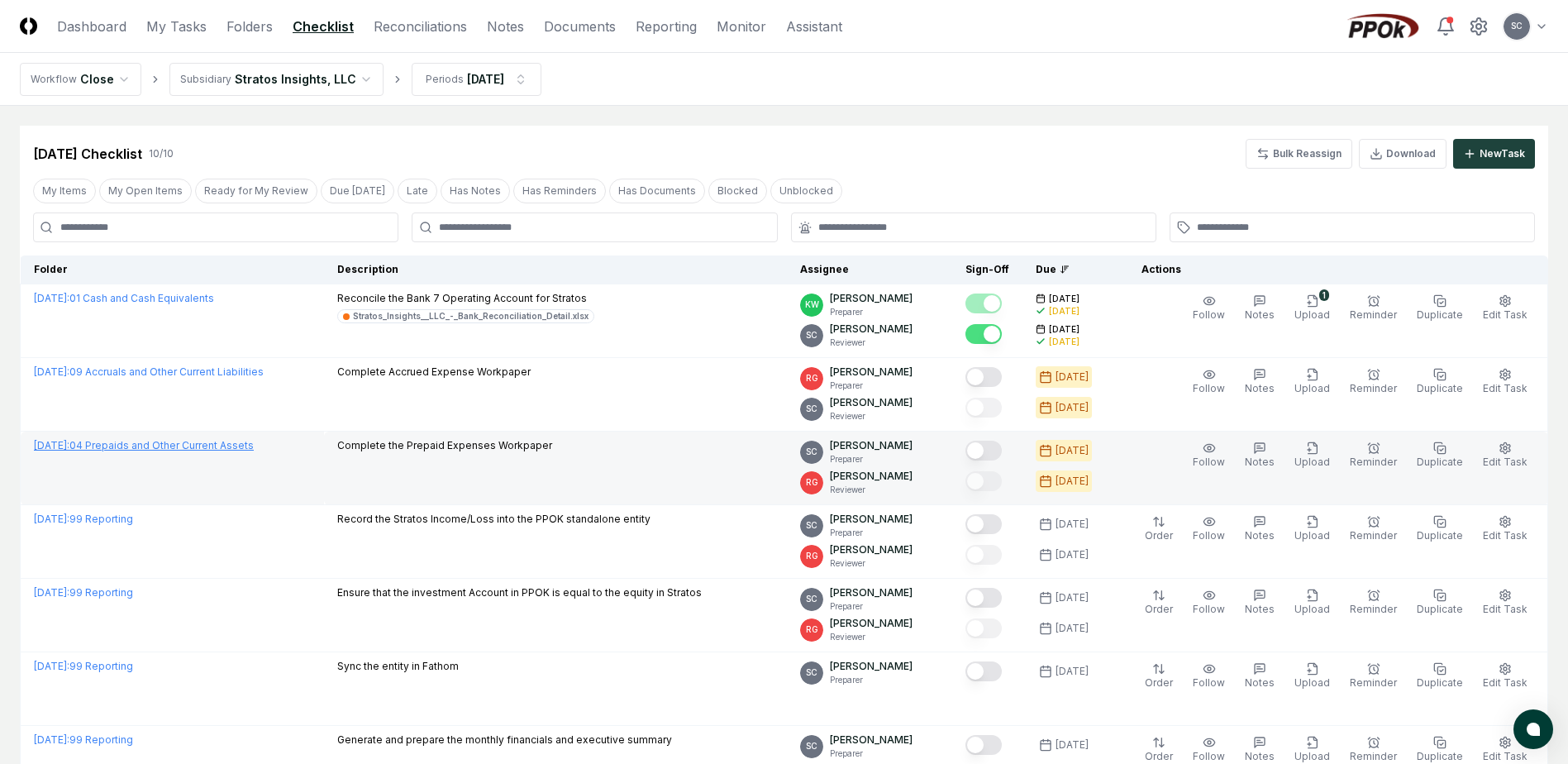
click at [193, 448] on link "[DATE] : 04 Prepaids and Other Current Assets" at bounding box center [143, 445] width 220 height 12
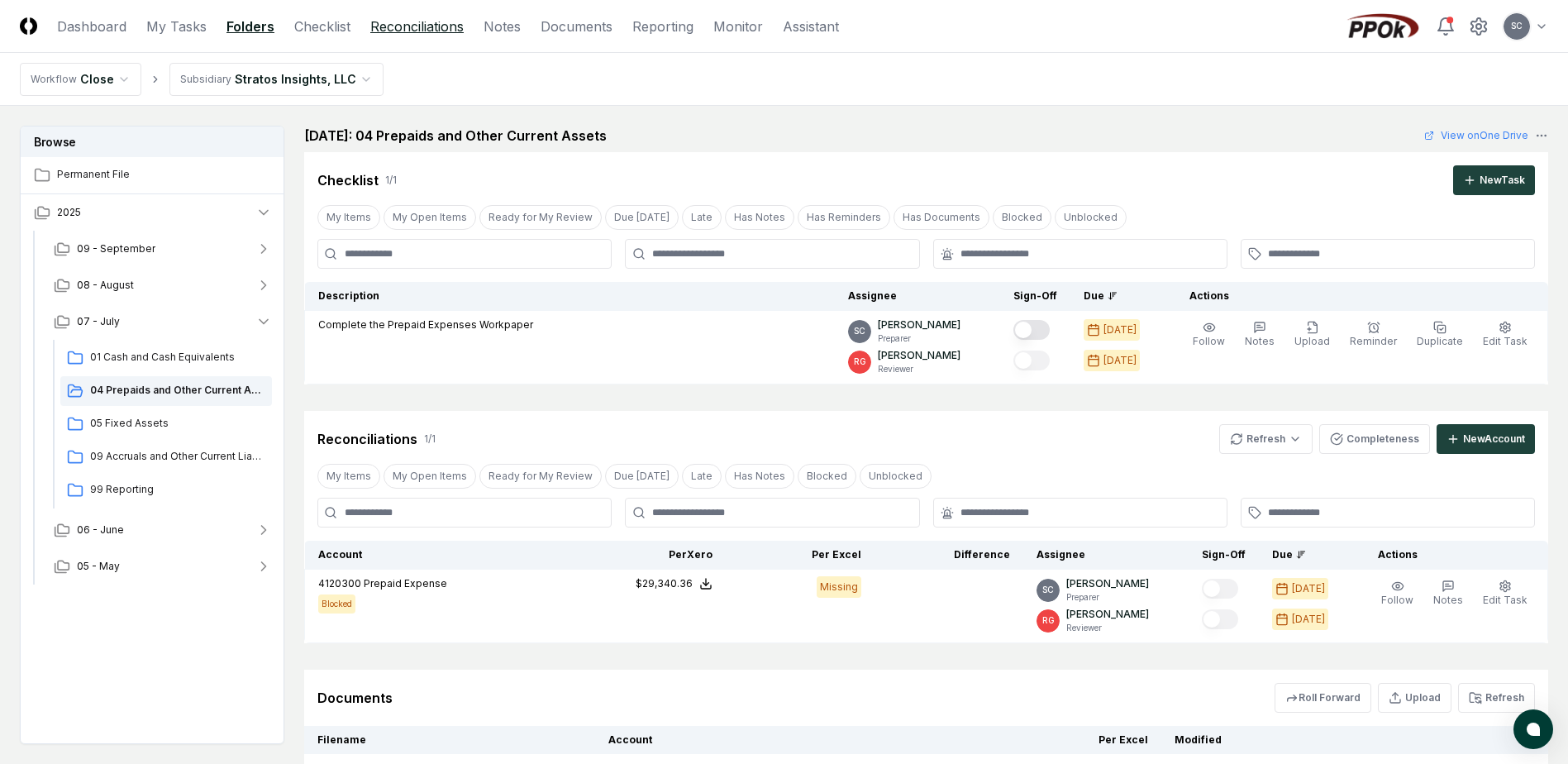
click at [430, 33] on link "Reconciliations" at bounding box center [417, 26] width 93 height 20
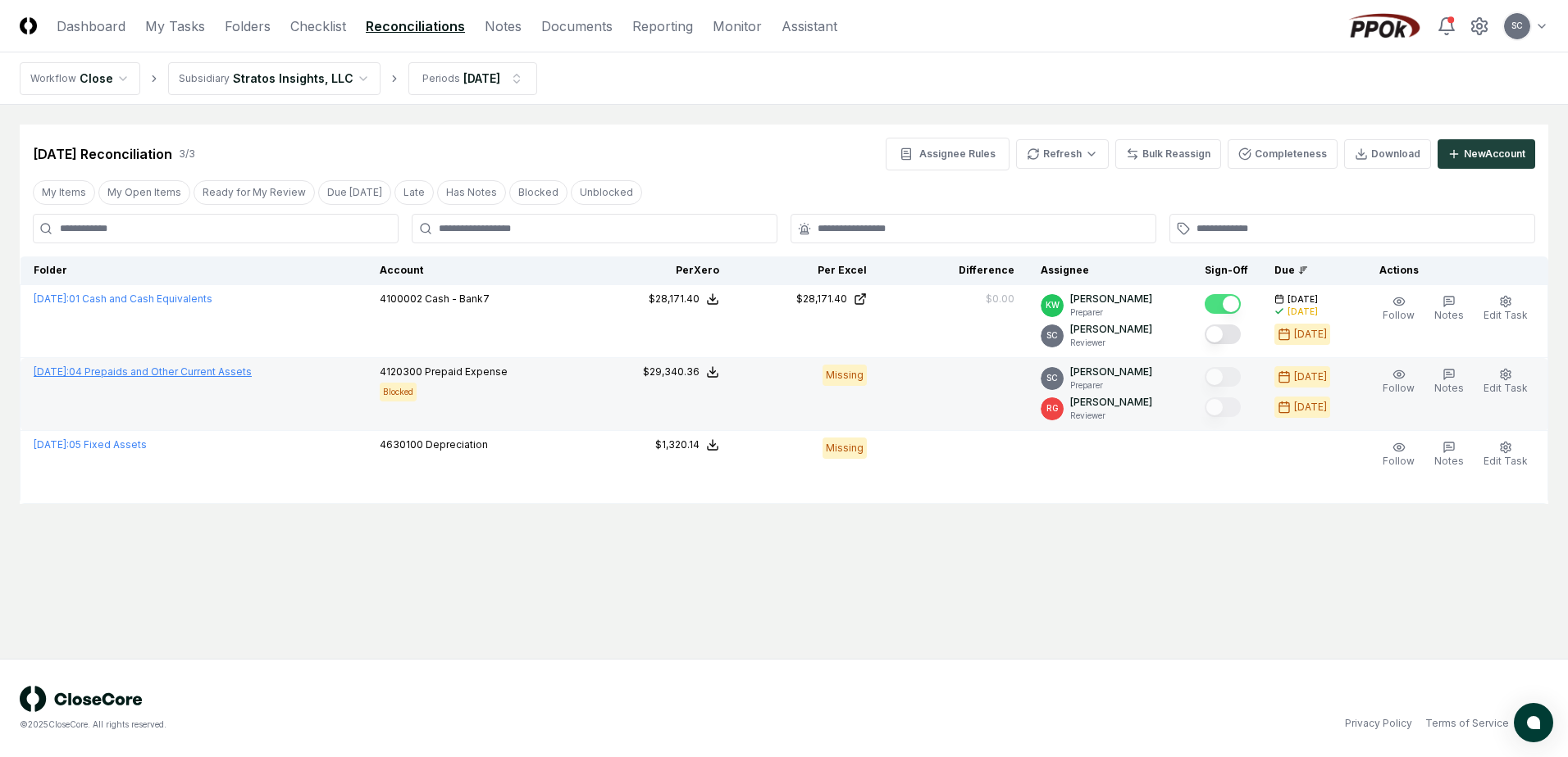
click at [157, 373] on link "[DATE] : 04 Prepaids and Other Current Assets" at bounding box center [142, 372] width 218 height 12
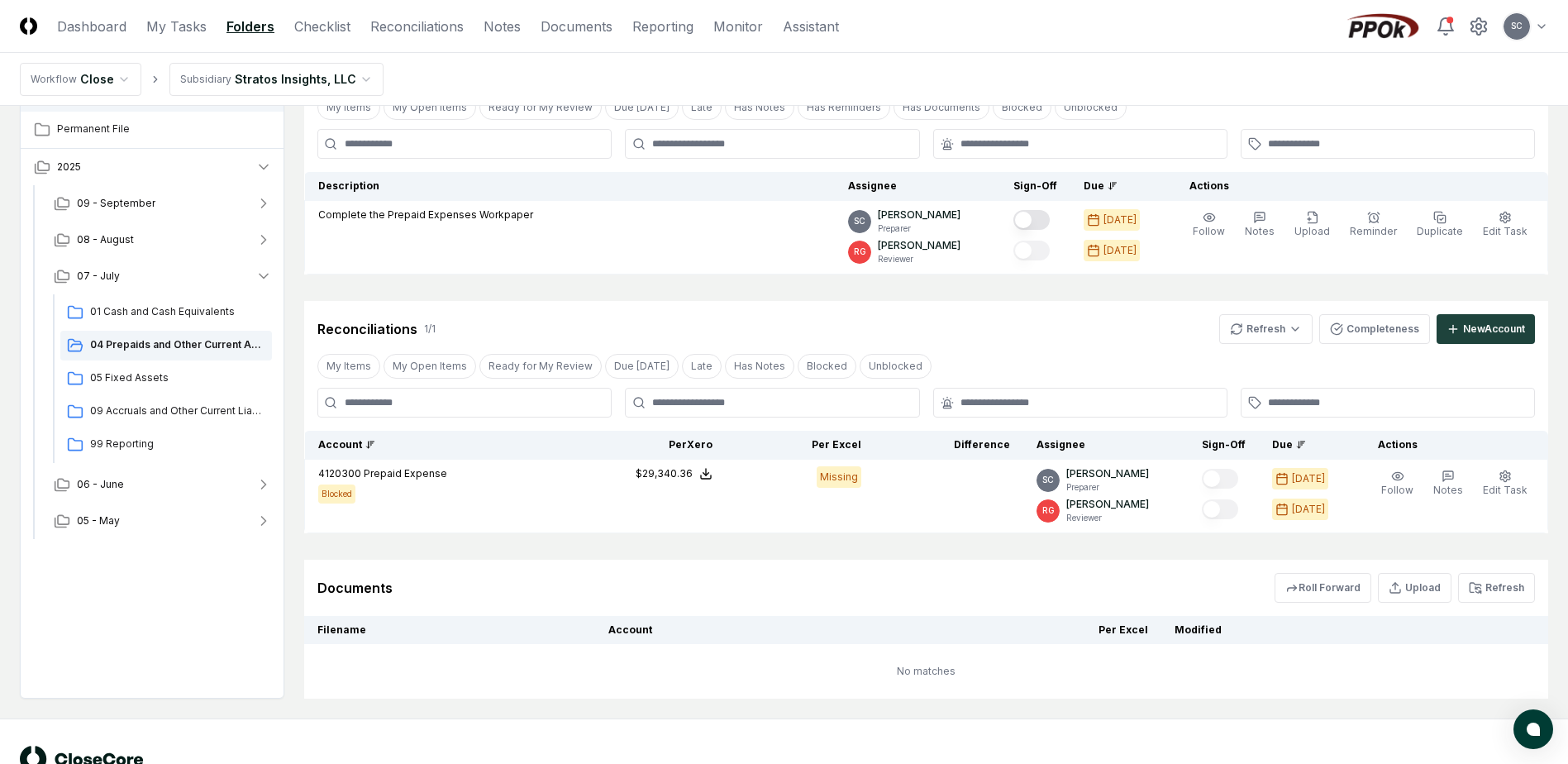
scroll to position [81, 0]
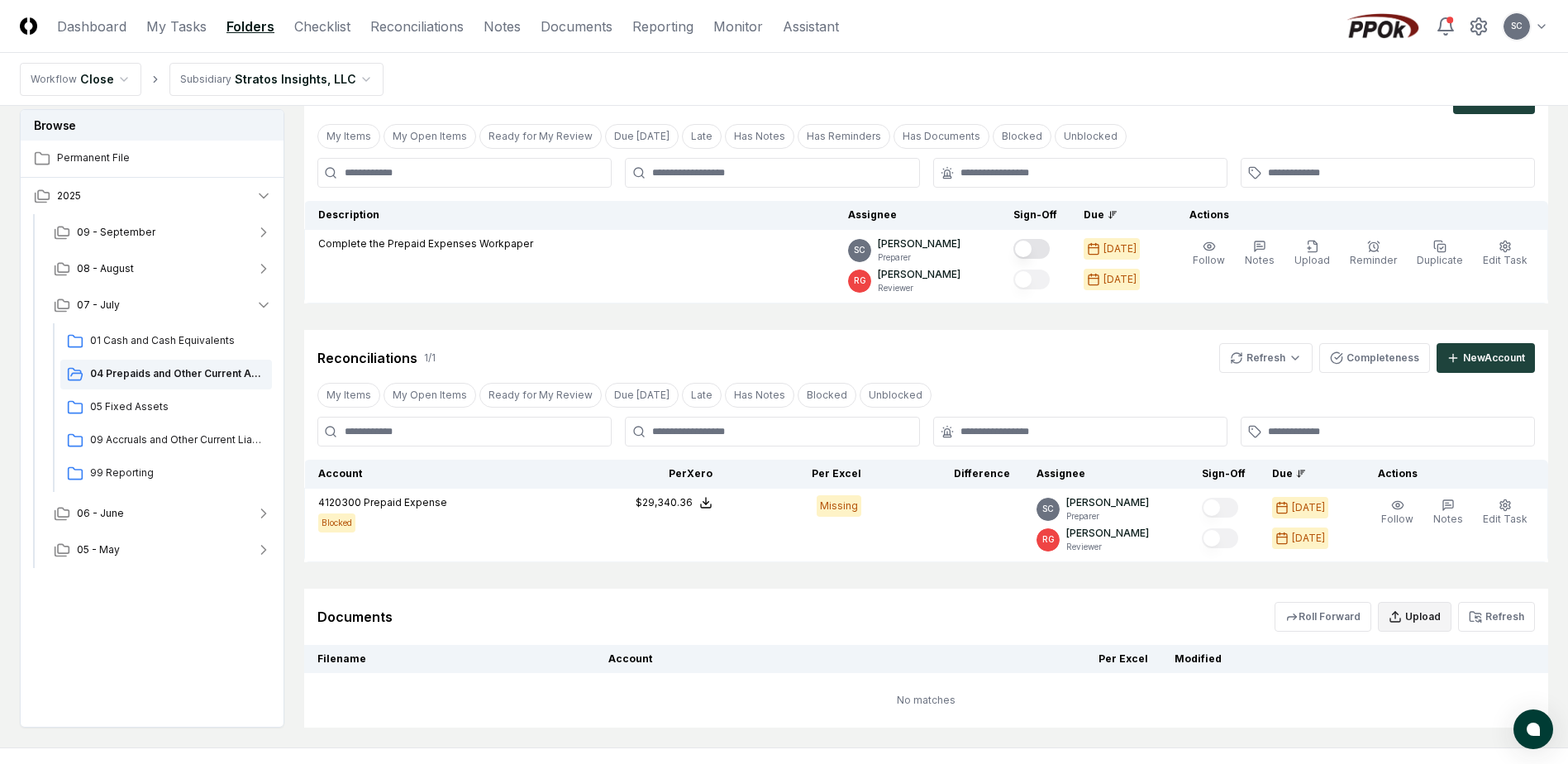
click at [1411, 617] on button "Upload" at bounding box center [1415, 617] width 73 height 30
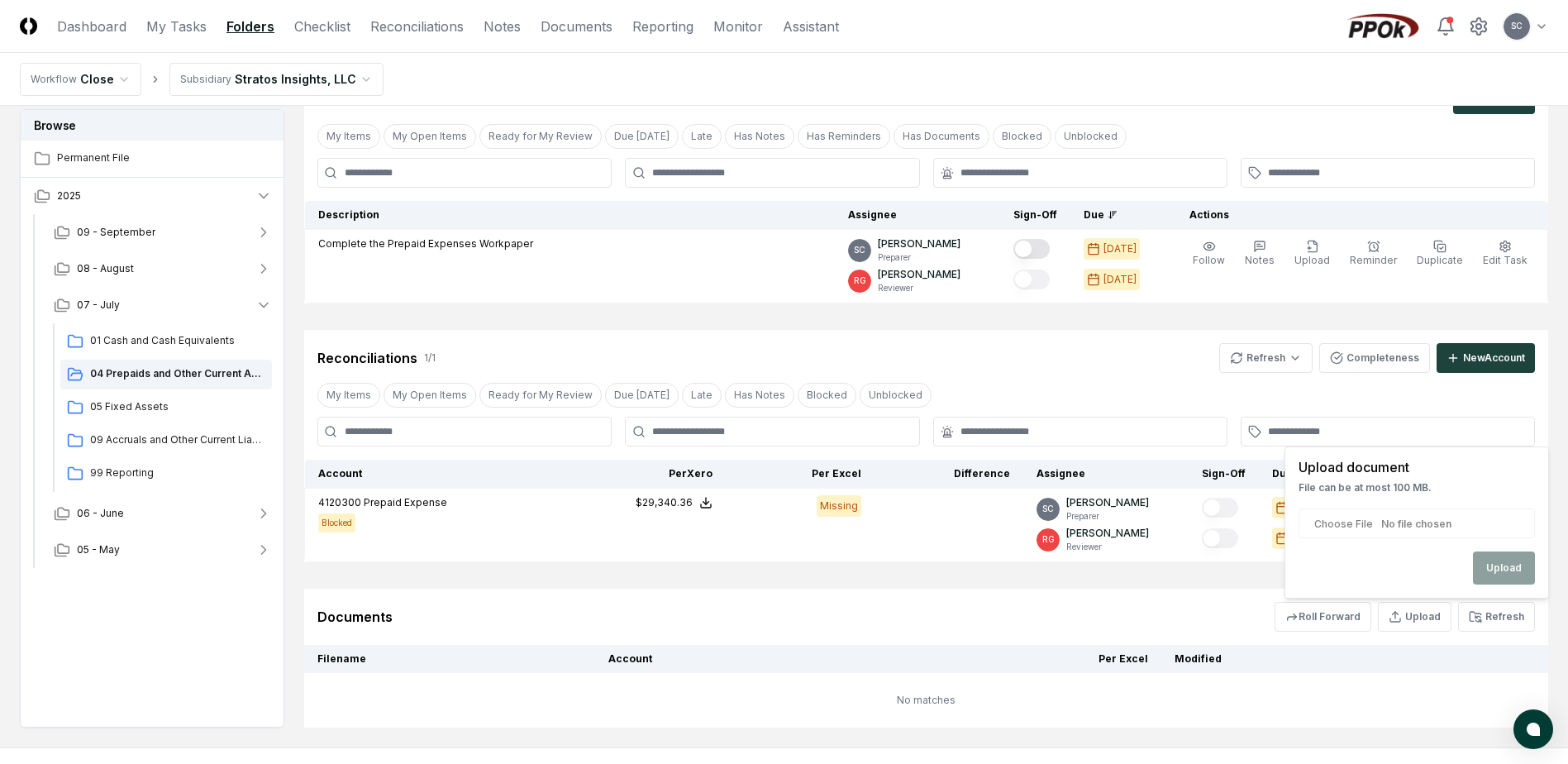
click at [1362, 524] on div "Upload document File can be at most 100 MB. Upload" at bounding box center [1417, 523] width 236 height 124
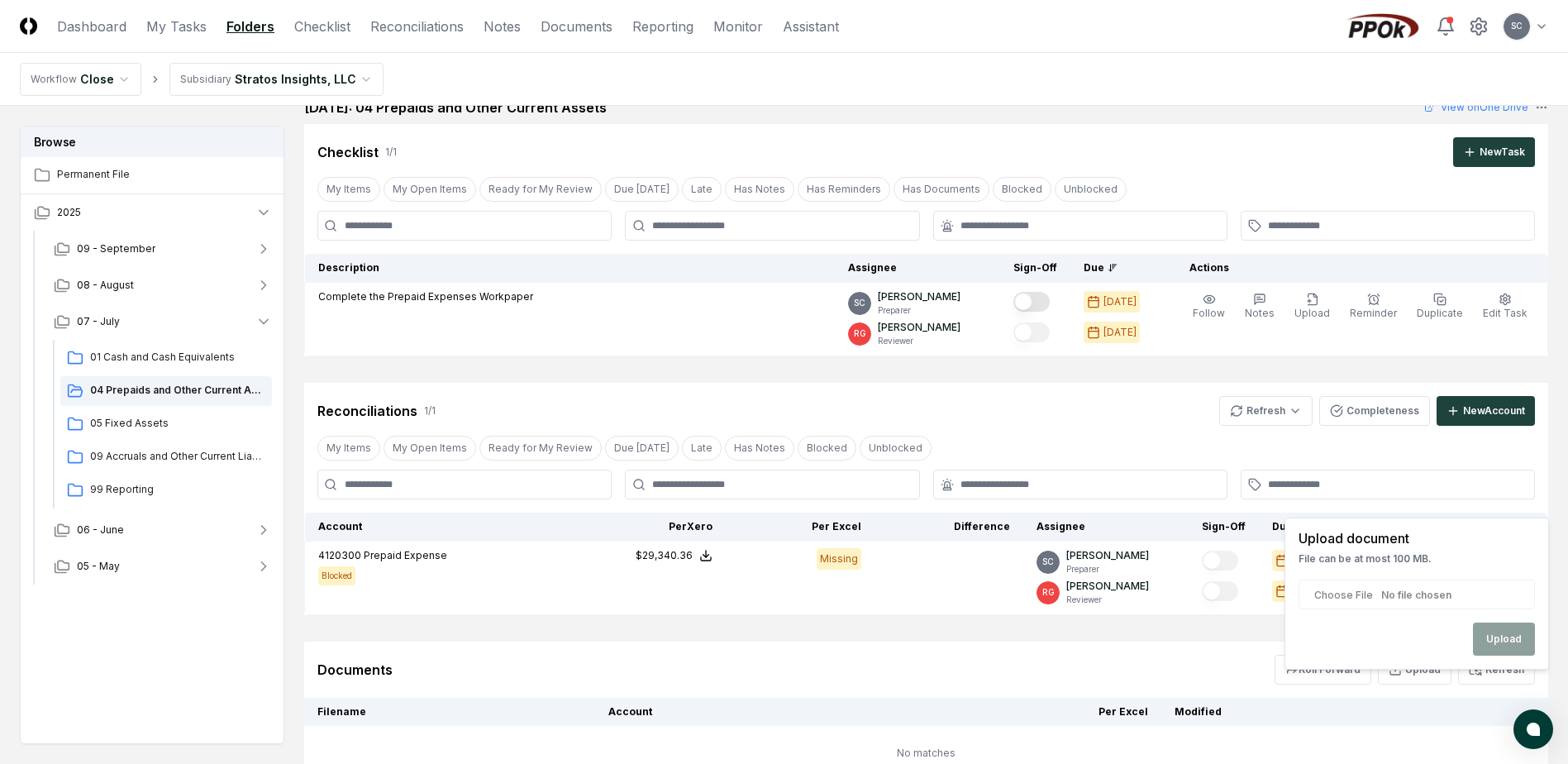
scroll to position [0, 0]
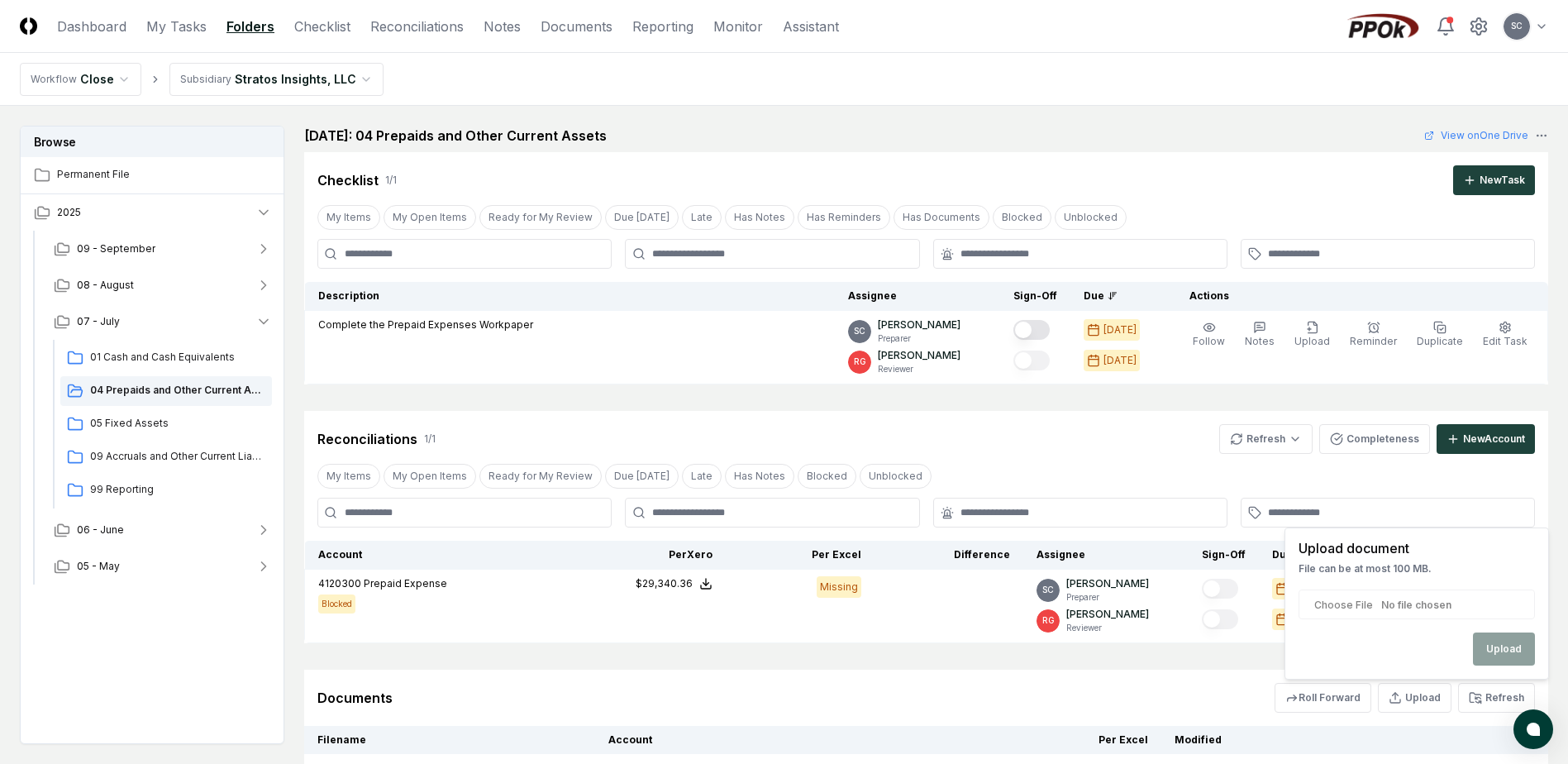
click at [1359, 605] on input "file" at bounding box center [1417, 604] width 236 height 30
click at [1481, 141] on link "View on One Drive" at bounding box center [1476, 135] width 104 height 15
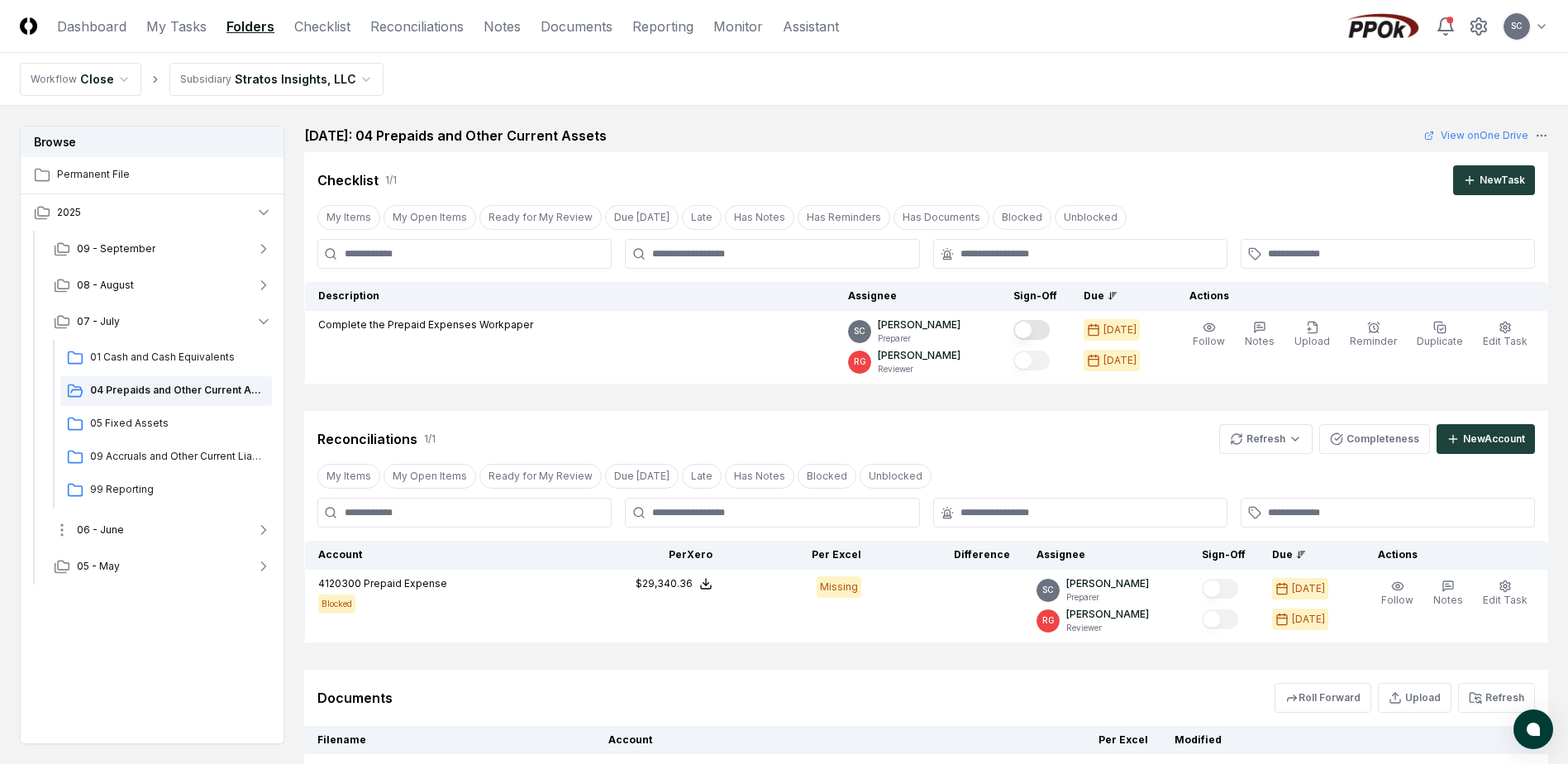
click at [110, 539] on button "06 - June" at bounding box center [163, 530] width 245 height 36
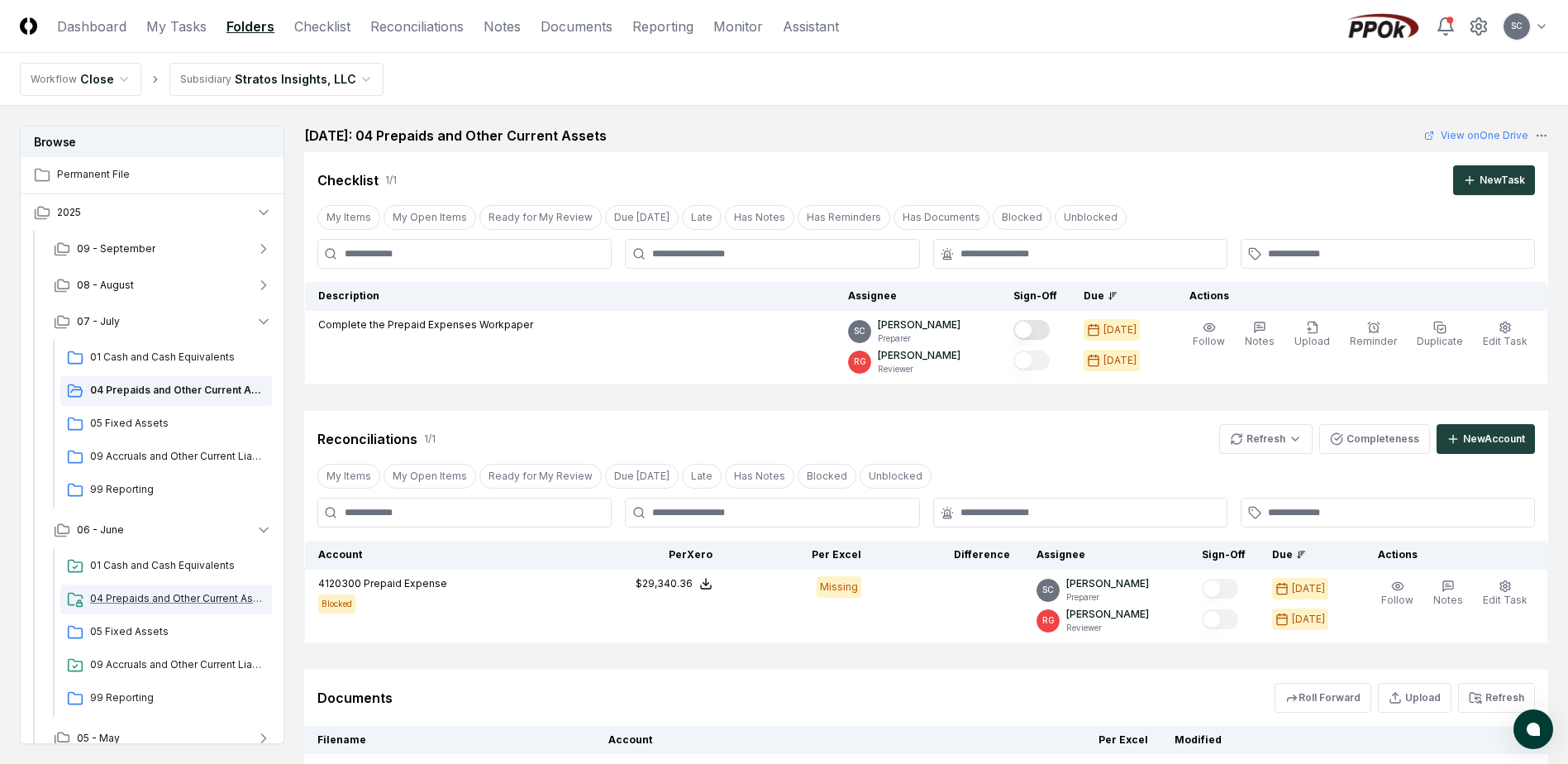
click at [151, 599] on span "04 Prepaids and Other Current Assets" at bounding box center [178, 598] width 175 height 15
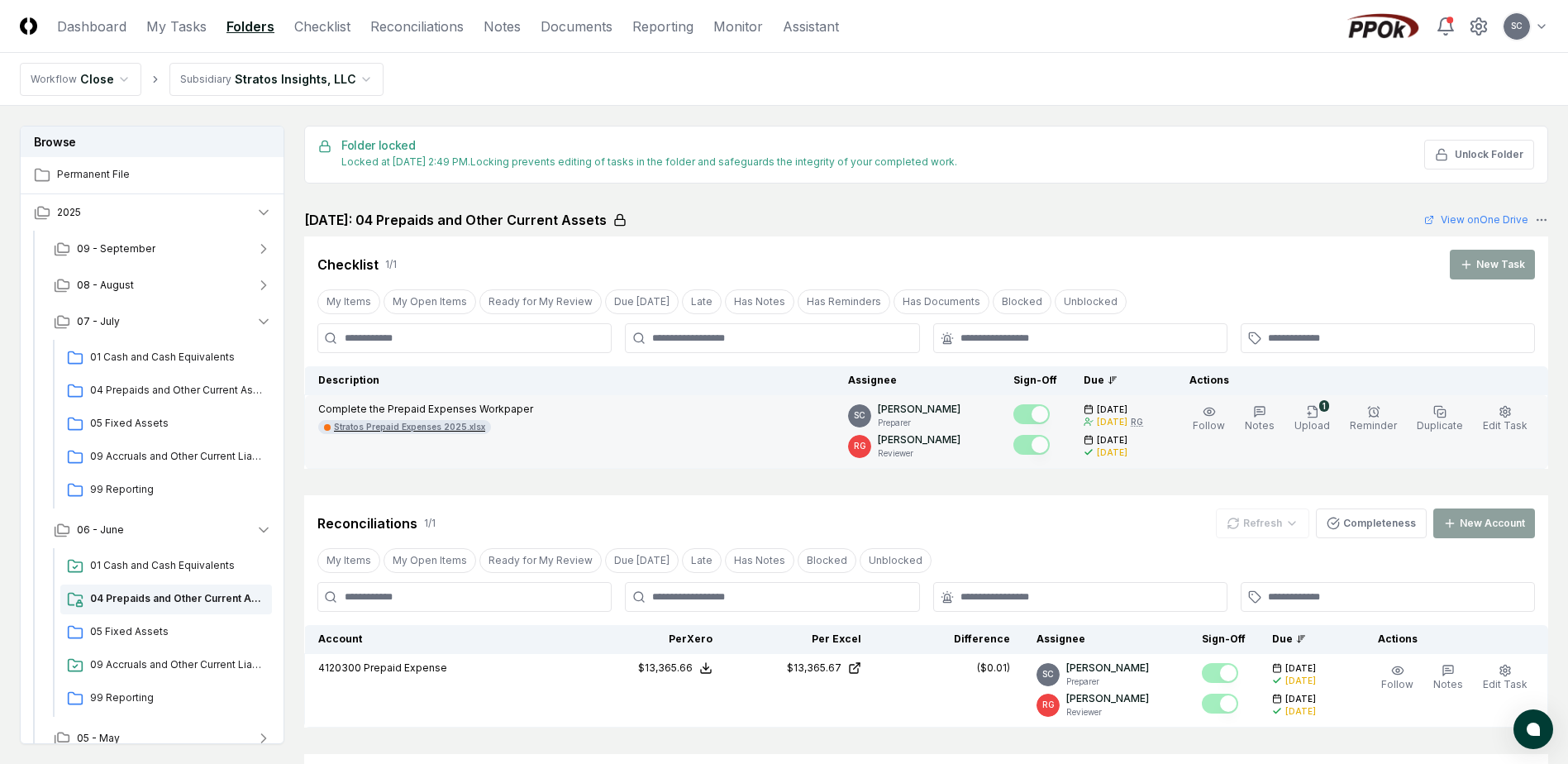
click at [422, 429] on div "Stratos Prepaid Expenses 2025.xlsx" at bounding box center [409, 427] width 151 height 12
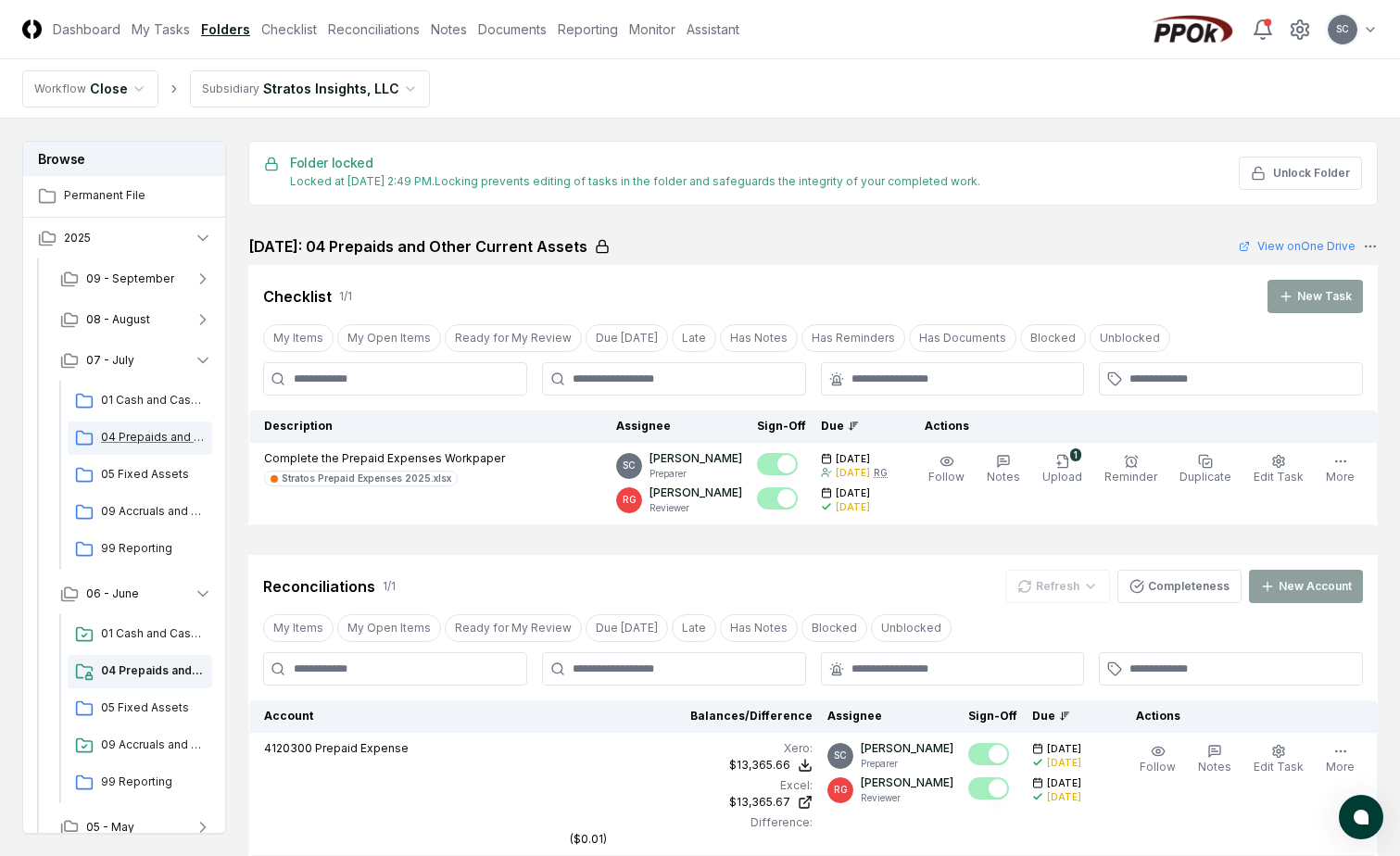
click at [133, 435] on span "04 Prepaids and Other Current Assets" at bounding box center [153, 437] width 103 height 16
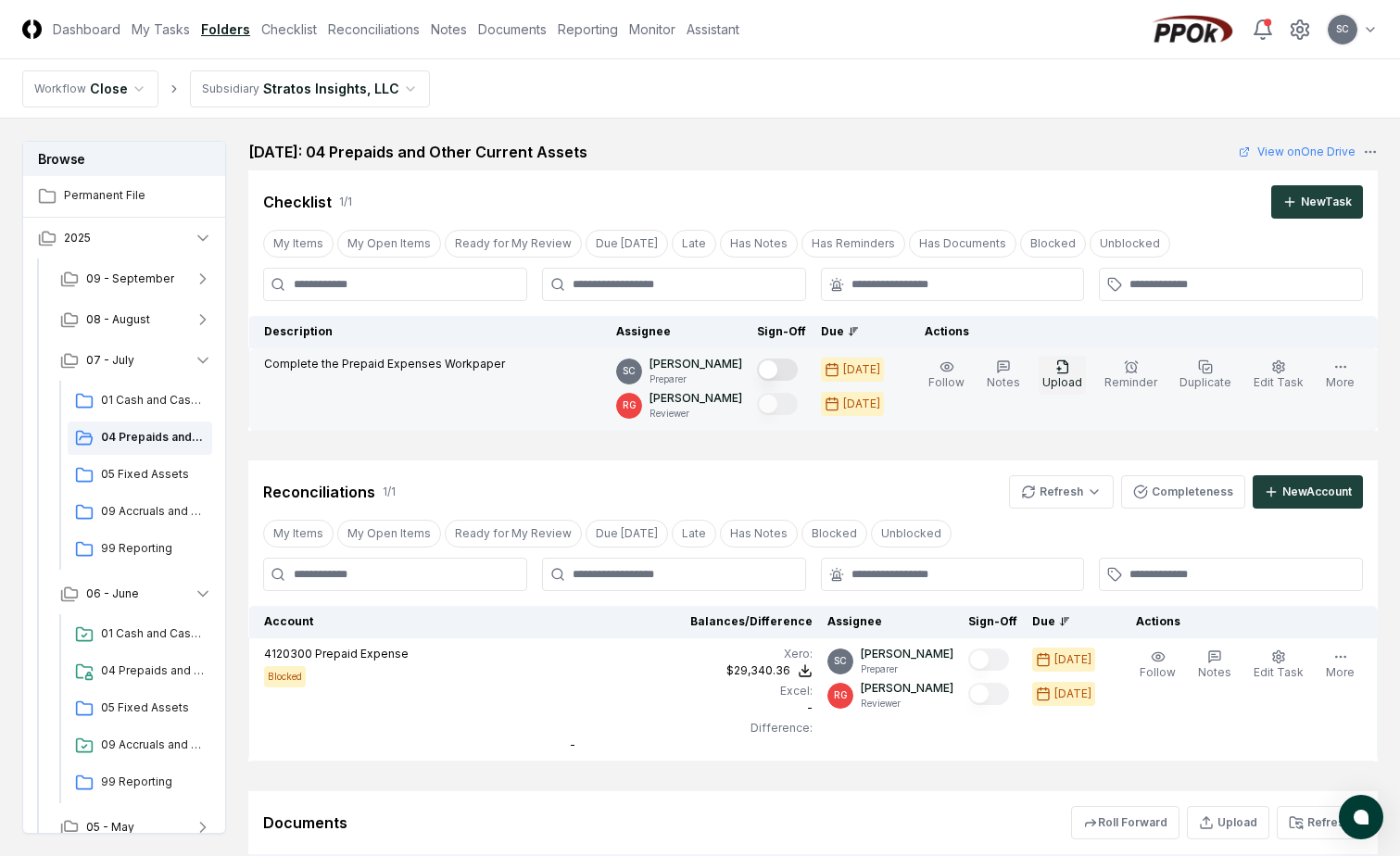
click at [1071, 363] on icon "button" at bounding box center [1062, 366] width 14 height 14
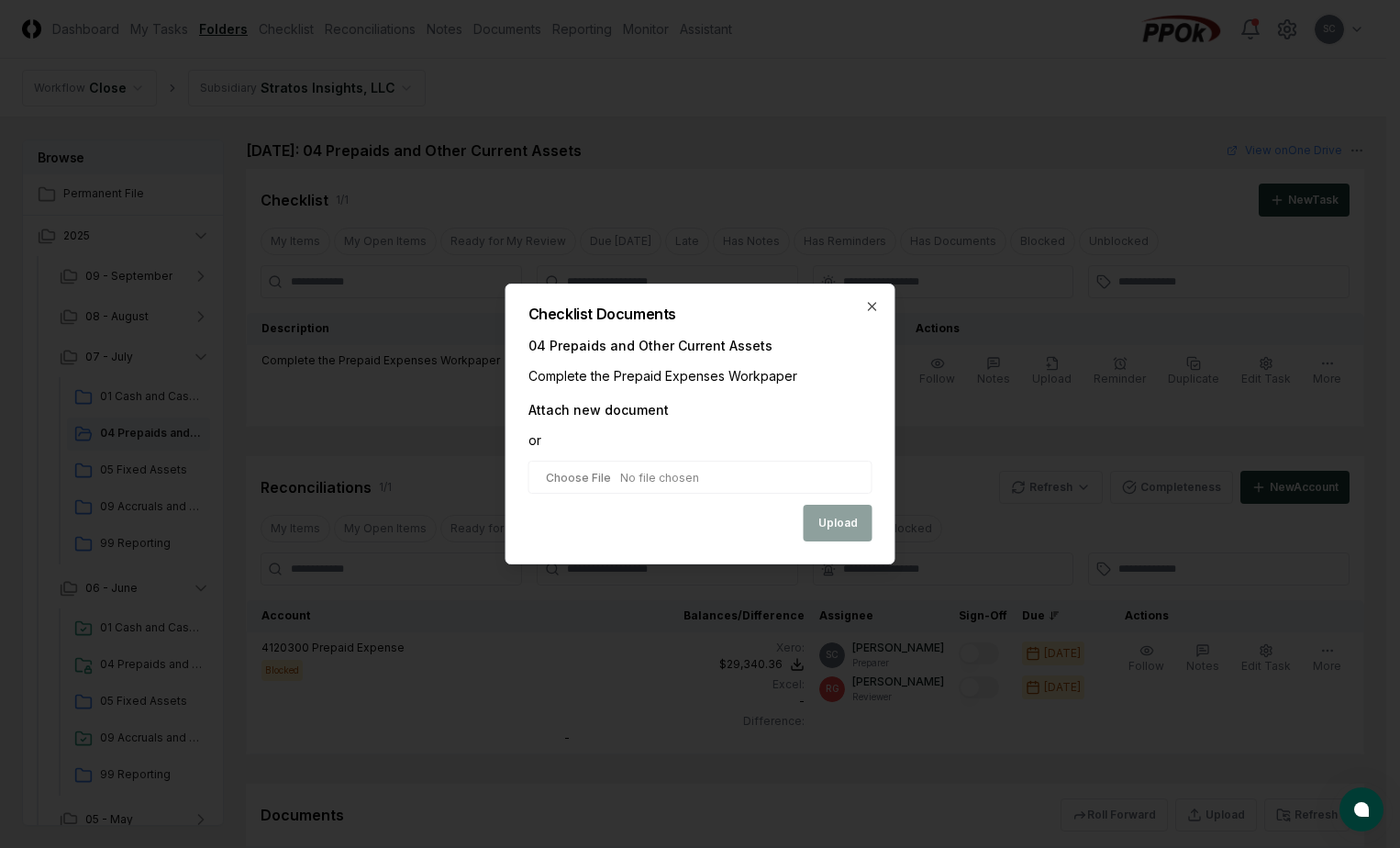
click at [595, 472] on input "file" at bounding box center [700, 477] width 344 height 33
type input "**********"
click at [839, 528] on button "Upload" at bounding box center [838, 524] width 69 height 36
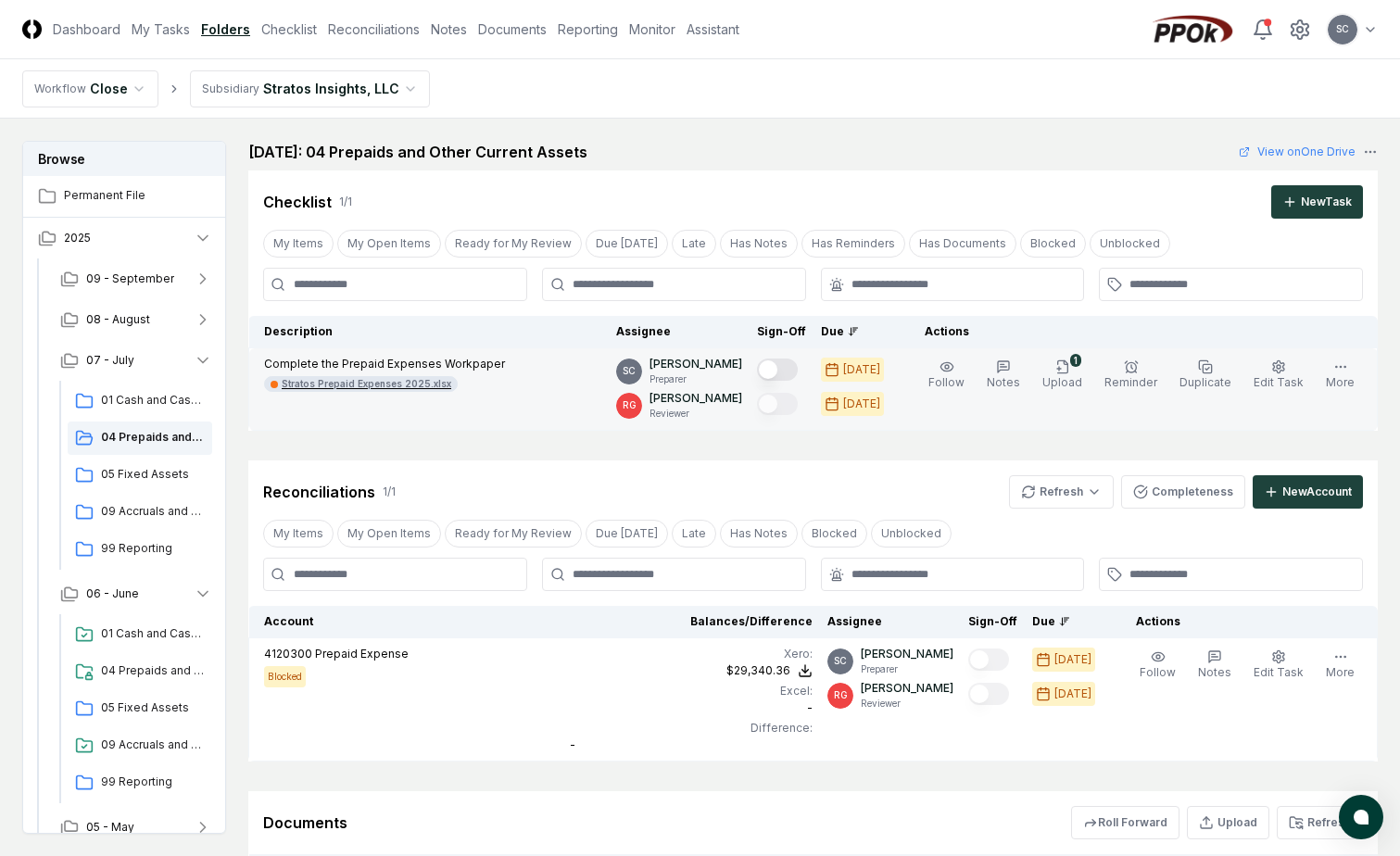
click at [357, 383] on div "Stratos Prepaid Expenses 2025.xlsx" at bounding box center [366, 384] width 169 height 14
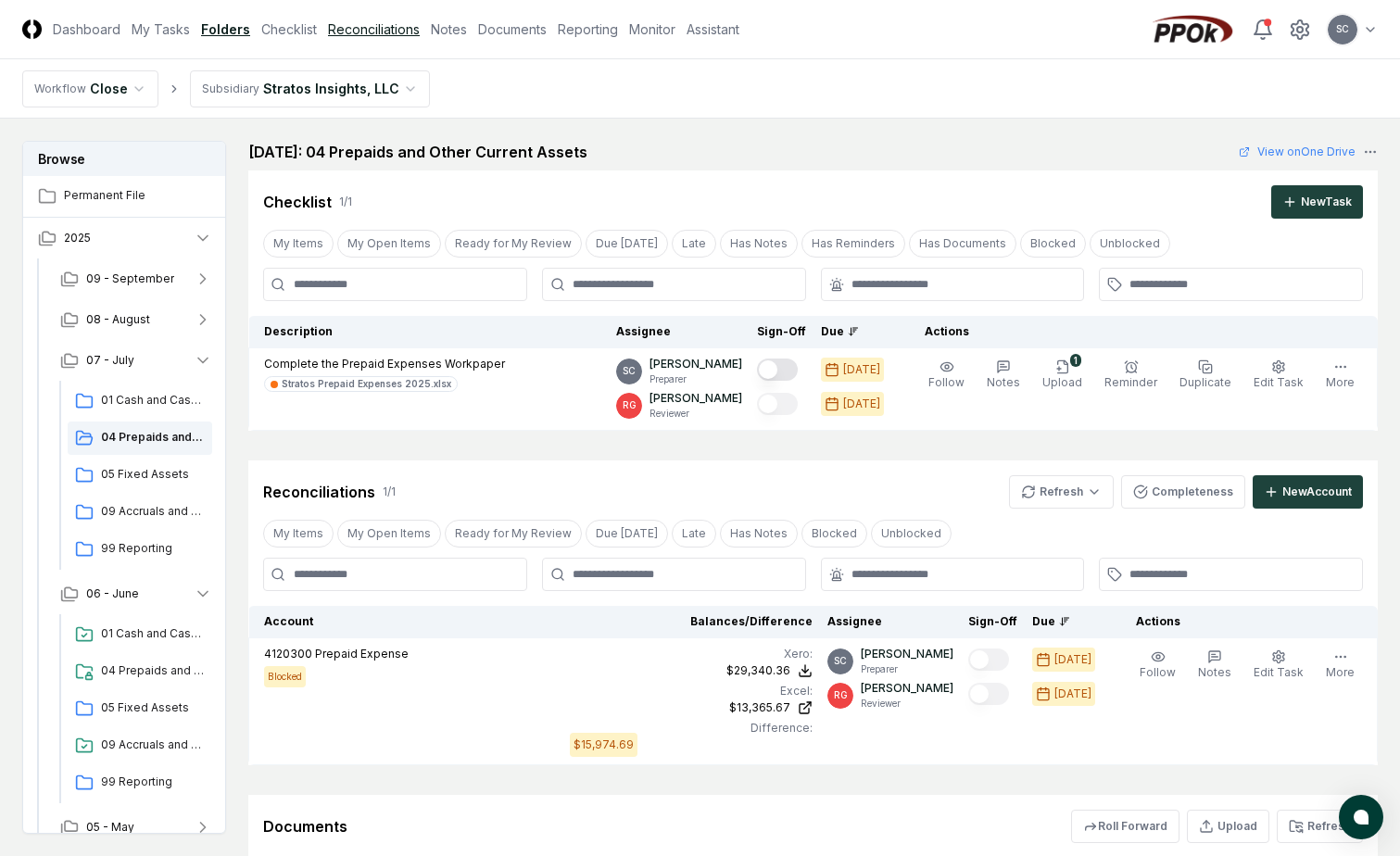
click at [349, 32] on link "Reconciliations" at bounding box center [373, 29] width 92 height 19
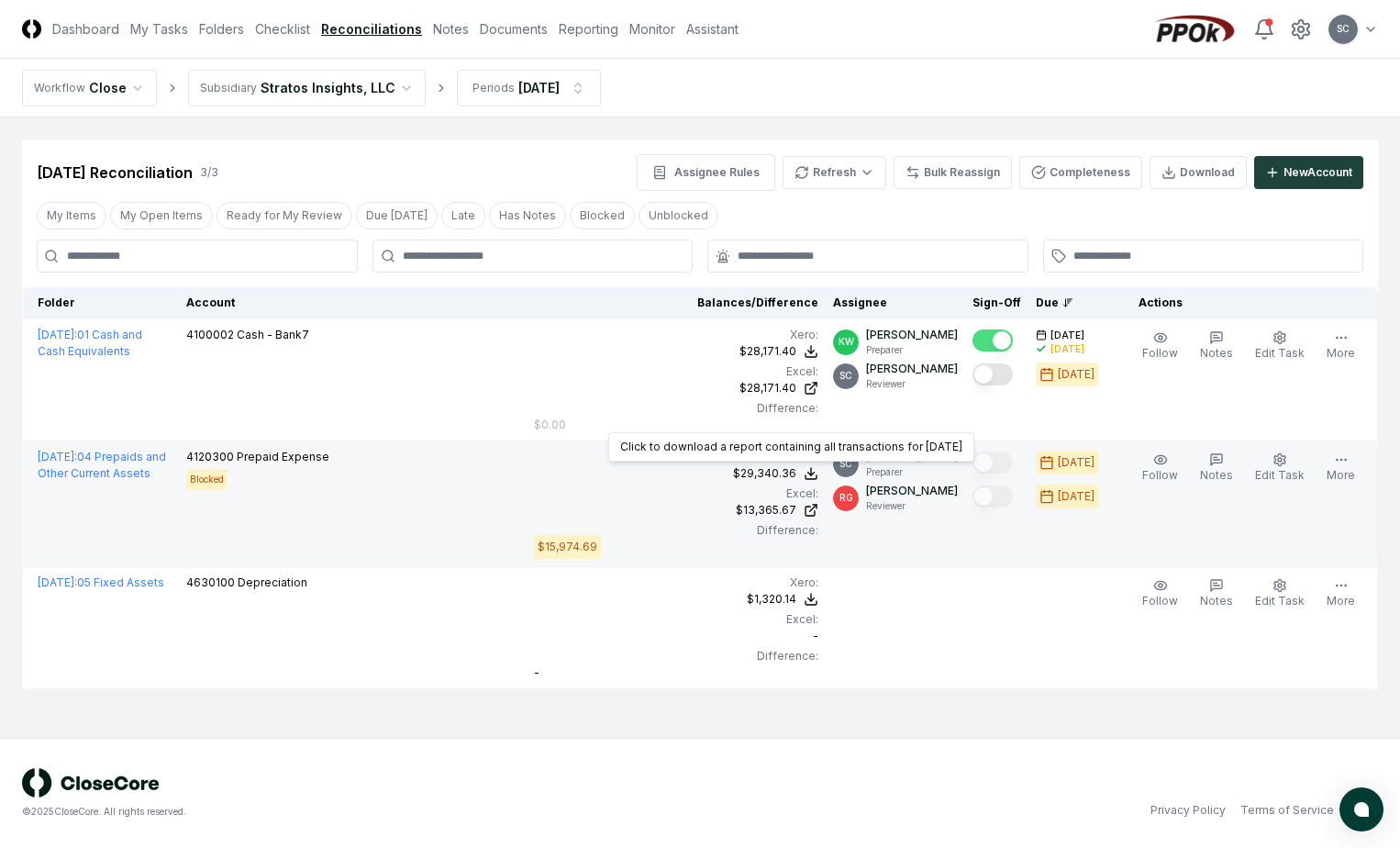
click at [785, 476] on div "$29,340.36" at bounding box center [765, 473] width 63 height 16
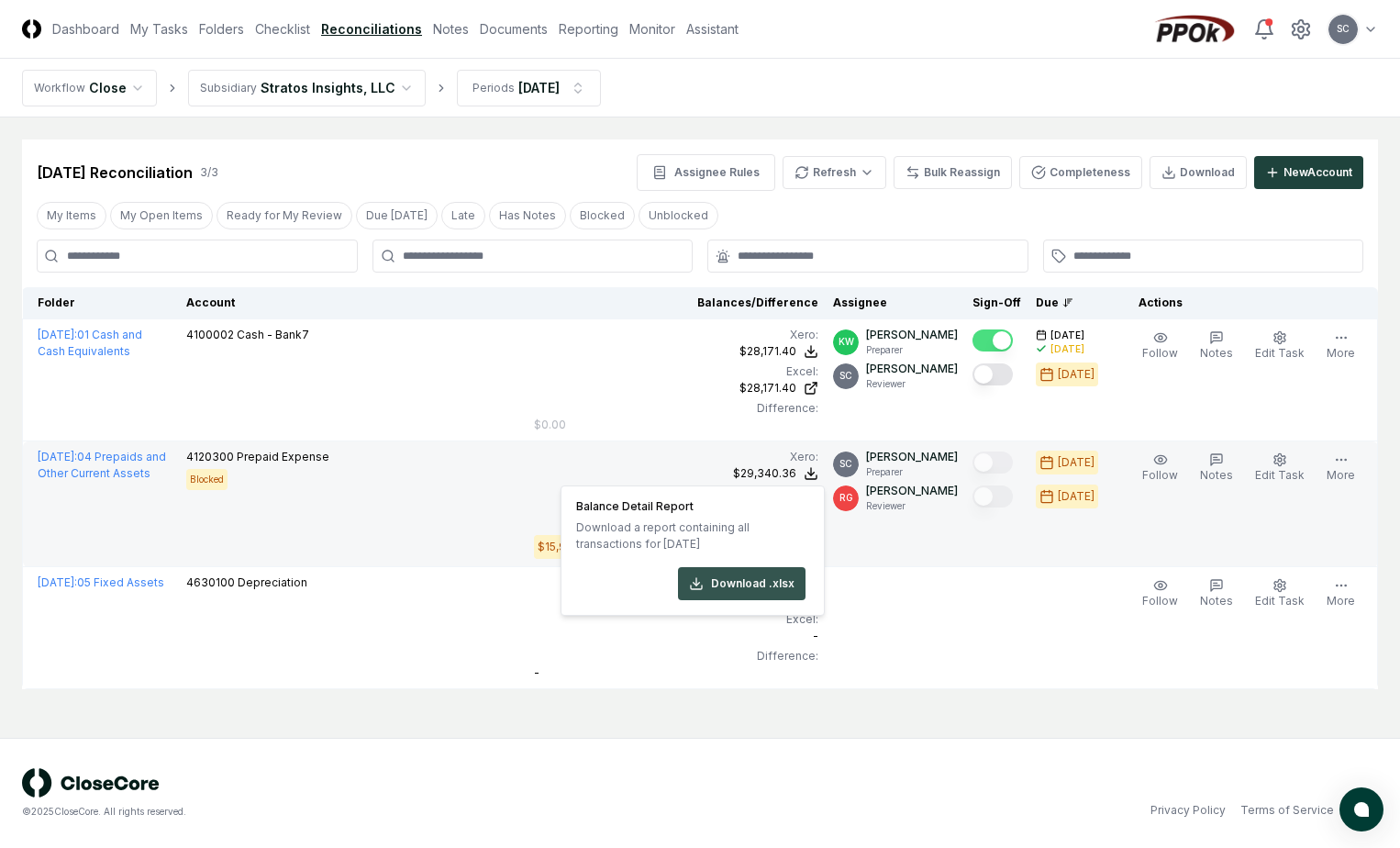
click at [749, 573] on button "Download .xlsx" at bounding box center [742, 584] width 127 height 33
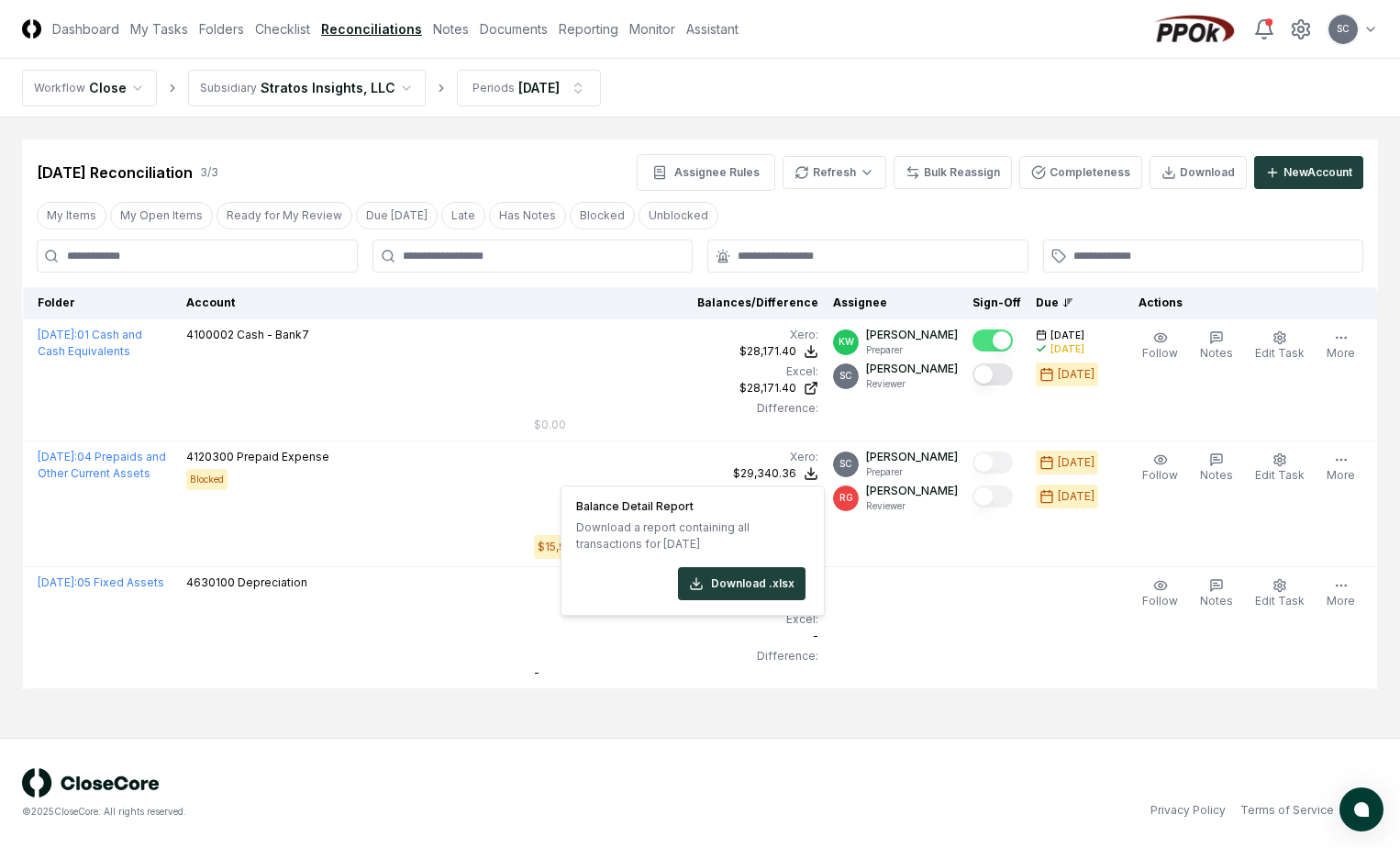
click at [992, 41] on header "CloseCore Dashboard My Tasks Folders Checklist Reconciliations Notes Documents …" at bounding box center [700, 29] width 1400 height 58
